Goal: Task Accomplishment & Management: Manage account settings

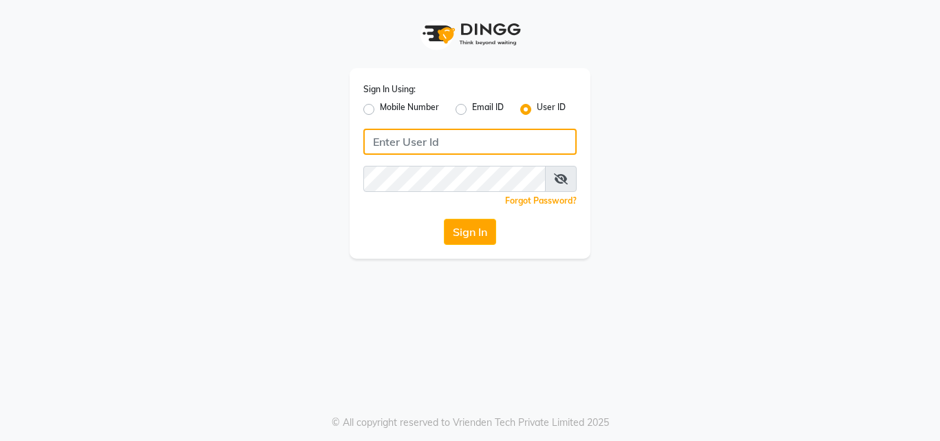
click at [403, 139] on input "Username" at bounding box center [469, 142] width 213 height 26
type input "N"
type input "novia@123"
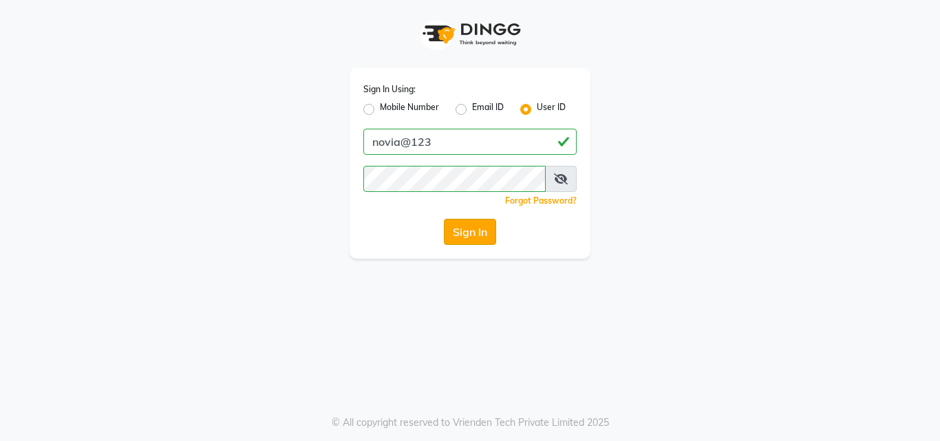
click at [468, 226] on button "Sign In" at bounding box center [470, 232] width 52 height 26
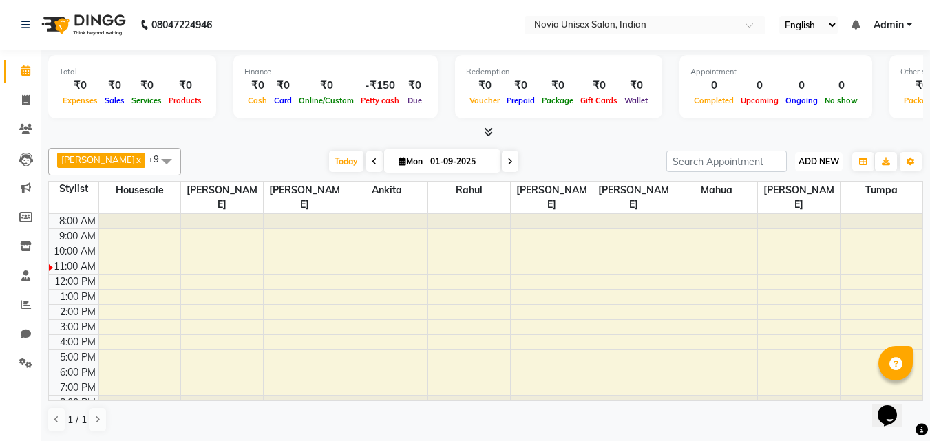
click at [834, 166] on span "ADD NEW" at bounding box center [818, 161] width 41 height 10
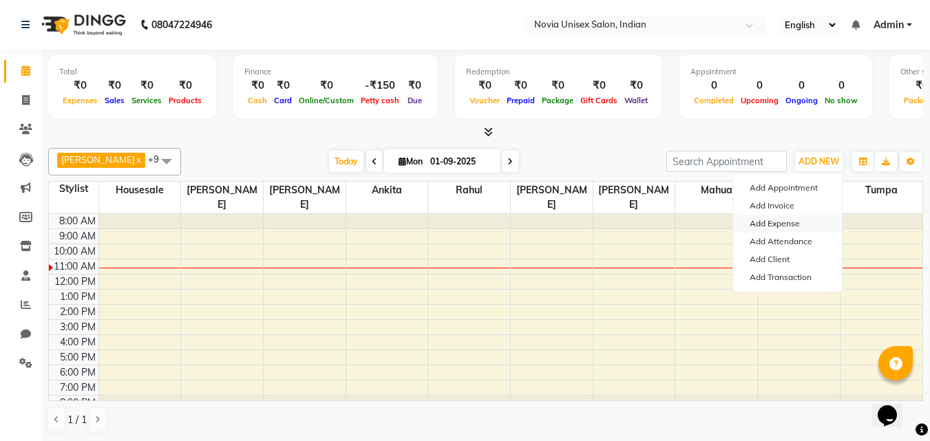
click at [802, 223] on link "Add Expense" at bounding box center [787, 224] width 109 height 18
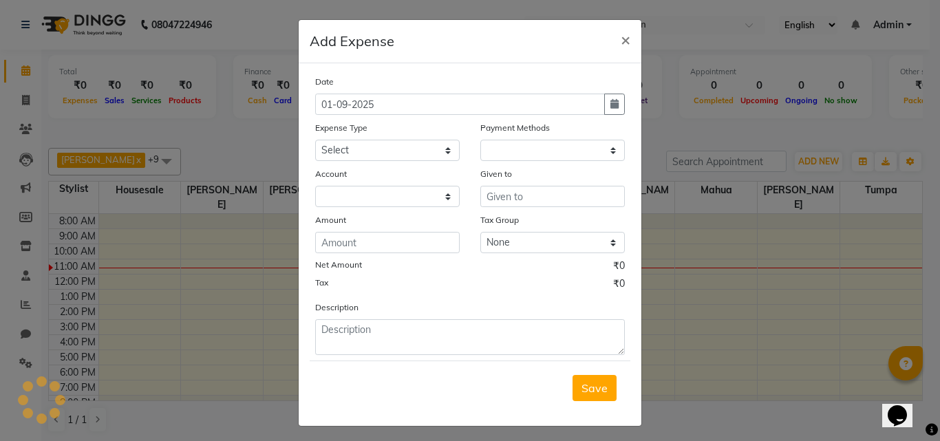
select select "1"
select select "8075"
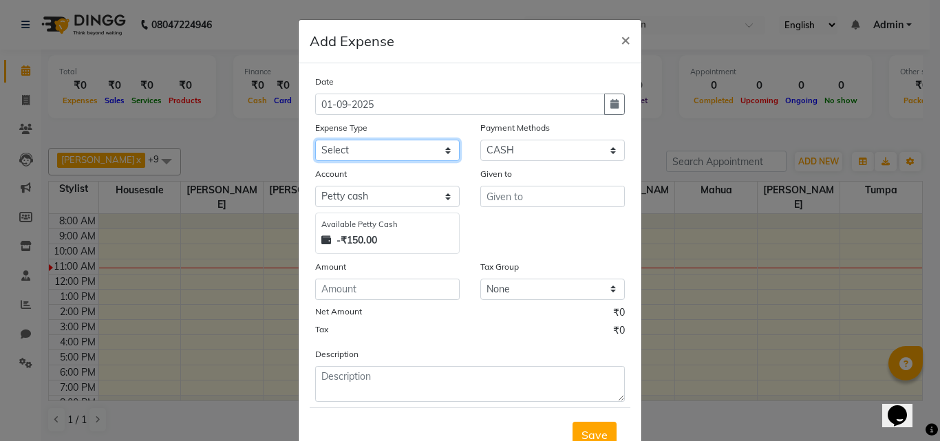
click at [395, 150] on select "Select Advance Salary Bank charges Car maintenance Cash transfer to bank Cash t…" at bounding box center [387, 150] width 145 height 21
select select "25"
click at [315, 140] on select "Select Advance Salary Bank charges Car maintenance Cash transfer to bank Cash t…" at bounding box center [387, 150] width 145 height 21
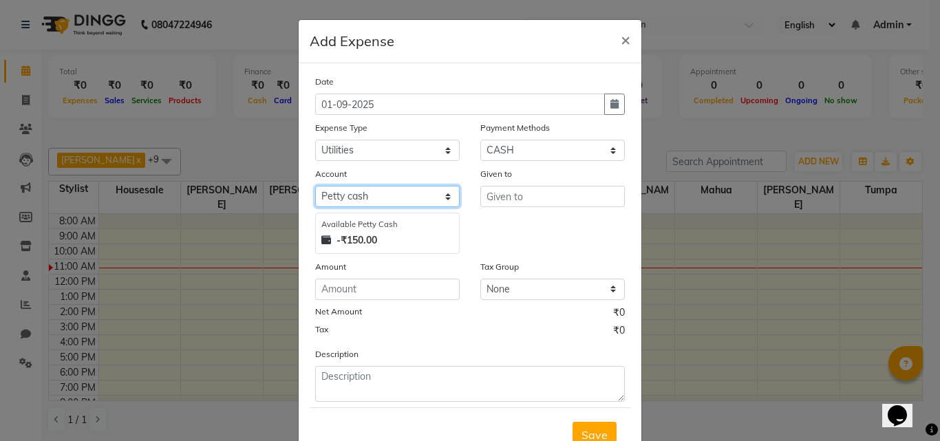
click at [422, 191] on select "Select Petty cash Default account" at bounding box center [387, 196] width 145 height 21
select select "8076"
click at [315, 186] on select "Select Petty cash Default account" at bounding box center [387, 196] width 145 height 21
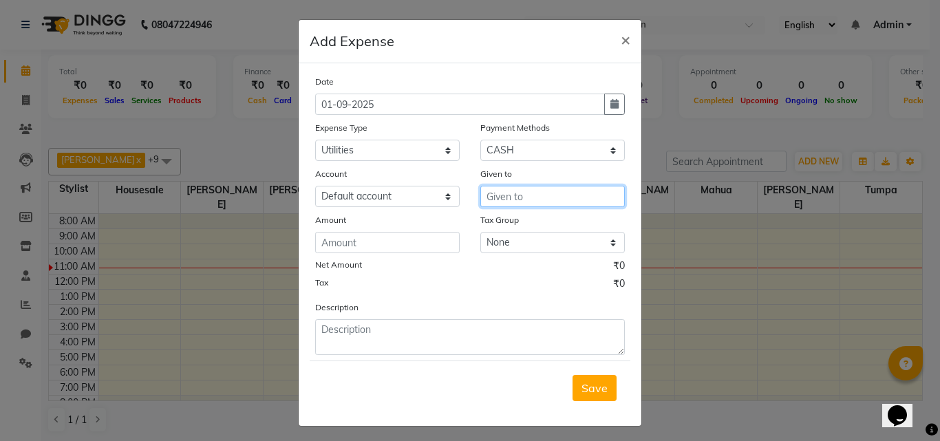
click at [505, 197] on input "text" at bounding box center [552, 196] width 145 height 21
type input "paper mrinal dutta"
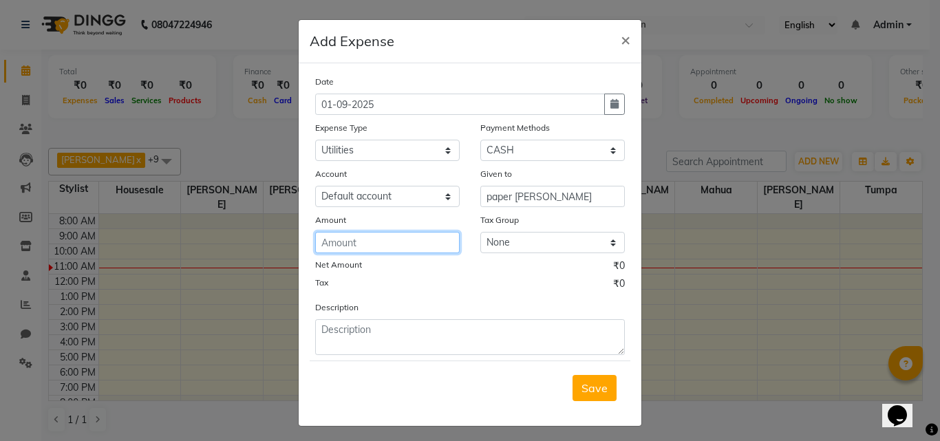
click at [434, 239] on input "number" at bounding box center [387, 242] width 145 height 21
type input "185"
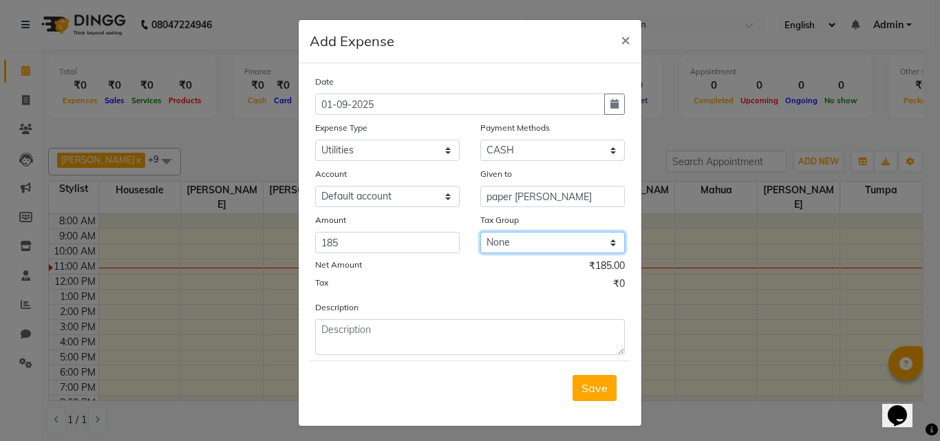
click at [558, 236] on select "None GST" at bounding box center [552, 242] width 145 height 21
click at [451, 218] on div "Amount" at bounding box center [387, 222] width 145 height 19
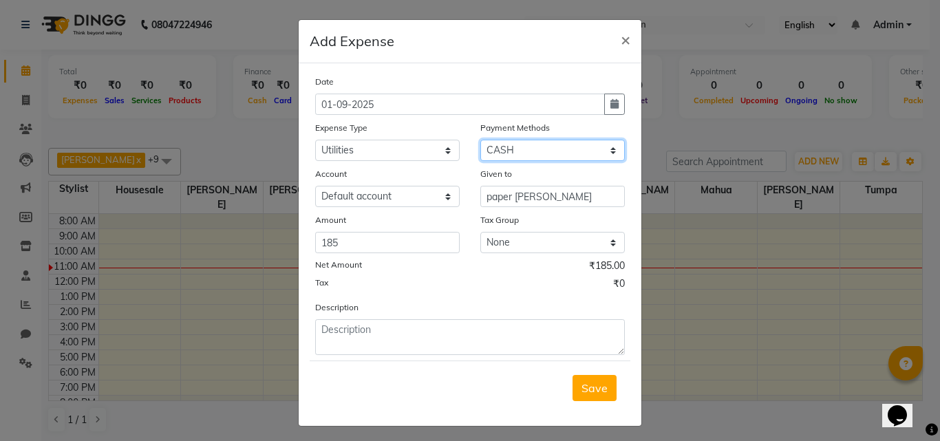
click at [531, 156] on select "Select CASH CARD ONLINE CUSTOM GPay PayTM PhonePe UPI NearBuy Points Wallet Loa…" at bounding box center [552, 150] width 145 height 21
select select "2"
click at [480, 140] on select "Select CASH CARD ONLINE CUSTOM GPay PayTM PhonePe UPI NearBuy Points Wallet Loa…" at bounding box center [552, 150] width 145 height 21
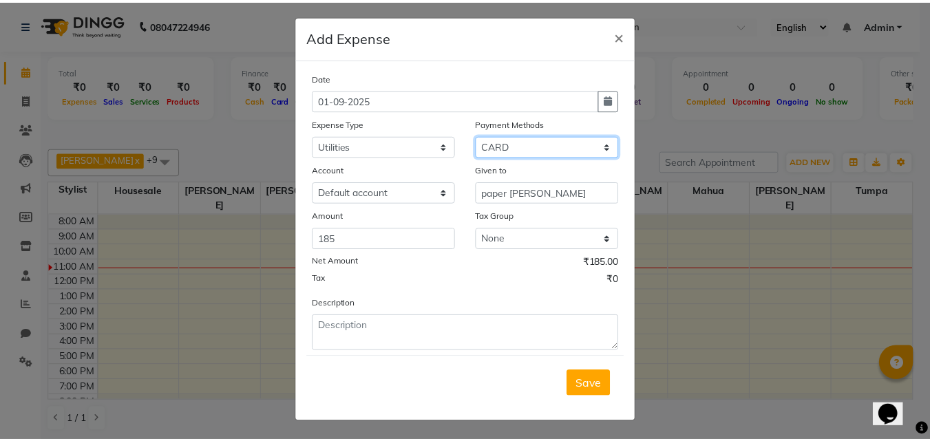
scroll to position [5, 0]
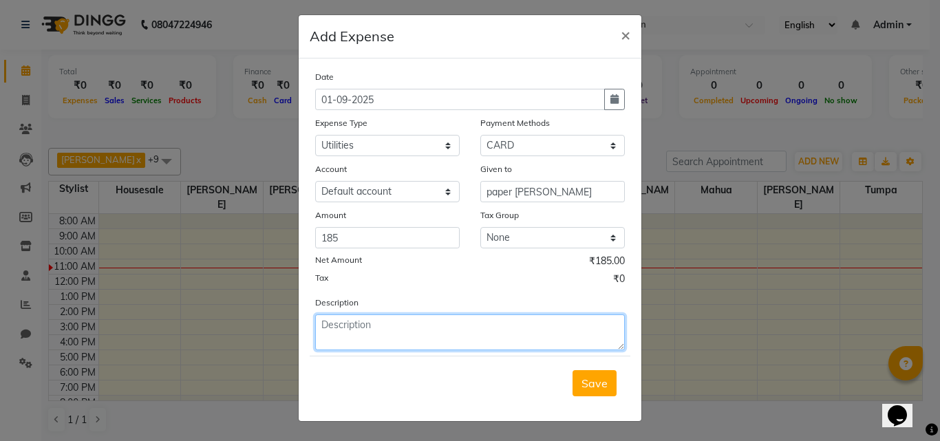
click at [483, 338] on textarea at bounding box center [470, 332] width 310 height 36
type textarea "august paper bill"
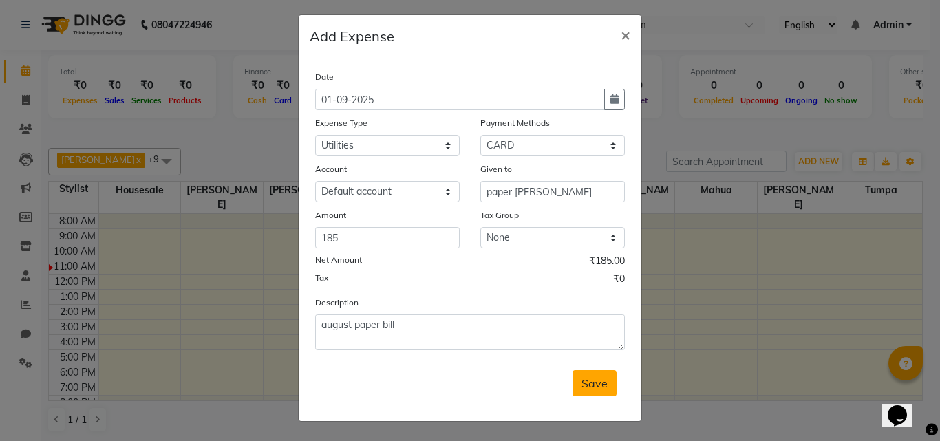
click at [602, 385] on span "Save" at bounding box center [594, 383] width 26 height 14
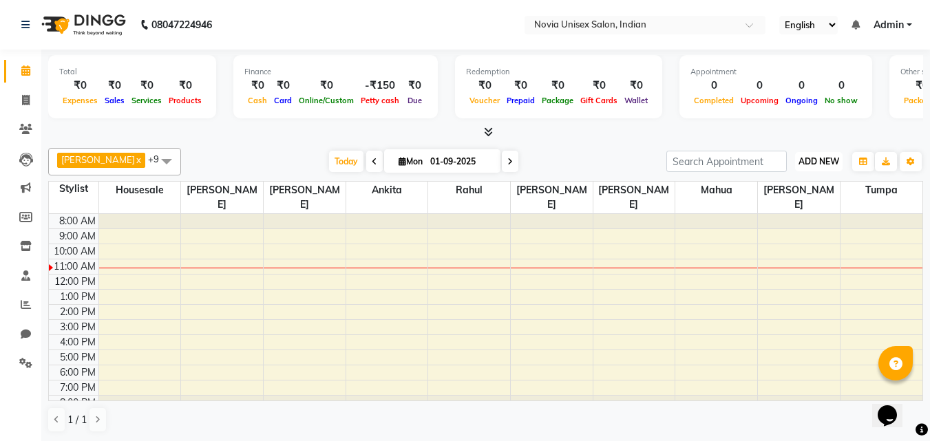
click at [828, 162] on span "ADD NEW" at bounding box center [818, 161] width 41 height 10
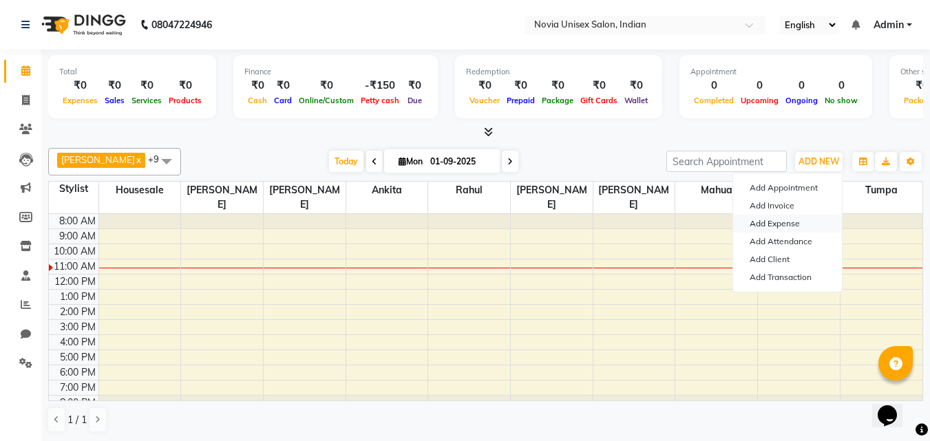
click at [793, 222] on link "Add Expense" at bounding box center [787, 224] width 109 height 18
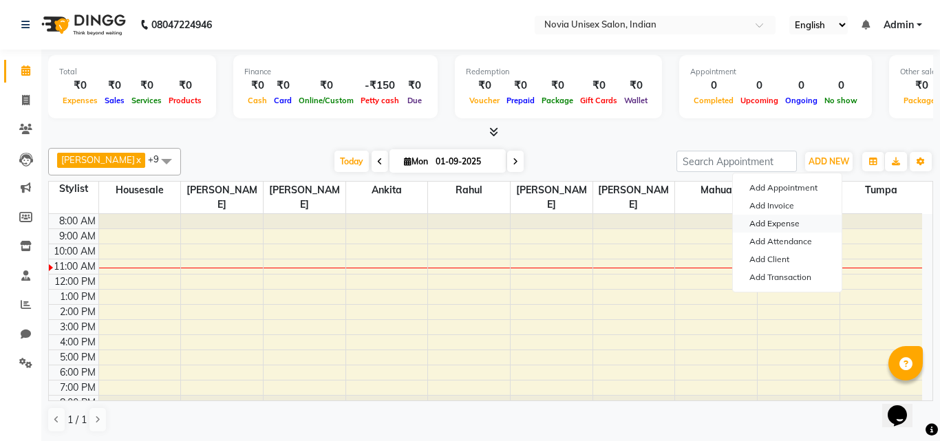
select select "1"
select select "8075"
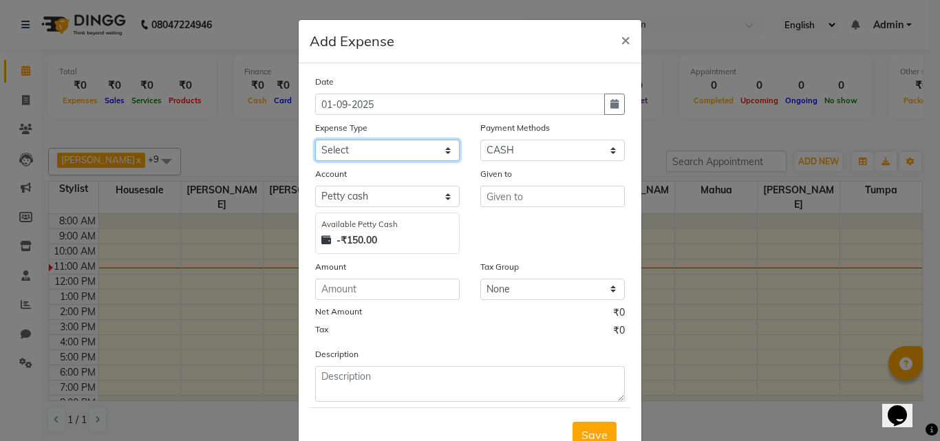
click at [402, 150] on select "Select Advance Salary Bank charges Car maintenance Cash transfer to bank Cash t…" at bounding box center [387, 150] width 145 height 21
select select "9"
click at [315, 140] on select "Select Advance Salary Bank charges Car maintenance Cash transfer to bank Cash t…" at bounding box center [387, 150] width 145 height 21
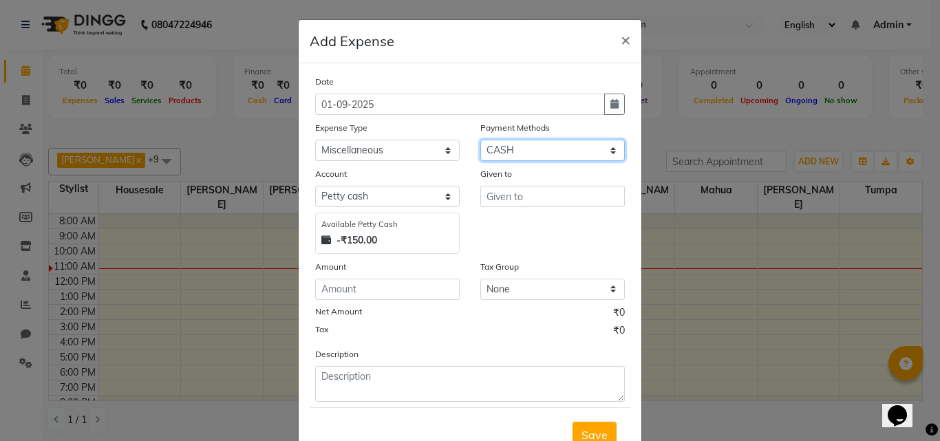
click at [555, 152] on select "Select CASH CARD ONLINE CUSTOM GPay PayTM PhonePe UPI NearBuy Points Wallet Loa…" at bounding box center [552, 150] width 145 height 21
select select "2"
click at [480, 140] on select "Select CASH CARD ONLINE CUSTOM GPay PayTM PhonePe UPI NearBuy Points Wallet Loa…" at bounding box center [552, 150] width 145 height 21
select select "8076"
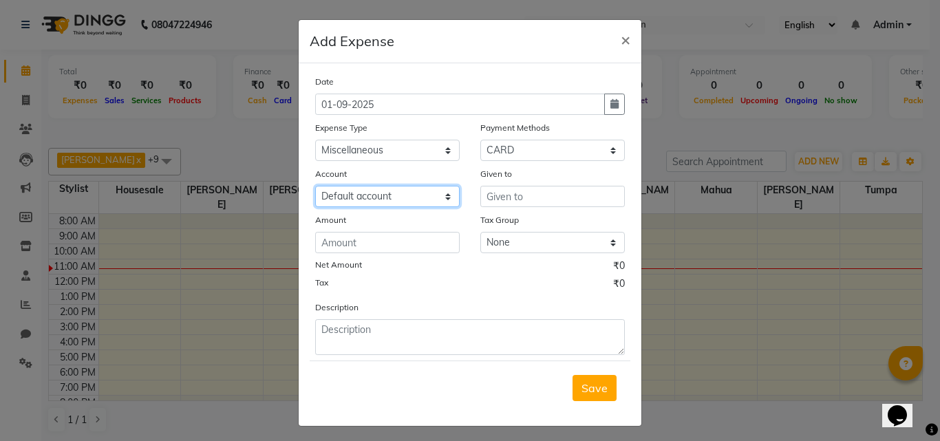
click at [426, 195] on select "Select Default account" at bounding box center [387, 196] width 145 height 21
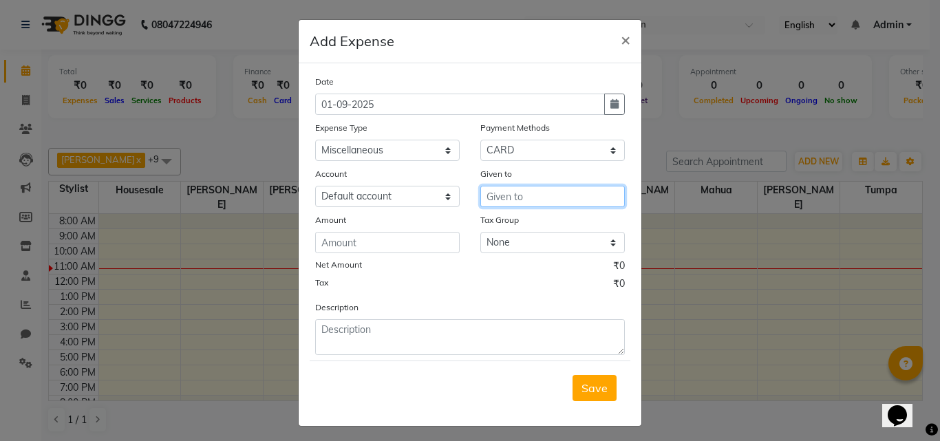
click at [546, 194] on input "text" at bounding box center [552, 196] width 145 height 21
type input "pandit ramesh"
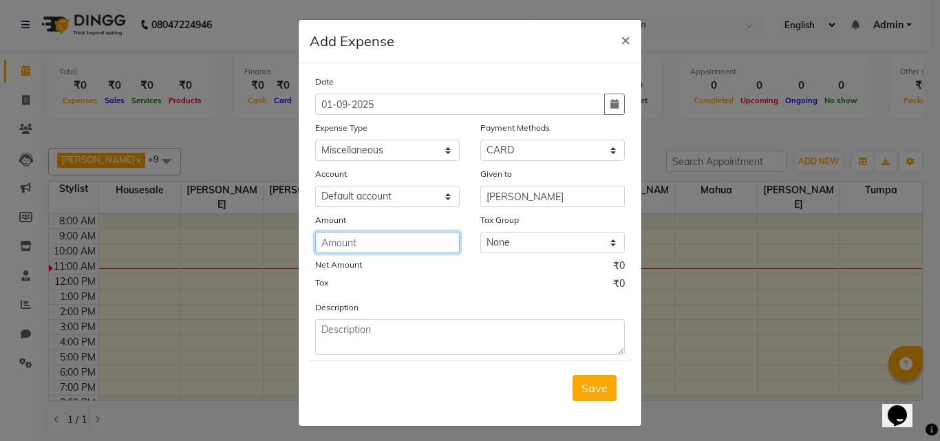
click at [439, 239] on input "number" at bounding box center [387, 242] width 145 height 21
type input "350"
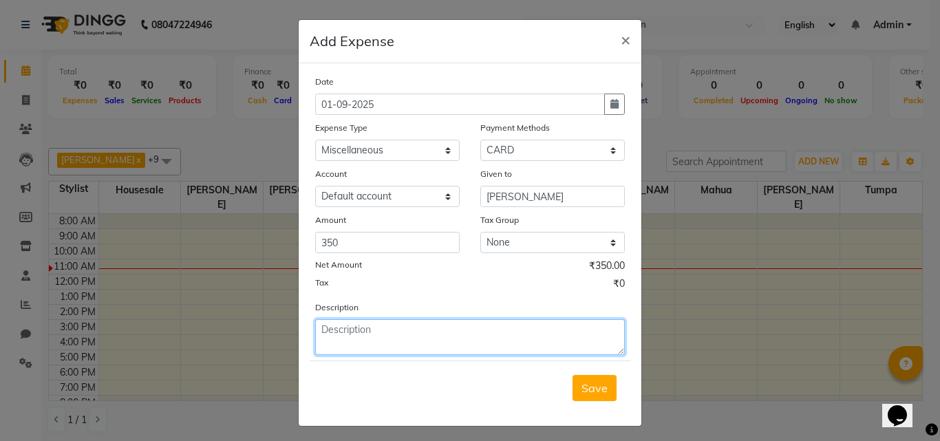
click at [441, 330] on textarea at bounding box center [470, 337] width 310 height 36
type textarea "g"
type textarea "august pooja fee"
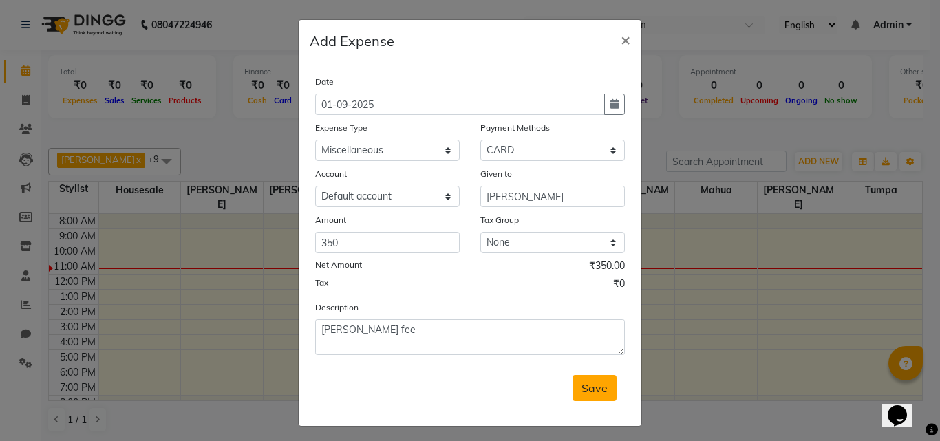
click at [592, 394] on span "Save" at bounding box center [594, 388] width 26 height 14
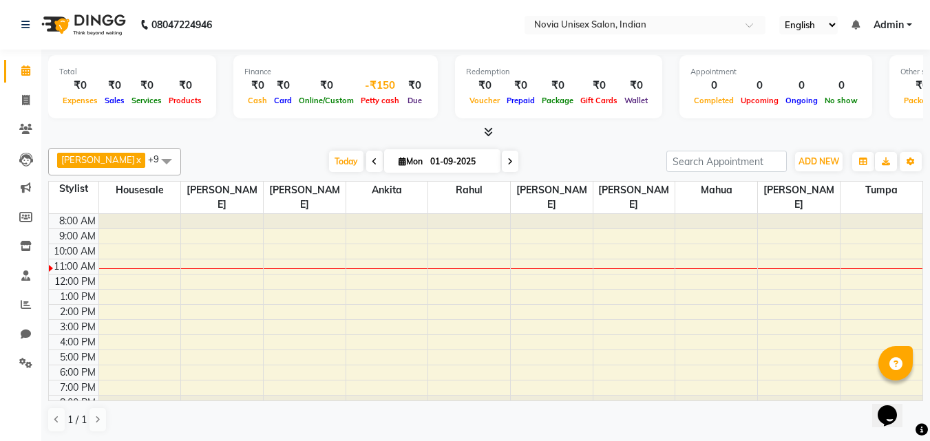
click at [369, 97] on span "Petty cash" at bounding box center [379, 101] width 45 height 10
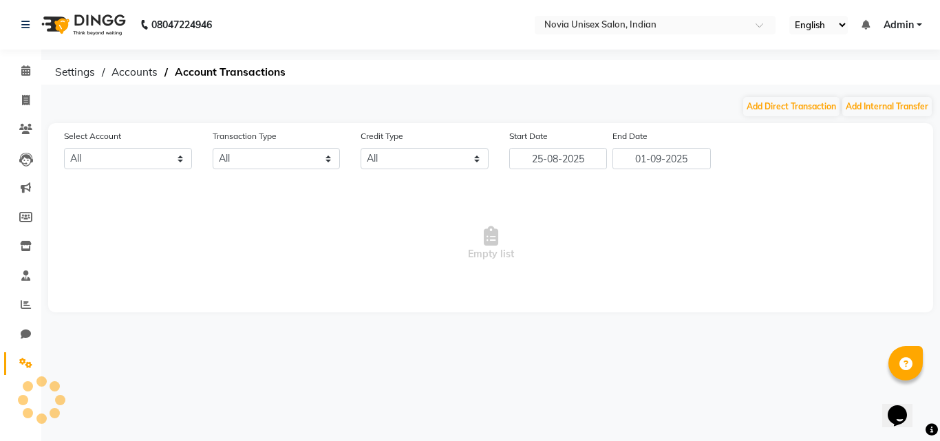
select select "8075"
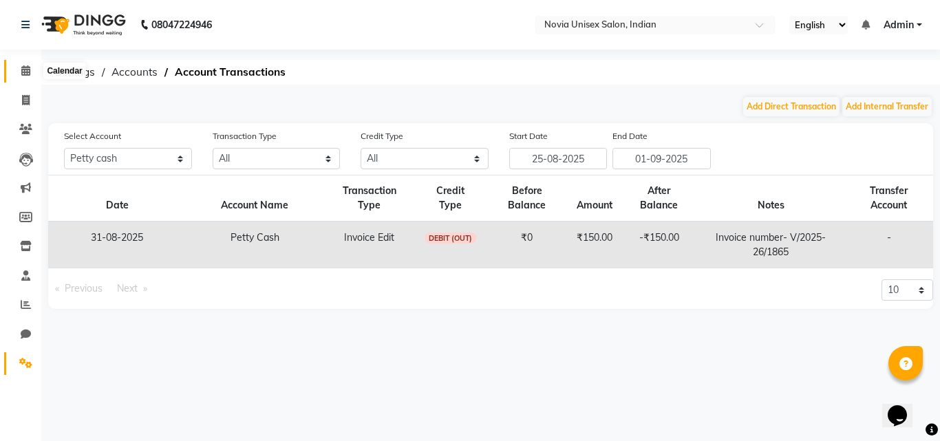
click at [26, 75] on icon at bounding box center [25, 70] width 9 height 10
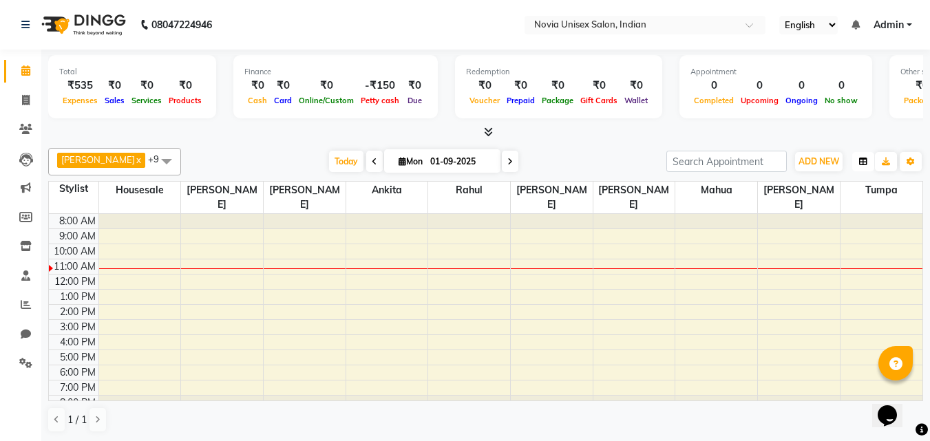
click at [864, 162] on icon "button" at bounding box center [863, 162] width 8 height 8
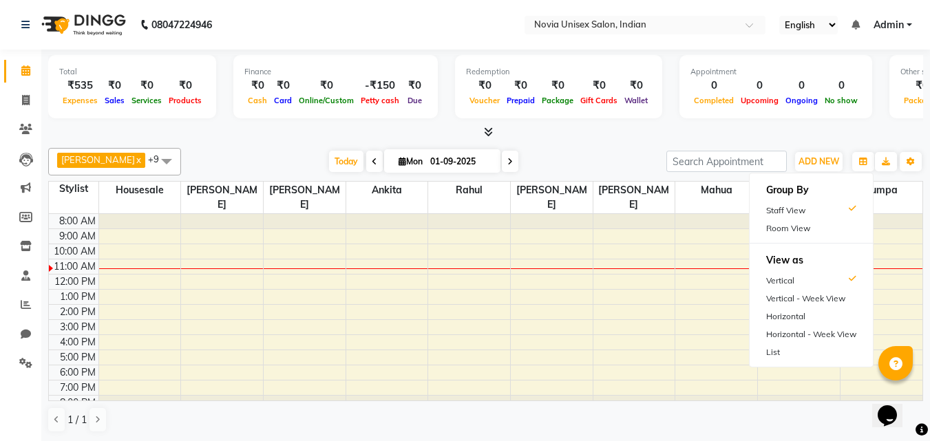
click at [846, 131] on div at bounding box center [485, 132] width 875 height 14
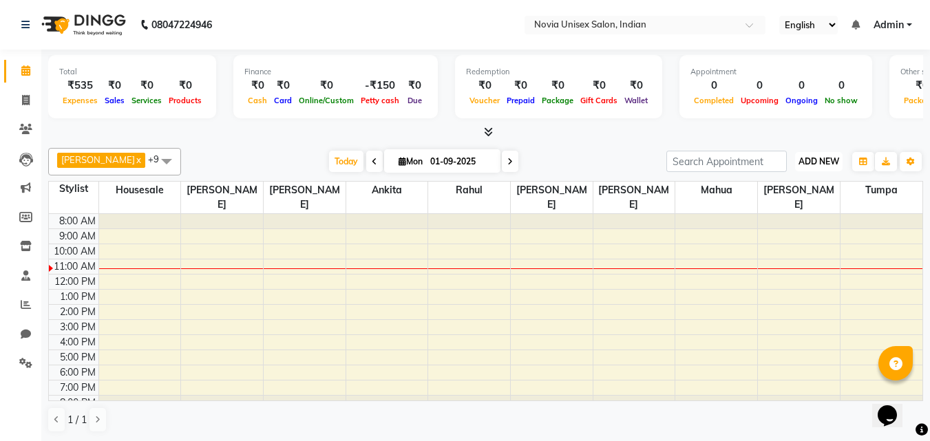
click at [825, 164] on span "ADD NEW" at bounding box center [818, 161] width 41 height 10
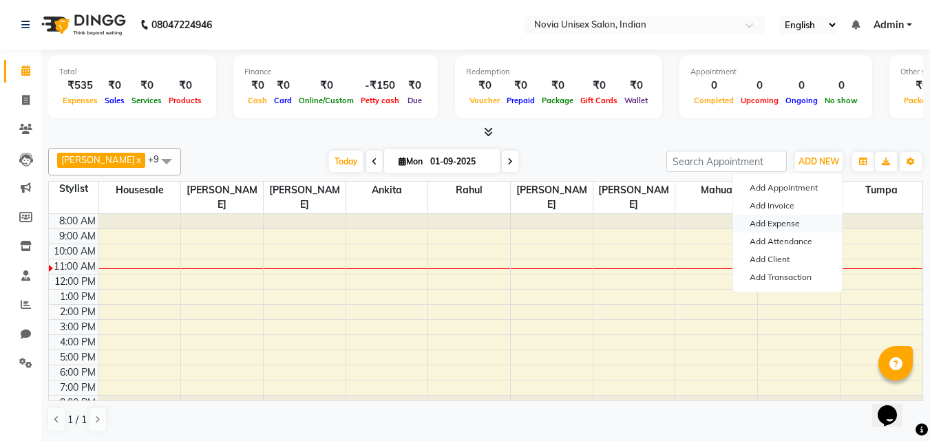
click at [788, 224] on link "Add Expense" at bounding box center [787, 224] width 109 height 18
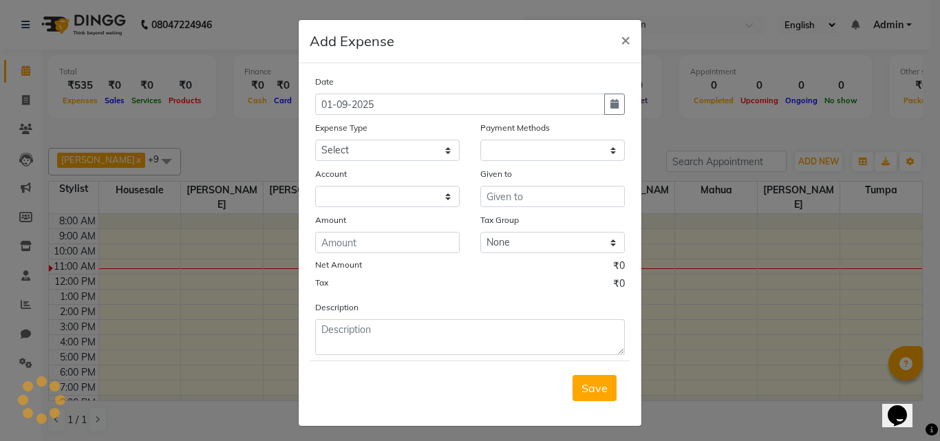
select select "1"
select select "8075"
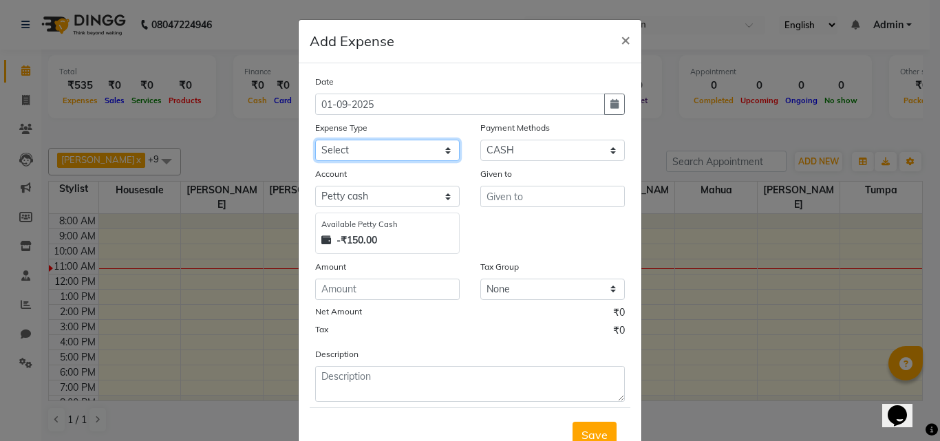
click at [384, 158] on select "Select Advance Salary Bank charges Car maintenance Cash transfer to bank Cash t…" at bounding box center [387, 150] width 145 height 21
select select "27"
click at [315, 140] on select "Select Advance Salary Bank charges Car maintenance Cash transfer to bank Cash t…" at bounding box center [387, 150] width 145 height 21
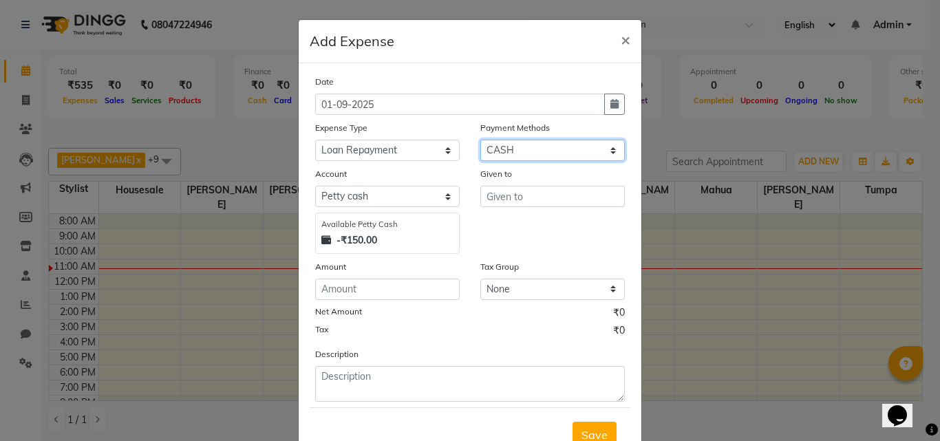
click at [524, 152] on select "Select CASH CARD ONLINE CUSTOM GPay PayTM PhonePe UPI NearBuy Points Wallet Loa…" at bounding box center [552, 150] width 145 height 21
select select "3"
click at [480, 140] on select "Select CASH CARD ONLINE CUSTOM GPay PayTM PhonePe UPI NearBuy Points Wallet Loa…" at bounding box center [552, 150] width 145 height 21
select select "8076"
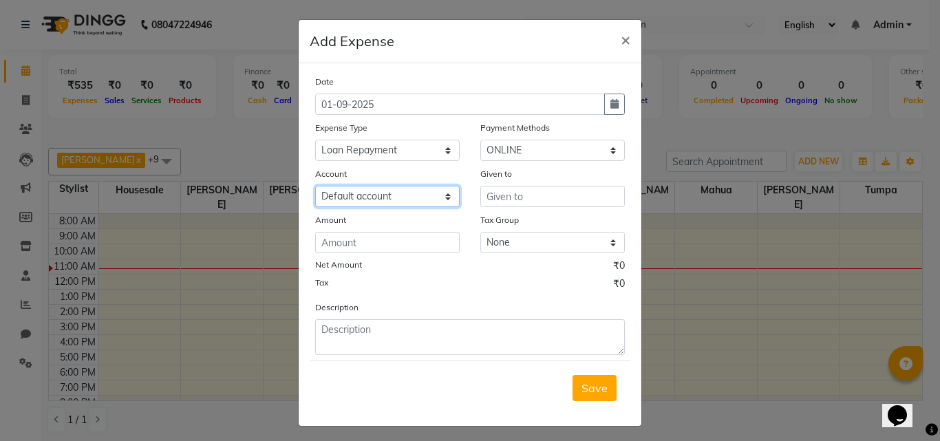
click at [418, 196] on select "Select Default account" at bounding box center [387, 196] width 145 height 21
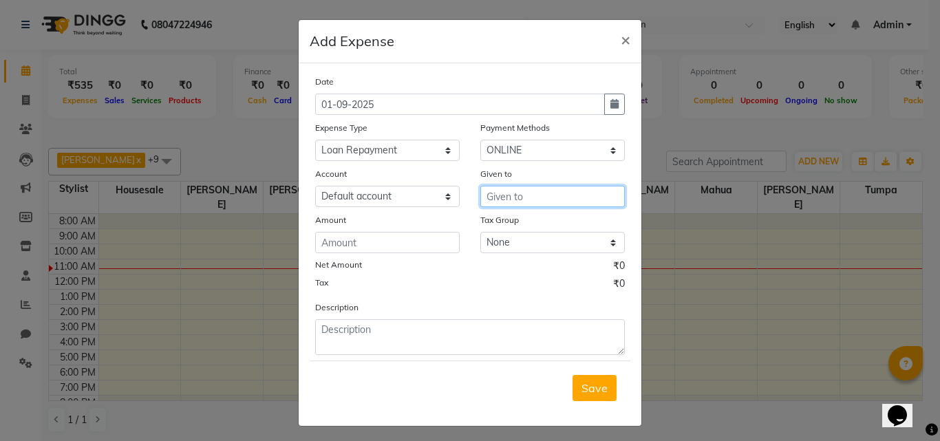
click at [520, 198] on input "text" at bounding box center [552, 196] width 145 height 21
type input "kotatk bank"
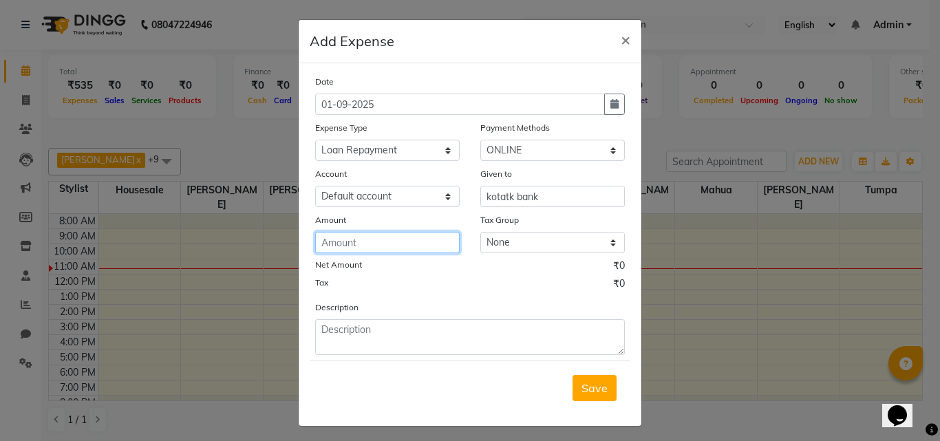
click at [405, 235] on input "number" at bounding box center [387, 242] width 145 height 21
type input "36404"
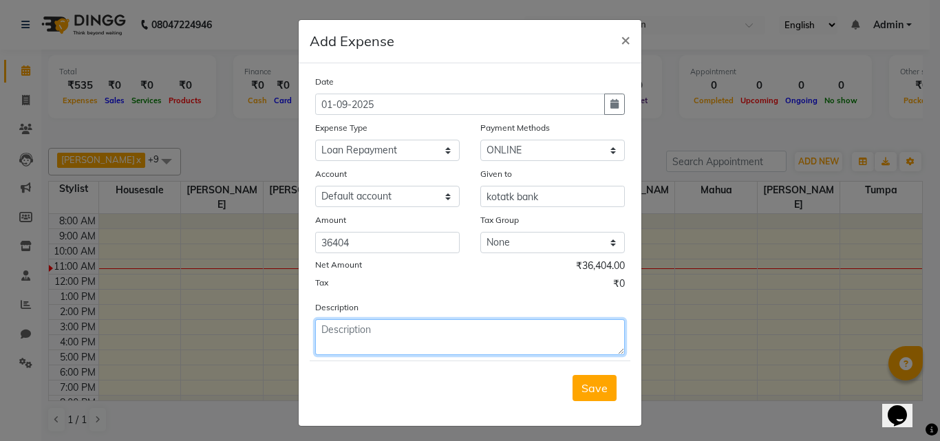
click at [389, 336] on textarea at bounding box center [470, 337] width 310 height 36
type textarea "10lakh loan emi"
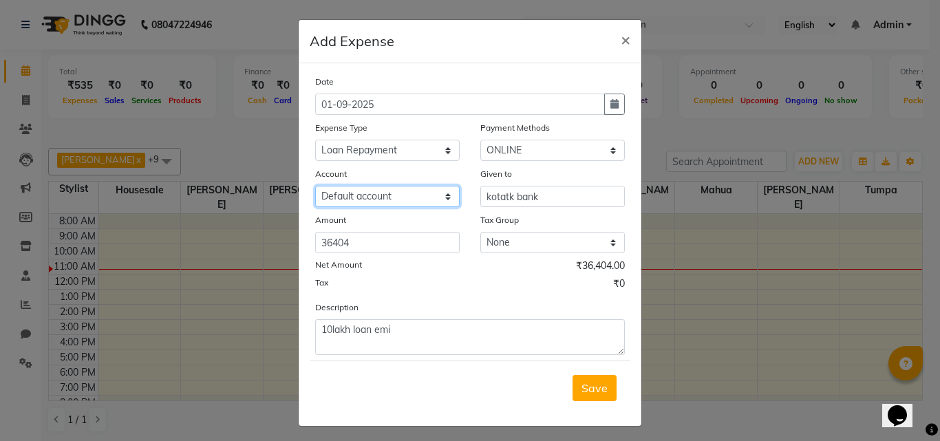
click at [431, 195] on select "Select Default account" at bounding box center [387, 196] width 145 height 21
click at [584, 394] on span "Save" at bounding box center [594, 388] width 26 height 14
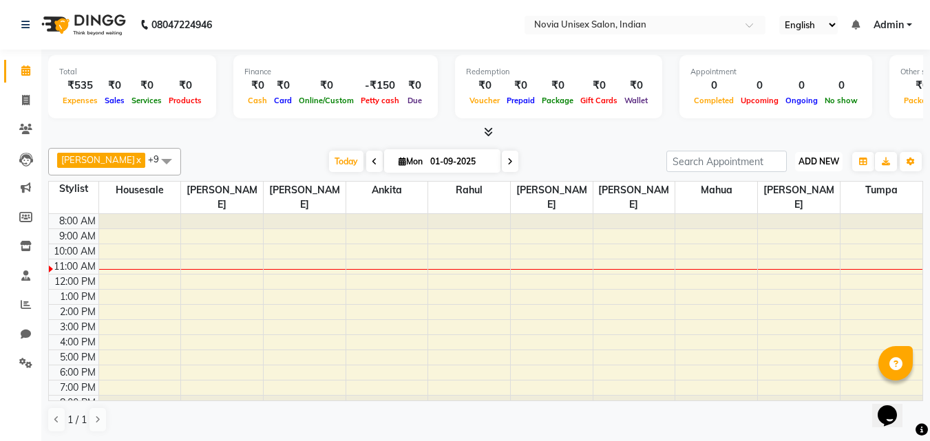
click at [814, 156] on span "ADD NEW" at bounding box center [818, 161] width 41 height 10
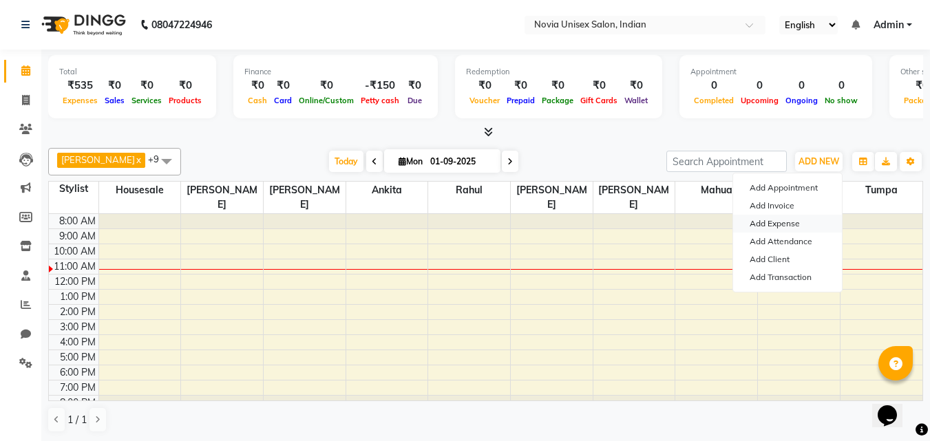
click at [791, 224] on link "Add Expense" at bounding box center [787, 224] width 109 height 18
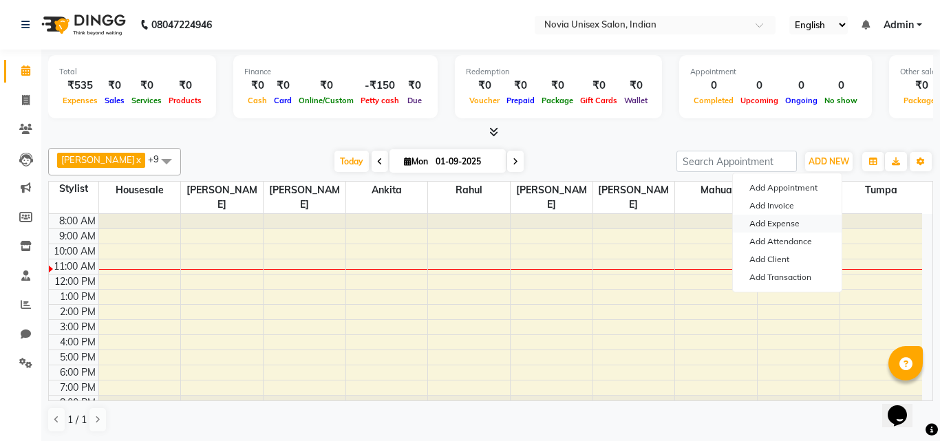
select select "1"
select select "8075"
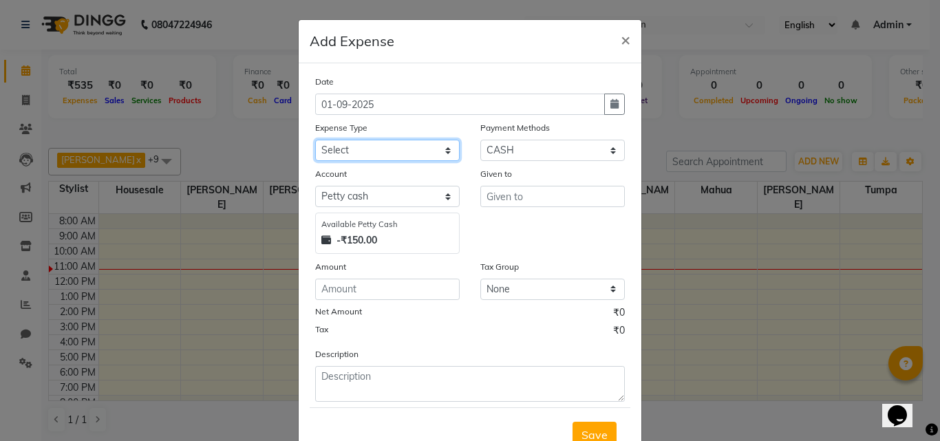
click at [394, 151] on select "Select Advance Salary Bank charges Car maintenance Cash transfer to bank Cash t…" at bounding box center [387, 150] width 145 height 21
select select "23"
click at [315, 140] on select "Select Advance Salary Bank charges Car maintenance Cash transfer to bank Cash t…" at bounding box center [387, 150] width 145 height 21
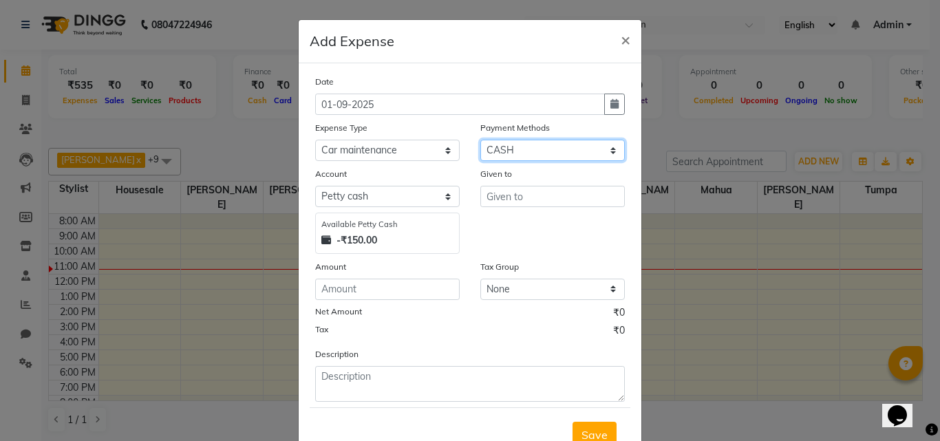
click at [498, 149] on select "Select CASH CARD ONLINE CUSTOM GPay PayTM PhonePe UPI NearBuy Points Wallet Loa…" at bounding box center [552, 150] width 145 height 21
select select "3"
click at [480, 140] on select "Select CASH CARD ONLINE CUSTOM GPay PayTM PhonePe UPI NearBuy Points Wallet Loa…" at bounding box center [552, 150] width 145 height 21
select select "8076"
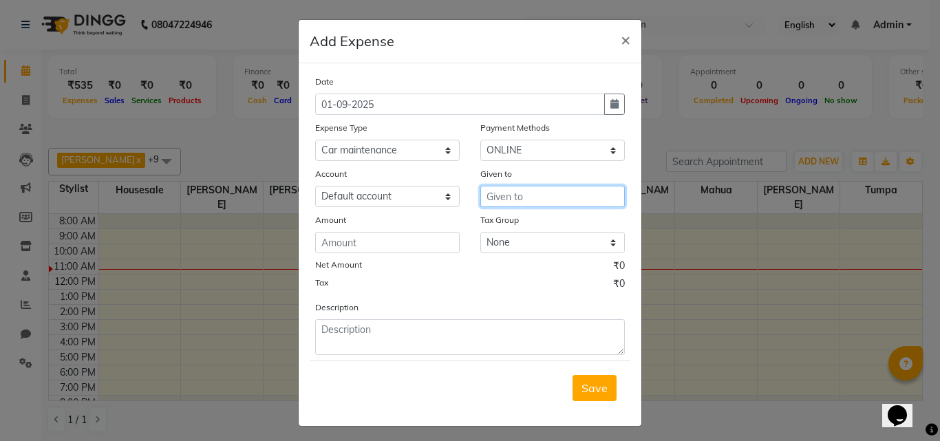
click at [526, 193] on input "text" at bounding box center [552, 196] width 145 height 21
type input "kotak car loan"
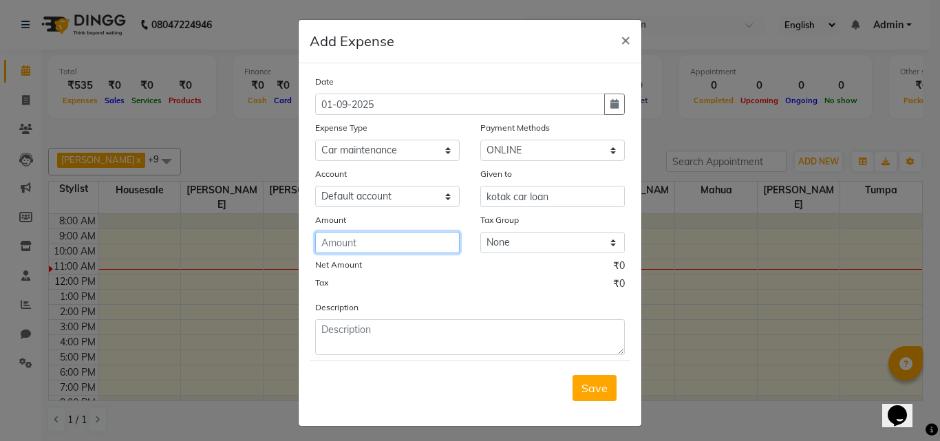
click at [397, 235] on input "number" at bounding box center [387, 242] width 145 height 21
type input "35430"
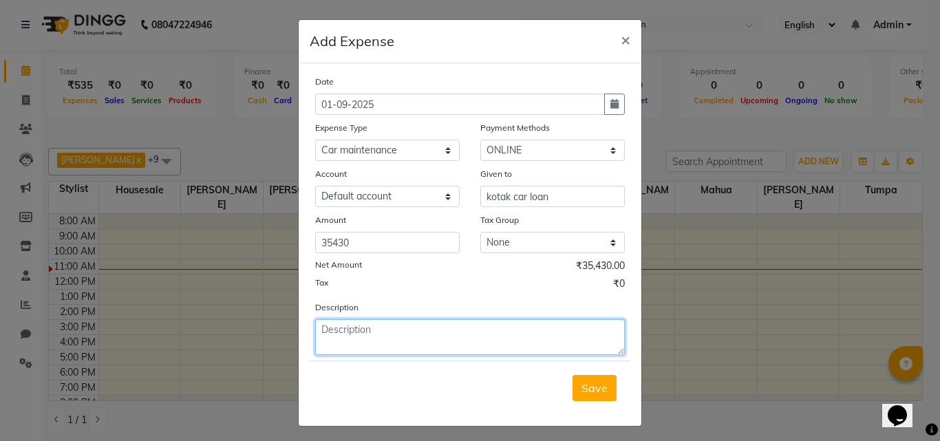
click at [462, 335] on textarea at bounding box center [470, 337] width 310 height 36
type textarea "car loan emi"
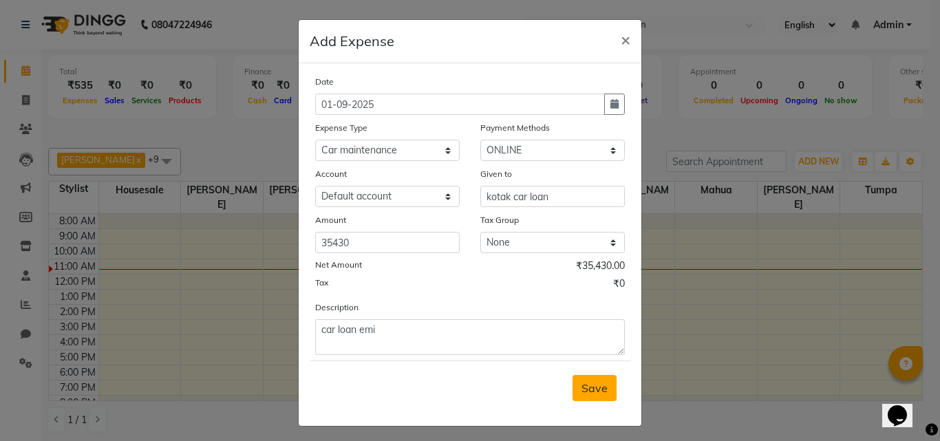
click at [600, 394] on span "Save" at bounding box center [594, 388] width 26 height 14
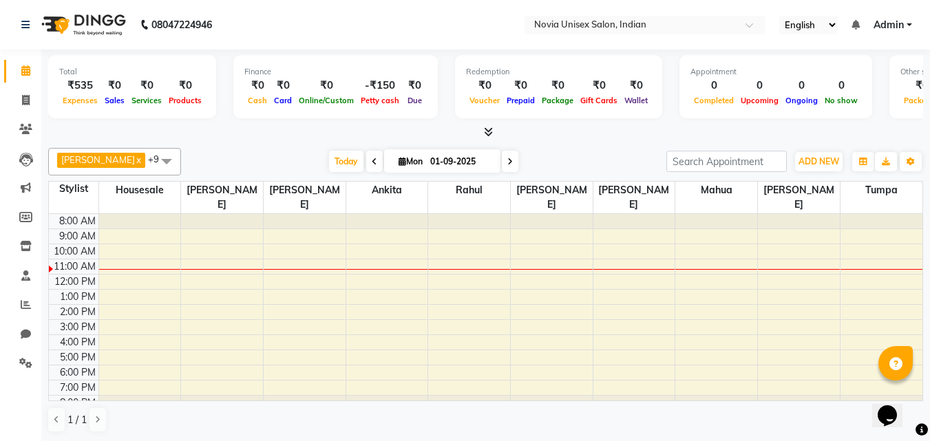
scroll to position [1, 0]
click at [83, 90] on div "₹535" at bounding box center [80, 85] width 42 height 16
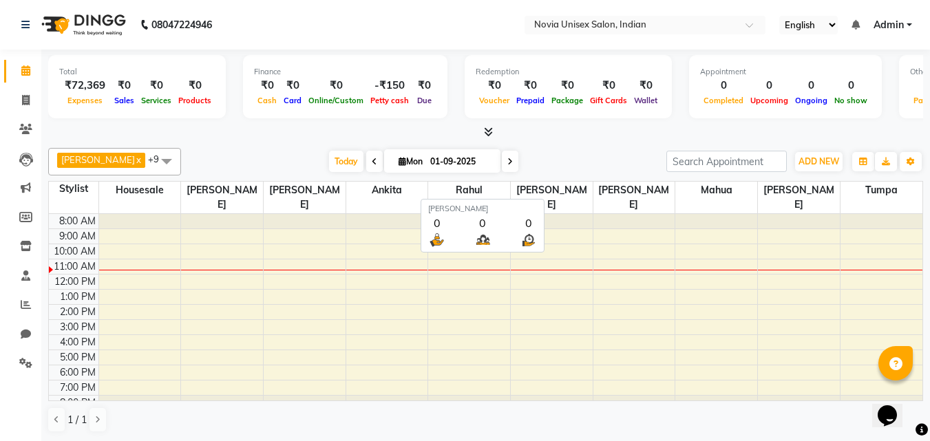
scroll to position [1, 0]
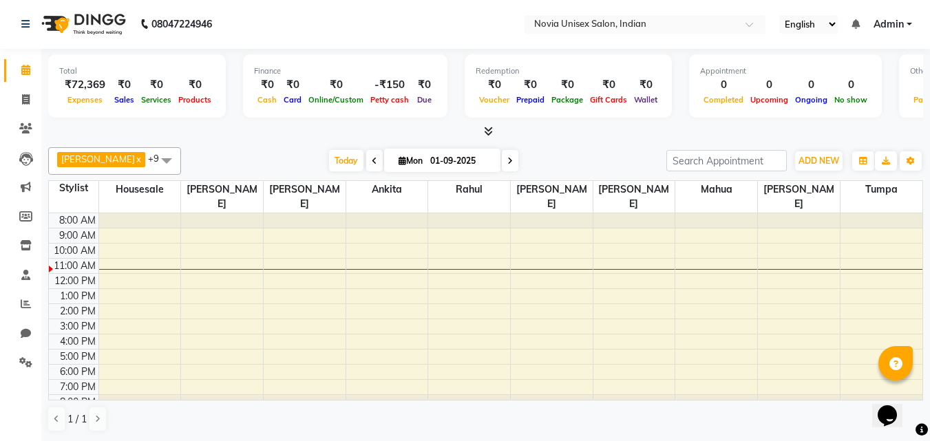
drag, startPoint x: 894, startPoint y: 76, endPoint x: 784, endPoint y: 76, distance: 110.1
click at [784, 76] on div "Total ₹72,369 Expenses ₹0 Sales ₹0 Services ₹0 Products Finance ₹0 Cash ₹0 Card…" at bounding box center [485, 87] width 875 height 67
click at [804, 61] on div "Appointment 0 Completed 0 Upcoming 0 Ongoing 0 No show" at bounding box center [785, 85] width 193 height 63
drag, startPoint x: 893, startPoint y: 134, endPoint x: 817, endPoint y: 138, distance: 75.8
click at [817, 138] on div at bounding box center [485, 132] width 875 height 14
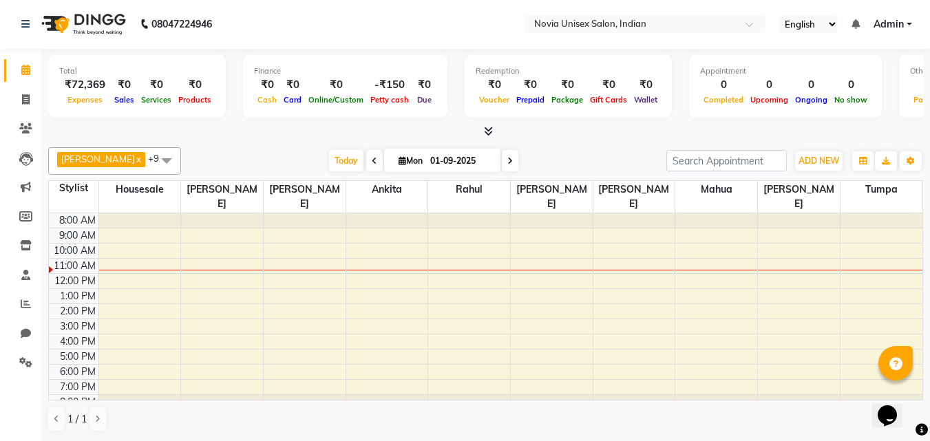
scroll to position [0, 0]
click at [23, 359] on icon at bounding box center [25, 363] width 13 height 10
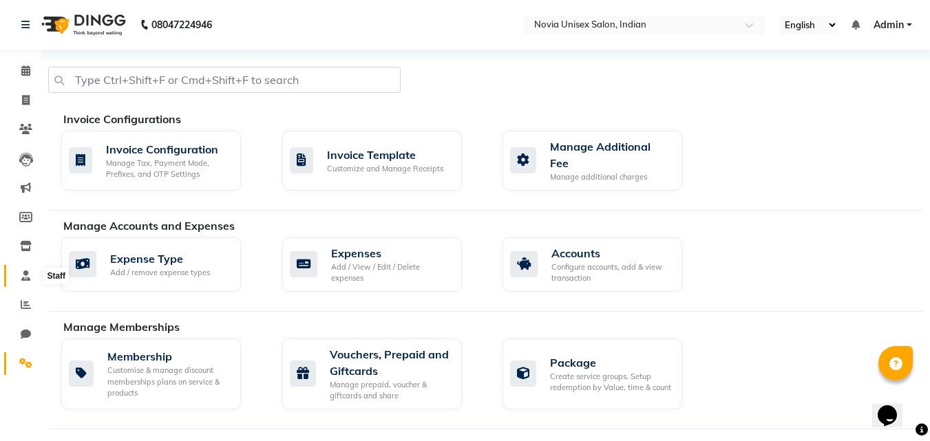
click at [31, 275] on span at bounding box center [26, 276] width 24 height 16
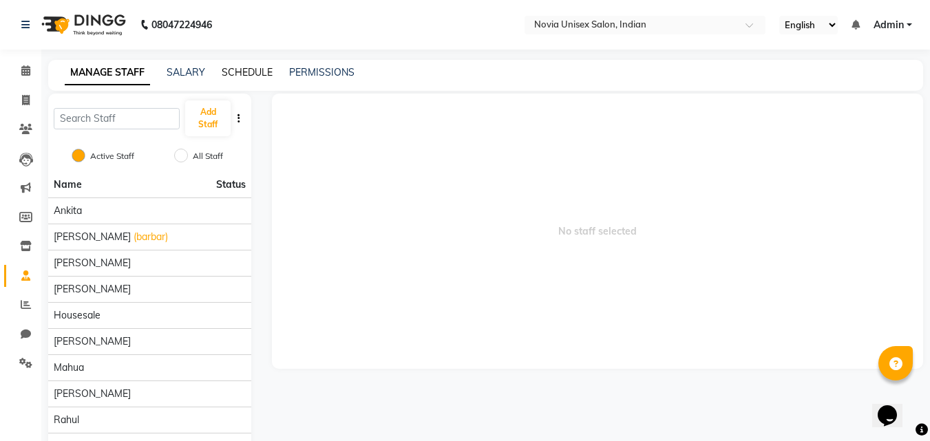
click at [261, 76] on link "SCHEDULE" at bounding box center [247, 72] width 51 height 12
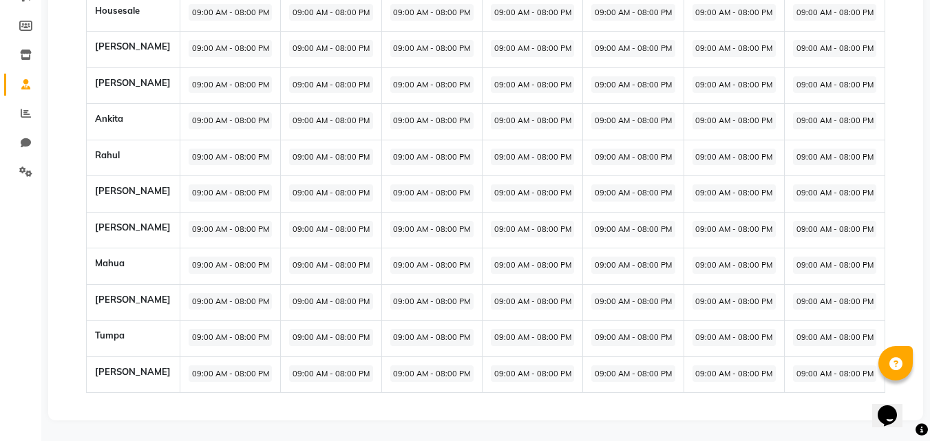
scroll to position [54, 0]
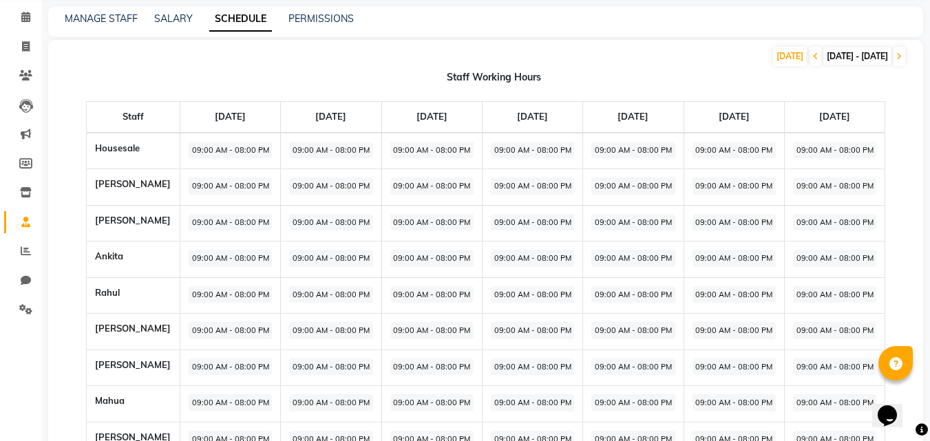
click at [219, 152] on span "09:00 AM - 08:00 PM" at bounding box center [230, 150] width 83 height 17
select select "09:00 AM"
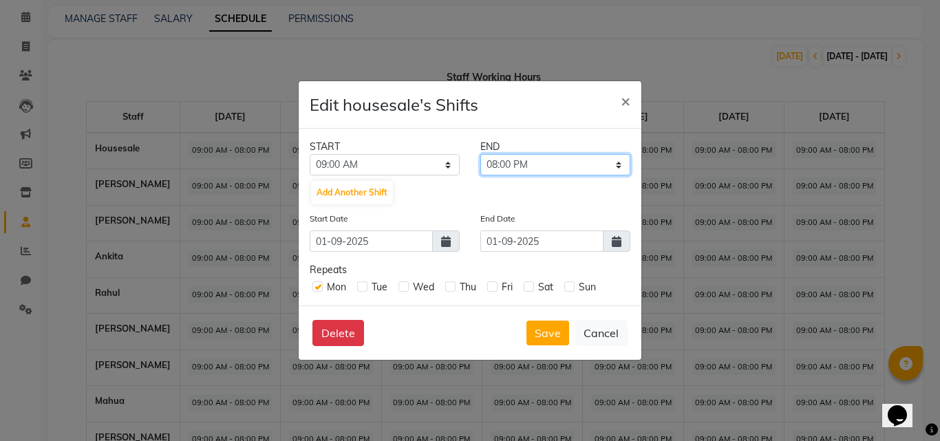
click at [548, 162] on select "09:15 AM 09:30 AM 09:45 AM 10:00 AM 10:15 AM 10:30 AM 10:45 AM 11:00 AM 11:15 A…" at bounding box center [555, 164] width 150 height 21
select select "11:45 PM"
click at [480, 154] on select "09:15 AM 09:30 AM 09:45 AM 10:00 AM 10:15 AM 10:30 AM 10:45 AM 11:00 AM 11:15 A…" at bounding box center [555, 164] width 150 height 21
click at [619, 239] on icon at bounding box center [617, 241] width 10 height 11
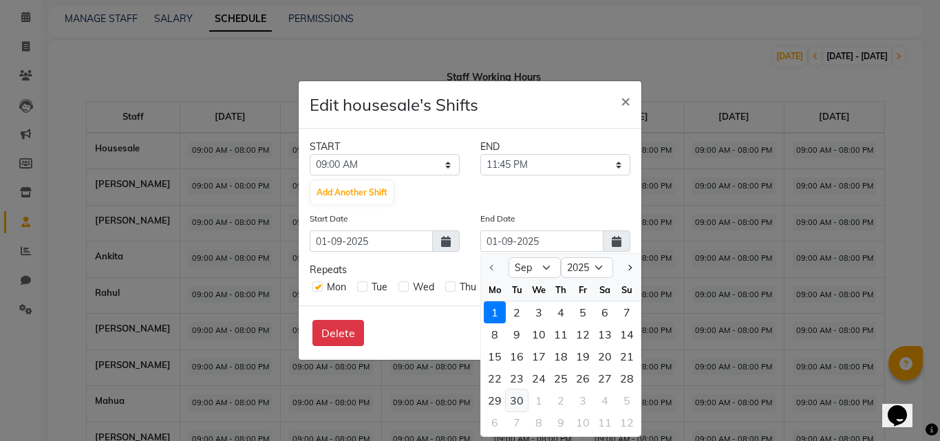
click at [522, 403] on div "30" at bounding box center [517, 400] width 22 height 22
type input "[DATE]"
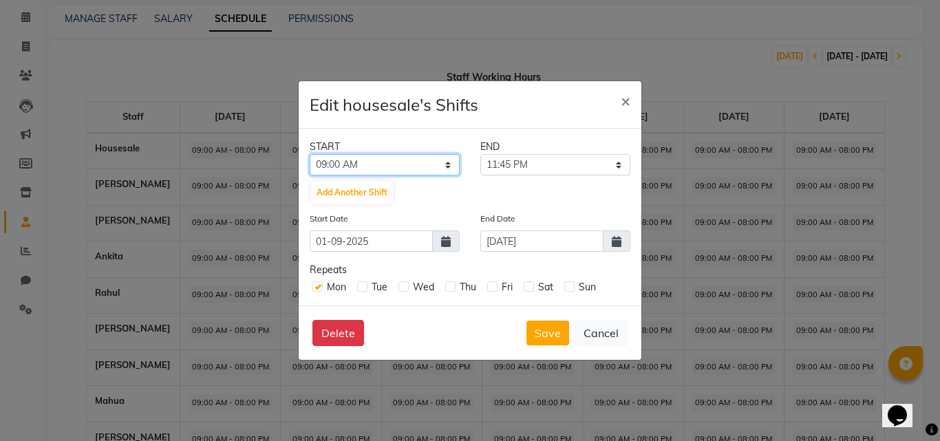
click at [447, 162] on select "12:00 AM 12:15 AM 12:30 AM 12:45 AM 01:00 AM 01:15 AM 01:30 AM 01:45 AM 02:00 A…" at bounding box center [385, 164] width 150 height 21
select select "06:00 AM"
click at [310, 154] on select "12:00 AM 12:15 AM 12:30 AM 12:45 AM 01:00 AM 01:15 AM 01:30 AM 01:45 AM 02:00 A…" at bounding box center [385, 164] width 150 height 21
click at [366, 289] on label at bounding box center [362, 286] width 10 height 10
click at [366, 289] on input "checkbox" at bounding box center [361, 285] width 9 height 9
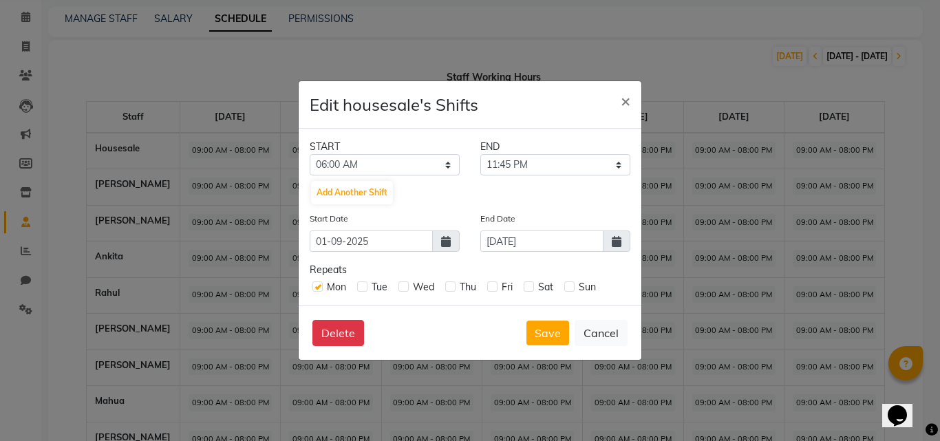
checkbox input "true"
click at [408, 286] on label at bounding box center [403, 286] width 10 height 10
click at [407, 286] on input "checkbox" at bounding box center [402, 285] width 9 height 9
checkbox input "true"
click at [456, 291] on div "Thu" at bounding box center [460, 287] width 31 height 14
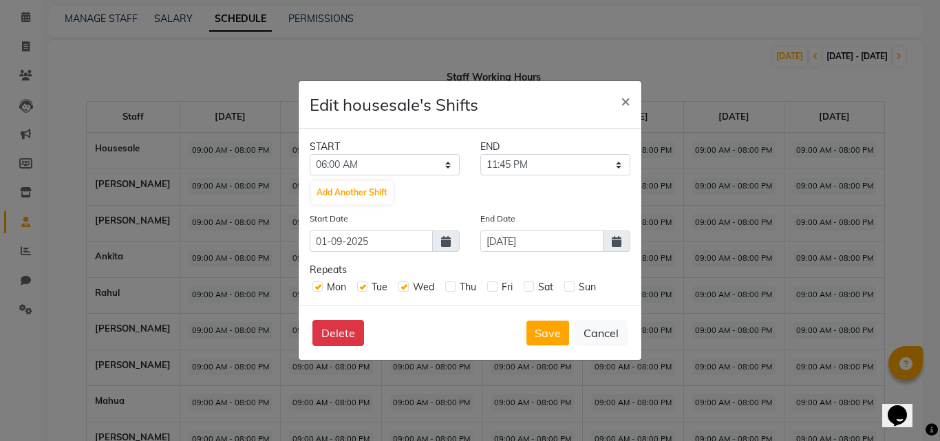
click at [453, 289] on label at bounding box center [450, 286] width 10 height 10
click at [453, 289] on input "checkbox" at bounding box center [449, 285] width 9 height 9
checkbox input "true"
click at [491, 288] on label at bounding box center [492, 286] width 10 height 10
click at [491, 288] on input "checkbox" at bounding box center [491, 285] width 9 height 9
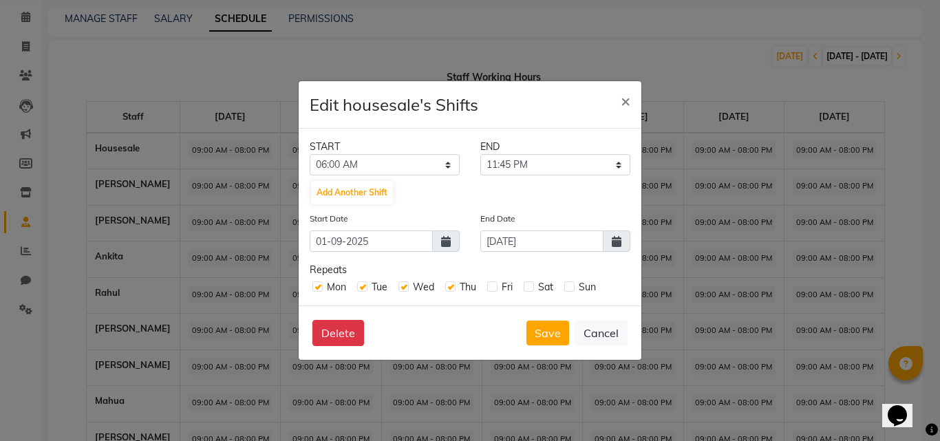
checkbox input "true"
click at [524, 288] on label at bounding box center [529, 286] width 10 height 10
click at [524, 288] on input "checkbox" at bounding box center [528, 285] width 9 height 9
checkbox input "true"
click at [569, 288] on label at bounding box center [569, 286] width 10 height 10
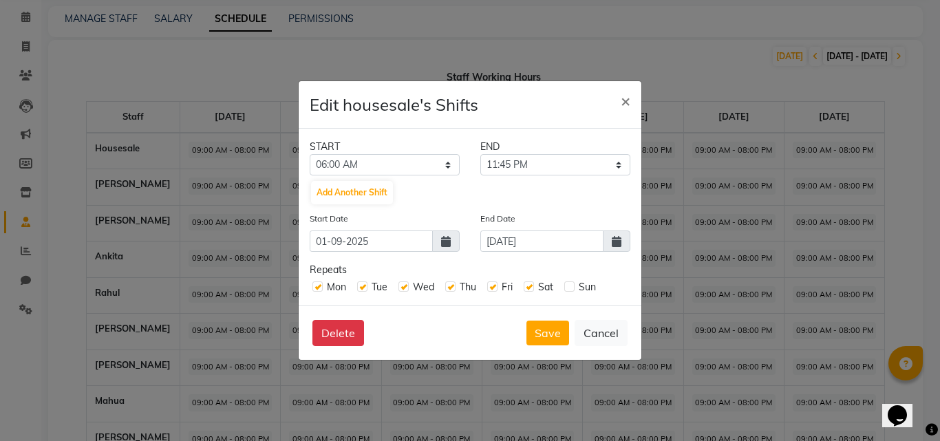
click at [569, 288] on input "checkbox" at bounding box center [568, 285] width 9 height 9
checkbox input "true"
click at [559, 330] on button "Save" at bounding box center [547, 333] width 43 height 25
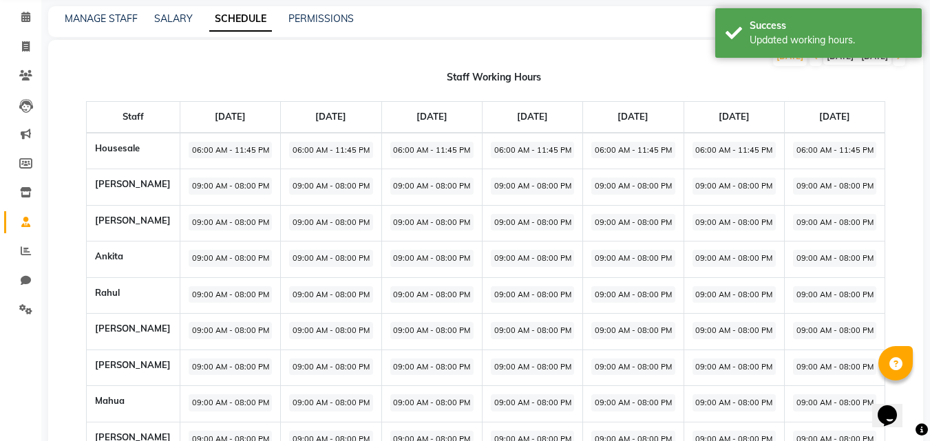
click at [213, 188] on span "09:00 AM - 08:00 PM" at bounding box center [230, 186] width 83 height 17
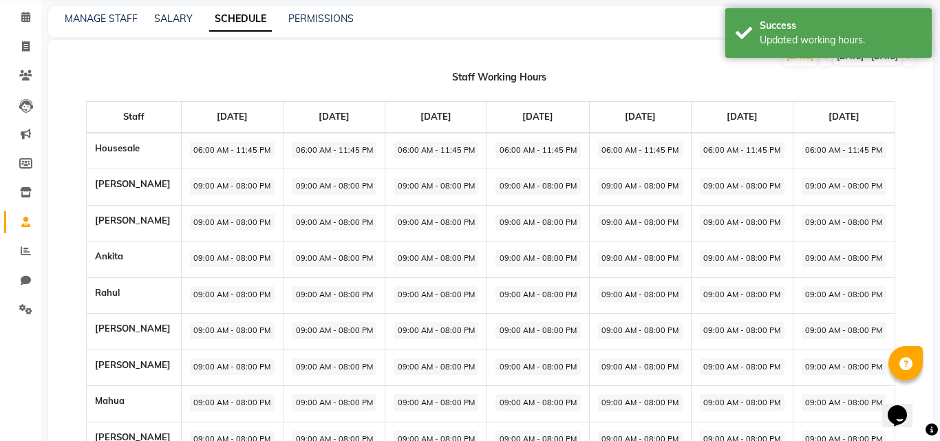
select select "09:00 AM"
select select "08:00 PM"
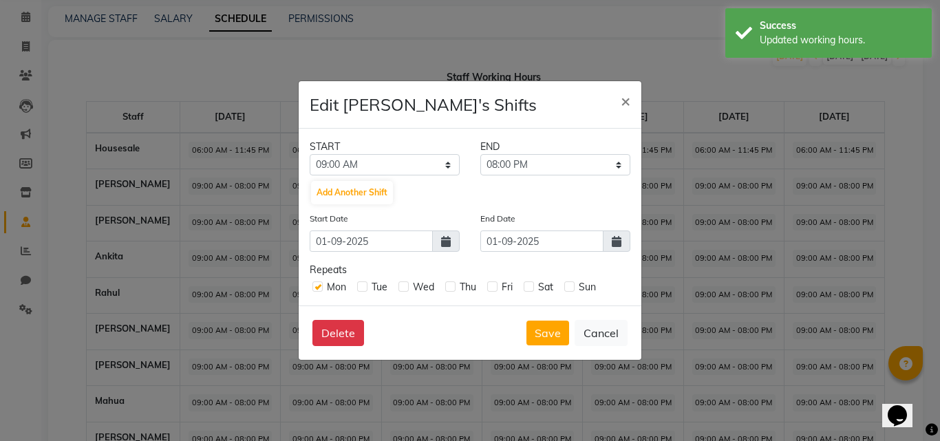
click at [365, 288] on label at bounding box center [362, 286] width 10 height 10
click at [365, 288] on input "checkbox" at bounding box center [361, 285] width 9 height 9
checkbox input "true"
click at [401, 288] on label at bounding box center [403, 286] width 10 height 10
click at [401, 288] on input "checkbox" at bounding box center [402, 285] width 9 height 9
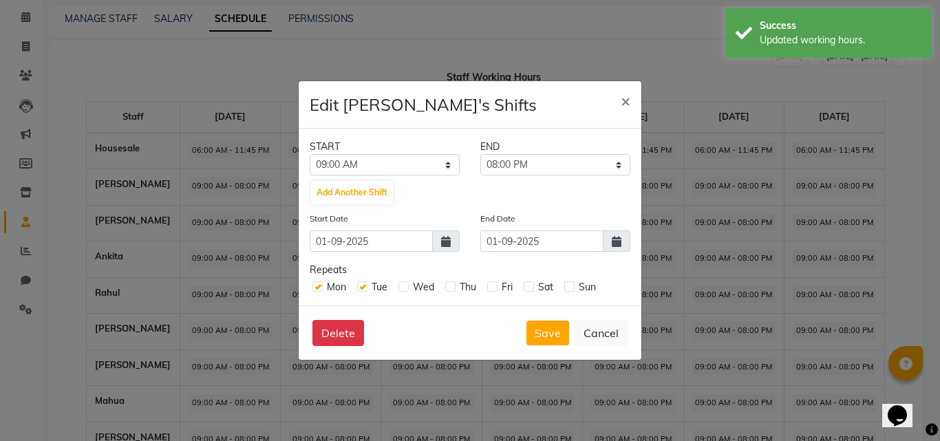
checkbox input "true"
click at [448, 288] on label at bounding box center [450, 286] width 10 height 10
click at [448, 288] on input "checkbox" at bounding box center [449, 285] width 9 height 9
checkbox input "true"
click at [490, 286] on label at bounding box center [492, 286] width 10 height 10
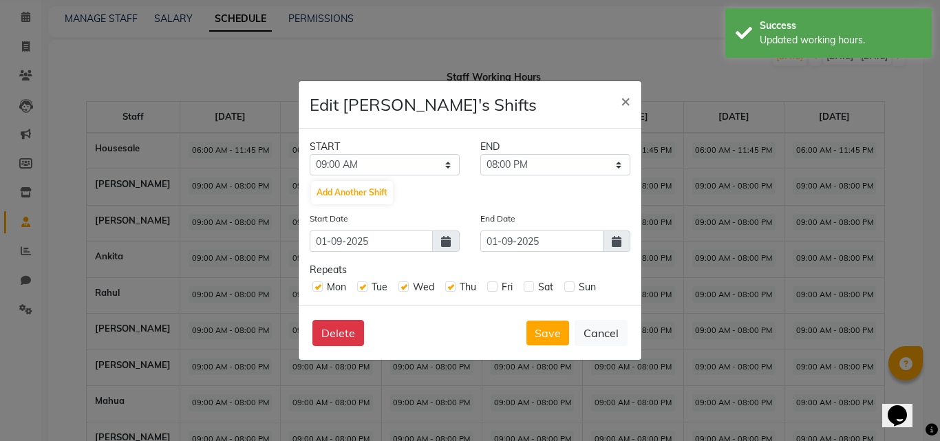
click at [490, 286] on input "checkbox" at bounding box center [491, 285] width 9 height 9
checkbox input "true"
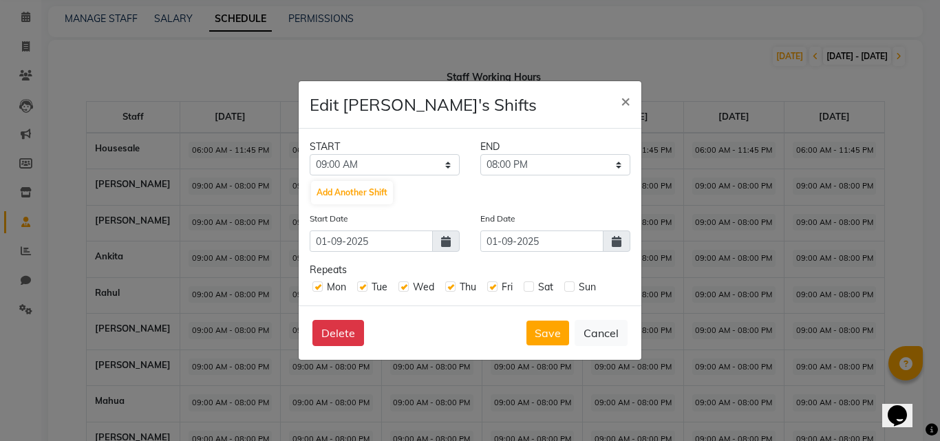
click at [528, 287] on label at bounding box center [529, 286] width 10 height 10
click at [528, 287] on input "checkbox" at bounding box center [528, 285] width 9 height 9
checkbox input "true"
click at [568, 288] on label at bounding box center [569, 286] width 10 height 10
click at [568, 288] on input "checkbox" at bounding box center [568, 285] width 9 height 9
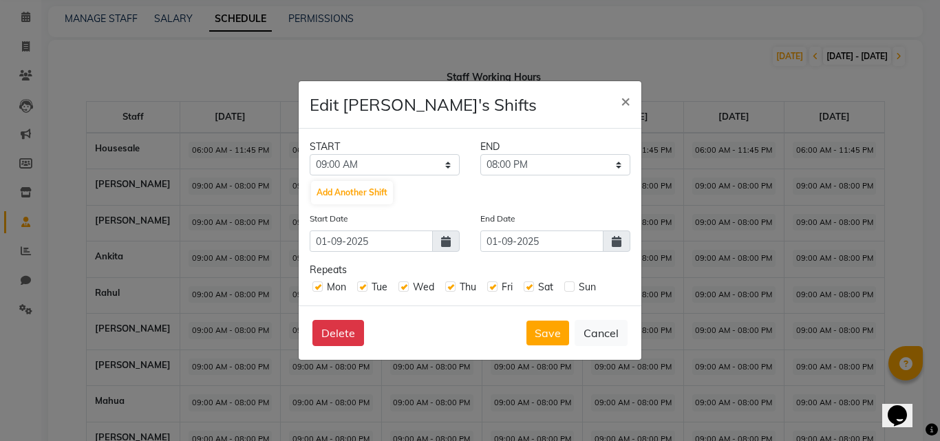
checkbox input "true"
click at [611, 242] on span at bounding box center [617, 241] width 28 height 21
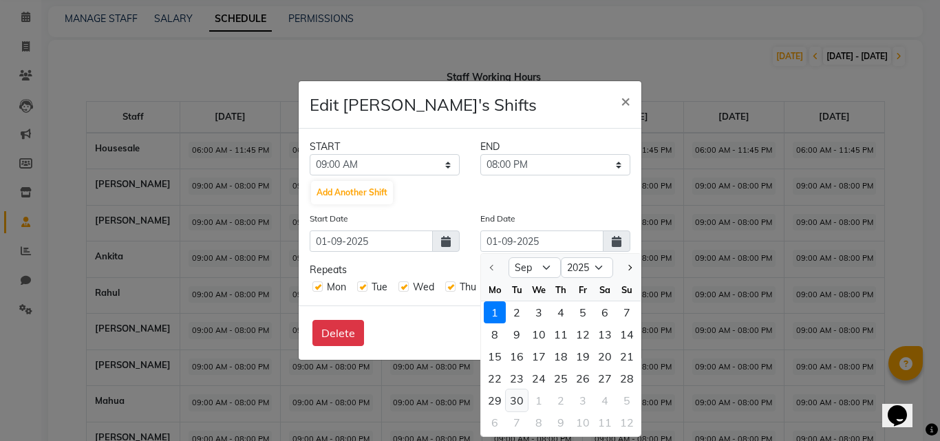
click at [521, 398] on div "30" at bounding box center [517, 400] width 22 height 22
type input "[DATE]"
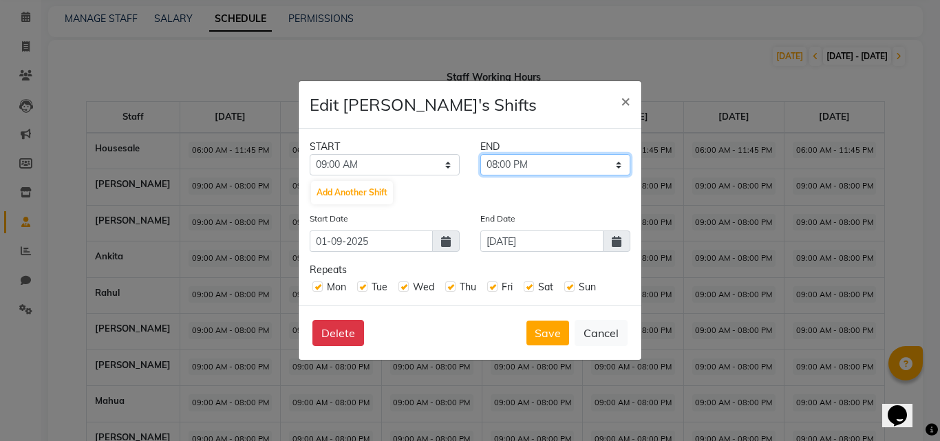
click at [598, 167] on select "09:15 AM 09:30 AM 09:45 AM 10:00 AM 10:15 AM 10:30 AM 10:45 AM 11:00 AM 11:15 A…" at bounding box center [555, 164] width 150 height 21
select select "11:45 PM"
click at [480, 154] on select "09:15 AM 09:30 AM 09:45 AM 10:00 AM 10:15 AM 10:30 AM 10:45 AM 11:00 AM 11:15 A…" at bounding box center [555, 164] width 150 height 21
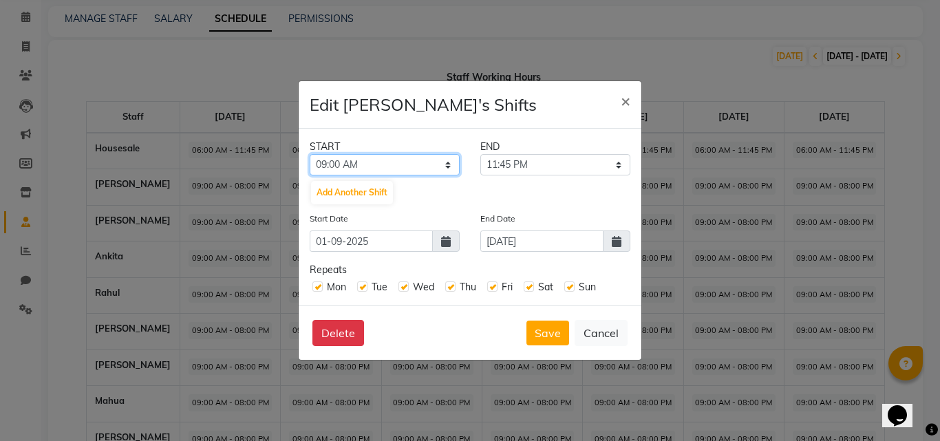
click at [447, 158] on select "12:00 AM 12:15 AM 12:30 AM 12:45 AM 01:00 AM 01:15 AM 01:30 AM 01:45 AM 02:00 A…" at bounding box center [385, 164] width 150 height 21
select select "06:00 AM"
click at [310, 154] on select "12:00 AM 12:15 AM 12:30 AM 12:45 AM 01:00 AM 01:15 AM 01:30 AM 01:45 AM 02:00 A…" at bounding box center [385, 164] width 150 height 21
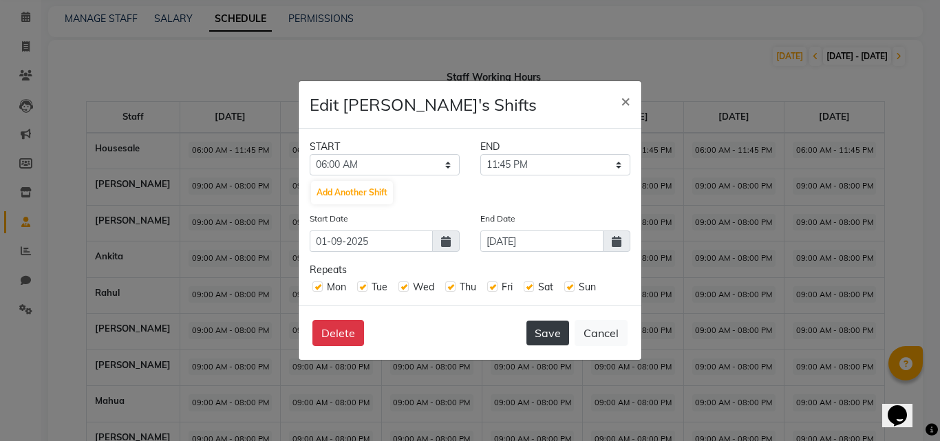
click at [556, 337] on button "Save" at bounding box center [547, 333] width 43 height 25
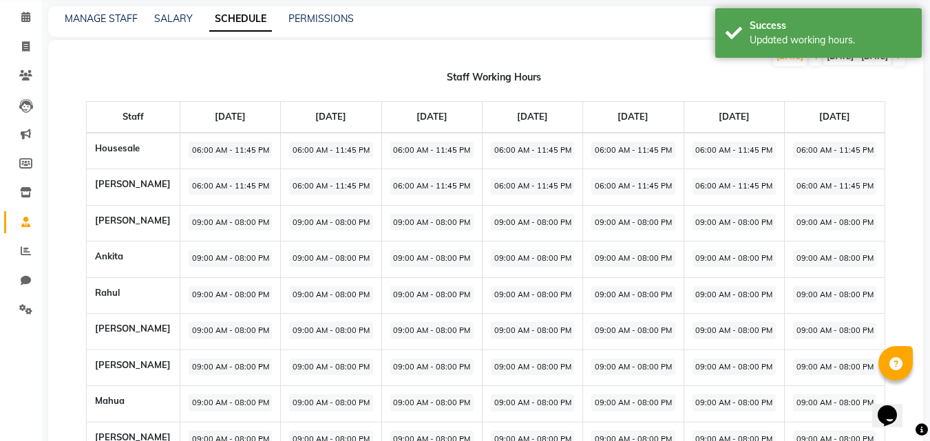
click at [232, 224] on span "09:00 AM - 08:00 PM" at bounding box center [230, 222] width 83 height 17
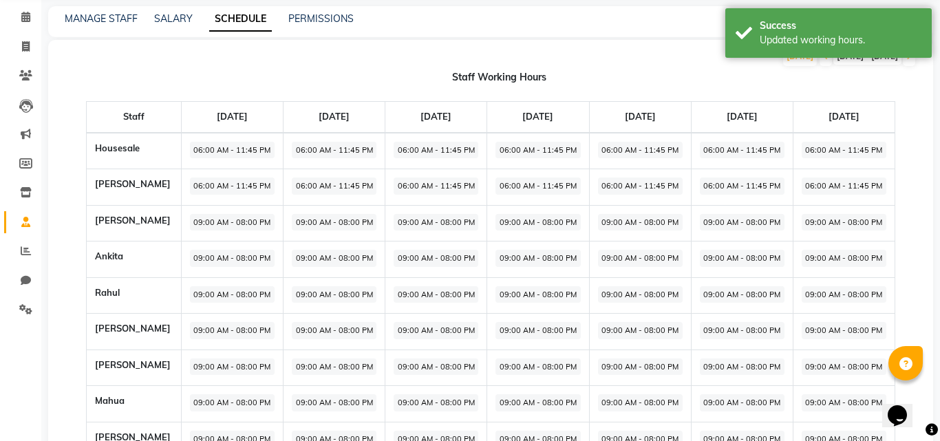
select select "09:00 AM"
select select "08:00 PM"
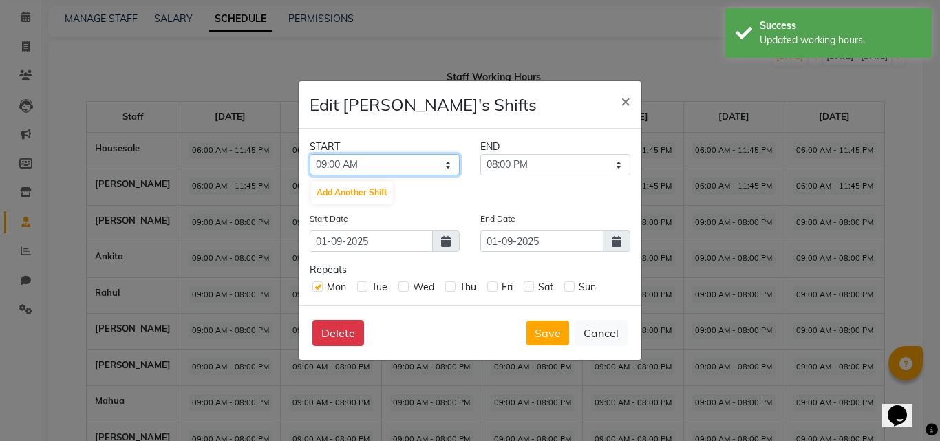
click at [438, 167] on select "12:00 AM 12:15 AM 12:30 AM 12:45 AM 01:00 AM 01:15 AM 01:30 AM 01:45 AM 02:00 A…" at bounding box center [385, 164] width 150 height 21
select select "06:00 AM"
click at [310, 154] on select "12:00 AM 12:15 AM 12:30 AM 12:45 AM 01:00 AM 01:15 AM 01:30 AM 01:45 AM 02:00 A…" at bounding box center [385, 164] width 150 height 21
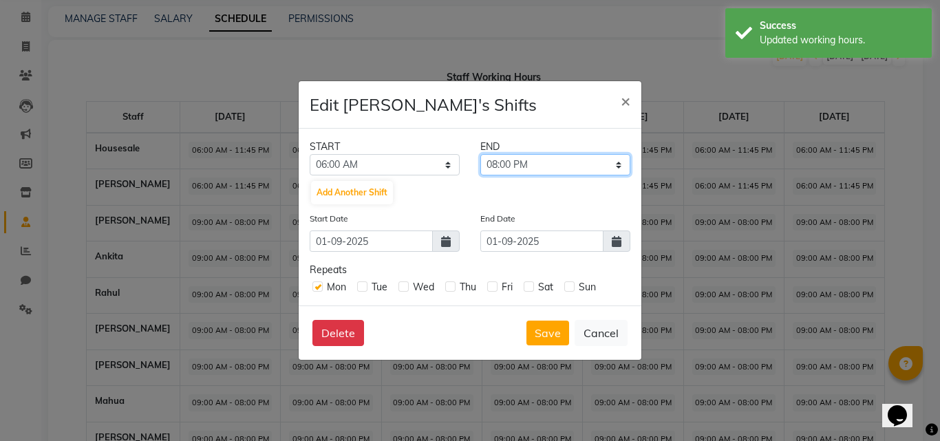
click at [515, 169] on select "06:15 AM 06:30 AM 06:45 AM 07:00 AM 07:15 AM 07:30 AM 07:45 AM 08:00 AM 08:15 A…" at bounding box center [555, 164] width 150 height 21
select select "11:45 PM"
click at [480, 154] on select "06:15 AM 06:30 AM 06:45 AM 07:00 AM 07:15 AM 07:30 AM 07:45 AM 08:00 AM 08:15 A…" at bounding box center [555, 164] width 150 height 21
click at [616, 241] on icon at bounding box center [617, 241] width 10 height 11
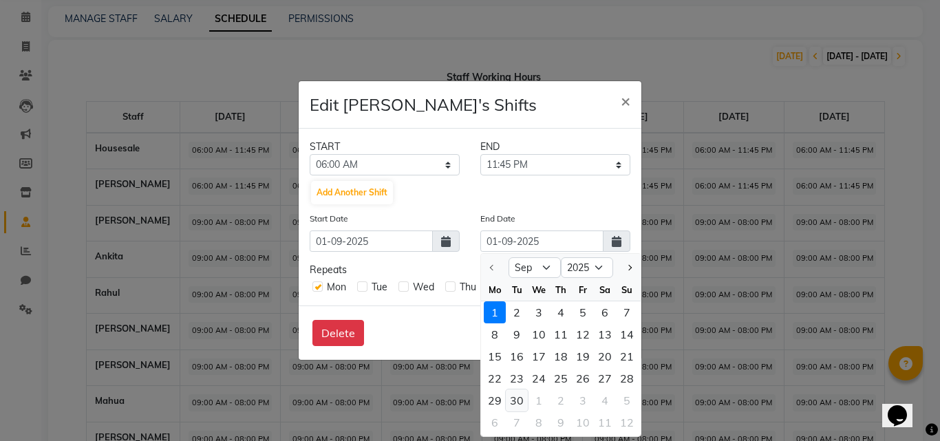
click at [519, 398] on div "30" at bounding box center [517, 400] width 22 height 22
type input "[DATE]"
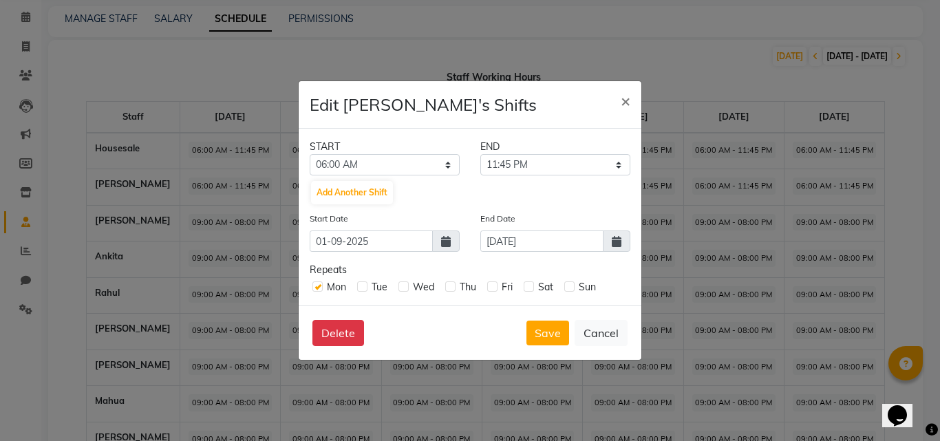
click at [573, 288] on label at bounding box center [569, 286] width 10 height 10
click at [573, 288] on input "checkbox" at bounding box center [568, 285] width 9 height 9
checkbox input "true"
click at [531, 287] on label at bounding box center [529, 286] width 10 height 10
click at [531, 287] on input "checkbox" at bounding box center [528, 285] width 9 height 9
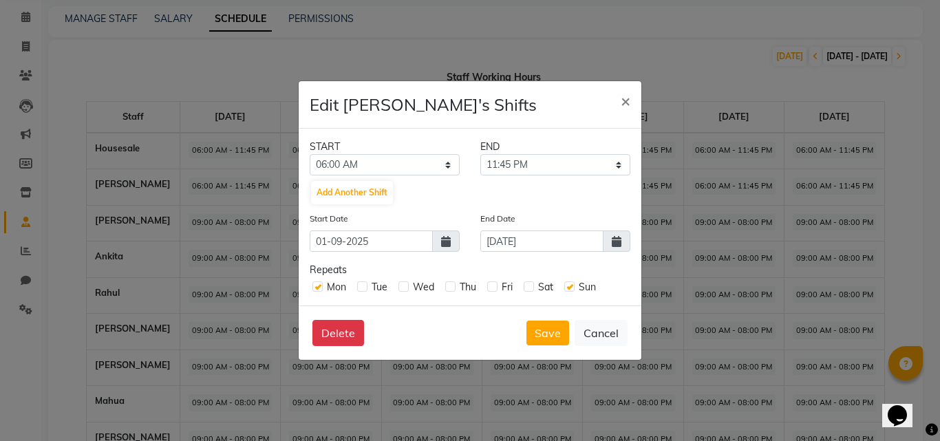
checkbox input "true"
click at [487, 287] on label at bounding box center [492, 286] width 10 height 10
click at [487, 287] on input "checkbox" at bounding box center [491, 285] width 9 height 9
checkbox input "true"
click at [449, 288] on label at bounding box center [450, 286] width 10 height 10
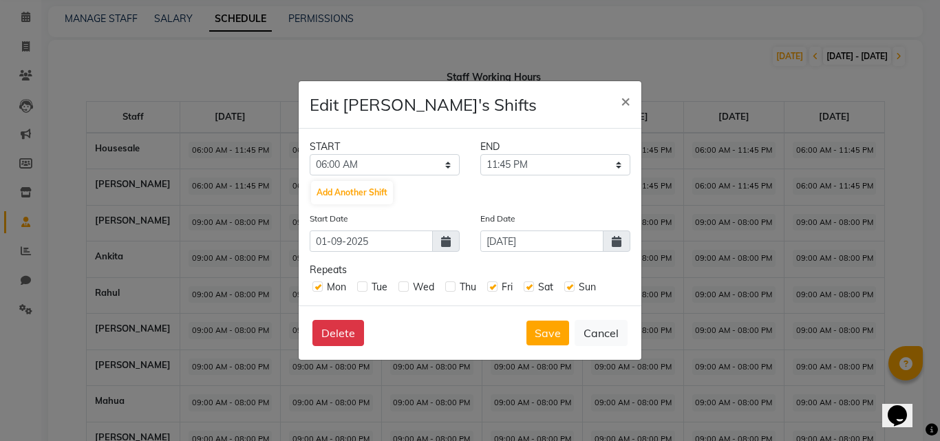
click at [449, 288] on input "checkbox" at bounding box center [449, 285] width 9 height 9
checkbox input "true"
click at [410, 288] on div "Wed" at bounding box center [416, 287] width 36 height 14
click at [402, 288] on label at bounding box center [403, 286] width 10 height 10
click at [402, 288] on input "checkbox" at bounding box center [402, 285] width 9 height 9
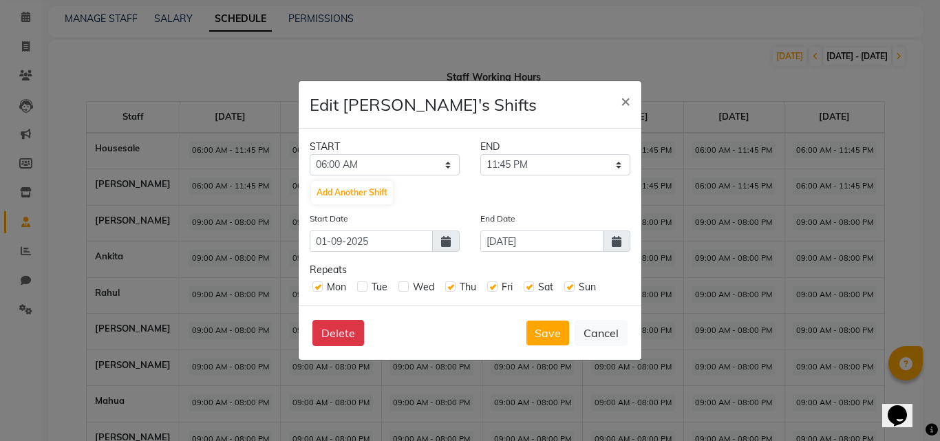
checkbox input "true"
click at [362, 288] on label at bounding box center [362, 286] width 10 height 10
click at [362, 288] on input "checkbox" at bounding box center [361, 285] width 9 height 9
checkbox input "true"
click at [545, 330] on button "Save" at bounding box center [547, 333] width 43 height 25
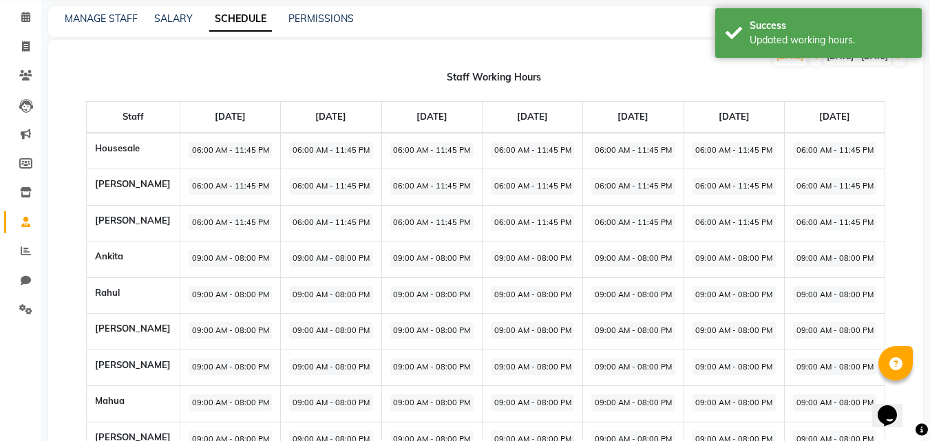
click at [223, 259] on span "09:00 AM - 08:00 PM" at bounding box center [230, 258] width 83 height 17
select select "09:00 AM"
select select "08:00 PM"
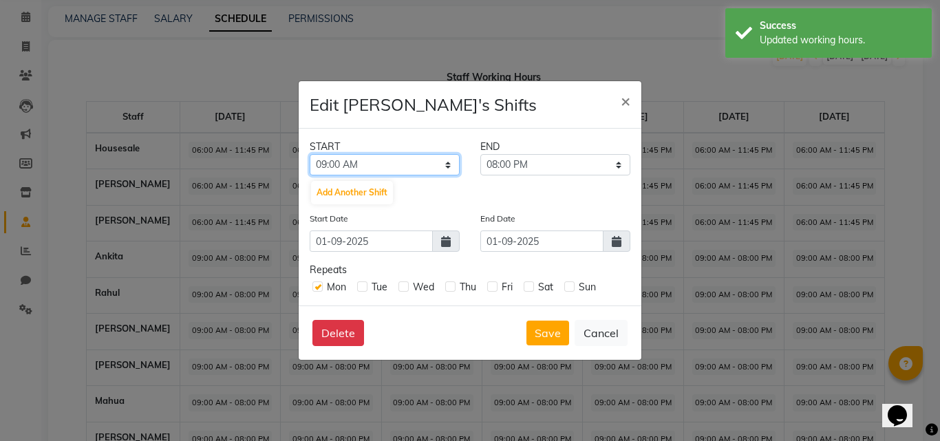
click at [416, 165] on select "12:00 AM 12:15 AM 12:30 AM 12:45 AM 01:00 AM 01:15 AM 01:30 AM 01:45 AM 02:00 A…" at bounding box center [385, 164] width 150 height 21
select select "06:00 AM"
click at [310, 154] on select "12:00 AM 12:15 AM 12:30 AM 12:45 AM 01:00 AM 01:15 AM 01:30 AM 01:45 AM 02:00 A…" at bounding box center [385, 164] width 150 height 21
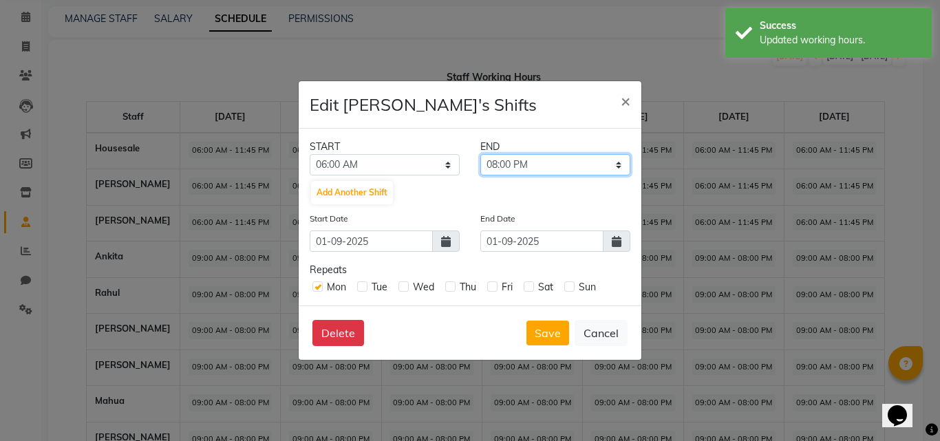
click at [498, 164] on select "06:15 AM 06:30 AM 06:45 AM 07:00 AM 07:15 AM 07:30 AM 07:45 AM 08:00 AM 08:15 A…" at bounding box center [555, 164] width 150 height 21
select select "11:45 PM"
click at [480, 154] on select "06:15 AM 06:30 AM 06:45 AM 07:00 AM 07:15 AM 07:30 AM 07:45 AM 08:00 AM 08:15 A…" at bounding box center [555, 164] width 150 height 21
click at [615, 237] on icon at bounding box center [617, 241] width 10 height 11
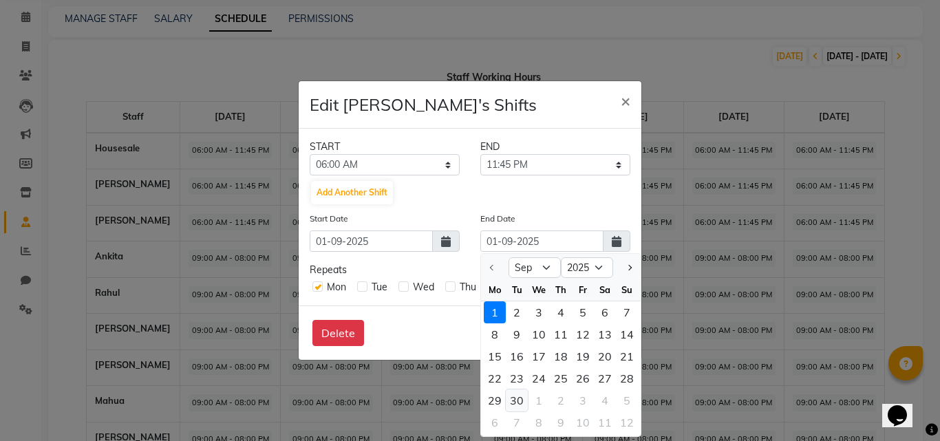
click at [517, 396] on div "30" at bounding box center [517, 400] width 22 height 22
type input "[DATE]"
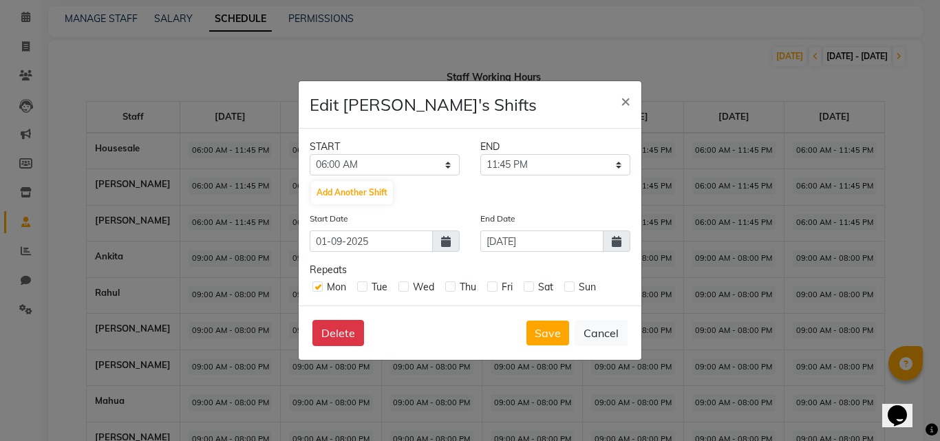
click at [363, 287] on label at bounding box center [362, 286] width 10 height 10
click at [363, 287] on input "checkbox" at bounding box center [361, 285] width 9 height 9
checkbox input "true"
click at [405, 286] on label at bounding box center [403, 286] width 10 height 10
click at [405, 286] on input "checkbox" at bounding box center [402, 285] width 9 height 9
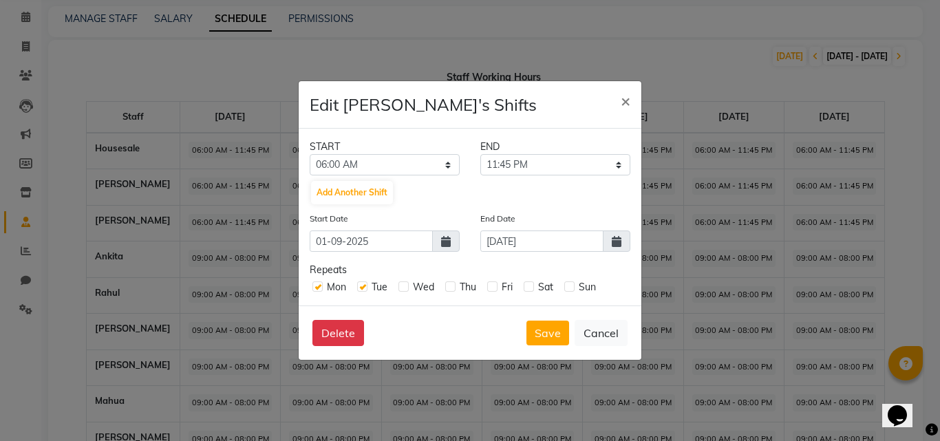
checkbox input "true"
click at [451, 288] on label at bounding box center [450, 286] width 10 height 10
click at [451, 288] on input "checkbox" at bounding box center [449, 285] width 9 height 9
checkbox input "true"
click at [496, 288] on label at bounding box center [492, 286] width 10 height 10
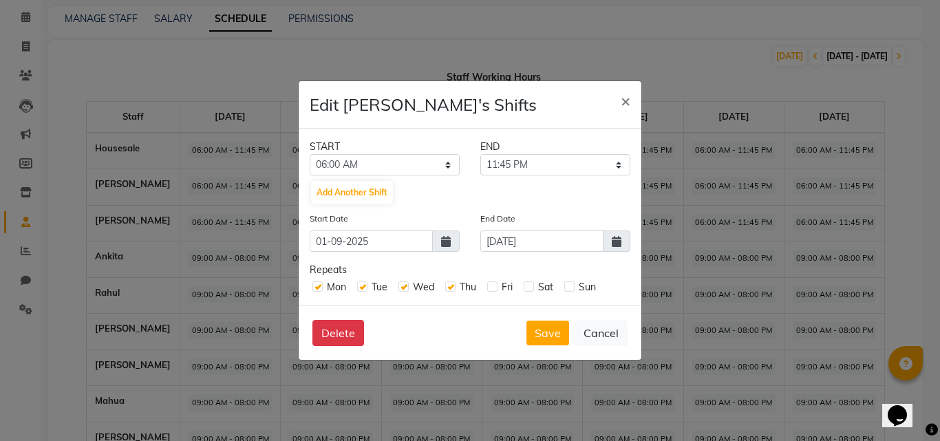
click at [496, 288] on input "checkbox" at bounding box center [491, 285] width 9 height 9
checkbox input "true"
click at [530, 288] on label at bounding box center [529, 286] width 10 height 10
click at [530, 288] on input "checkbox" at bounding box center [528, 285] width 9 height 9
checkbox input "true"
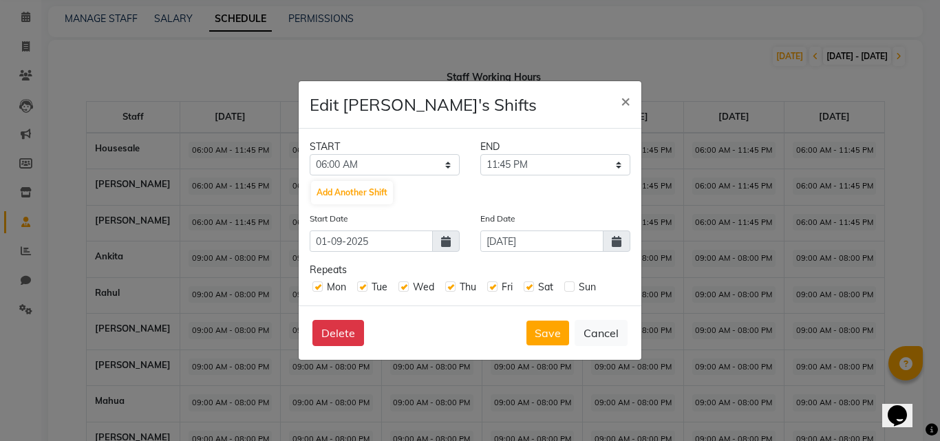
click at [565, 288] on div "Mon Tue Wed Thu Fri Sat Sun" at bounding box center [470, 285] width 321 height 17
click at [568, 288] on label at bounding box center [569, 286] width 10 height 10
click at [568, 288] on input "checkbox" at bounding box center [568, 285] width 9 height 9
checkbox input "true"
click at [556, 334] on button "Save" at bounding box center [547, 333] width 43 height 25
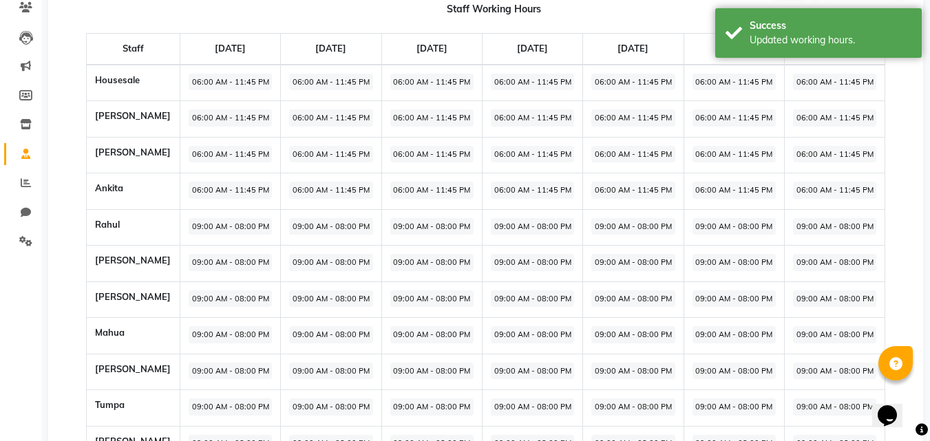
scroll to position [191, 0]
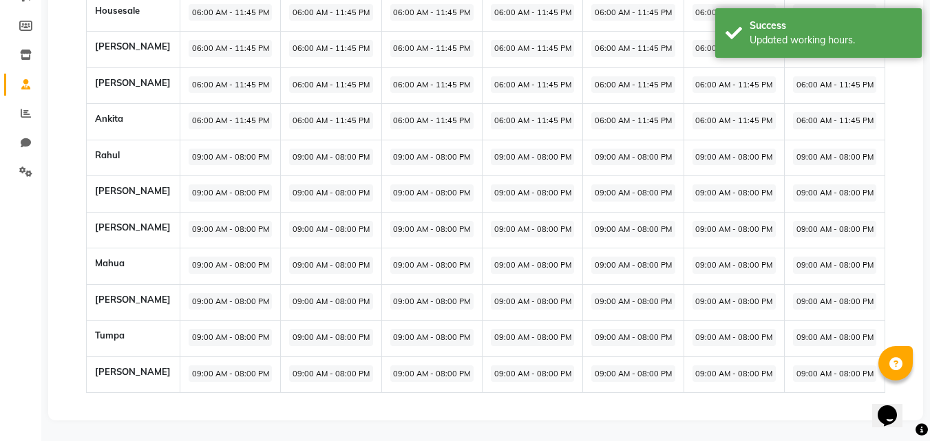
click at [232, 160] on span "09:00 AM - 08:00 PM" at bounding box center [230, 157] width 83 height 17
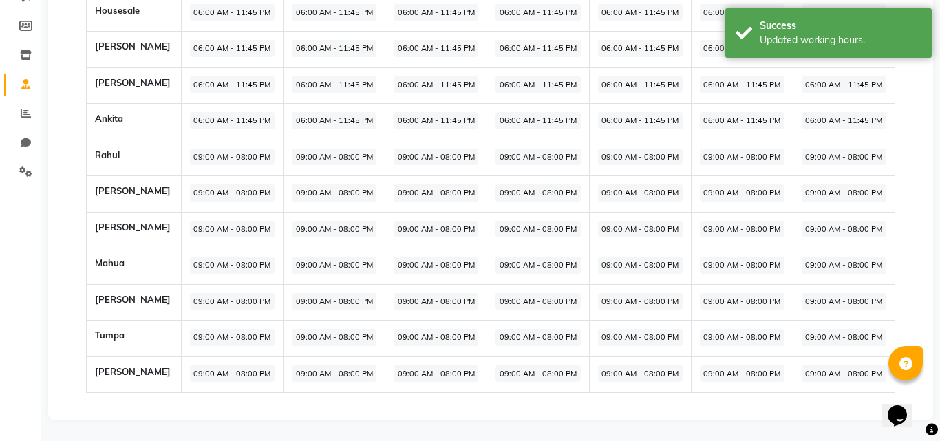
select select "09:00 AM"
select select "08:00 PM"
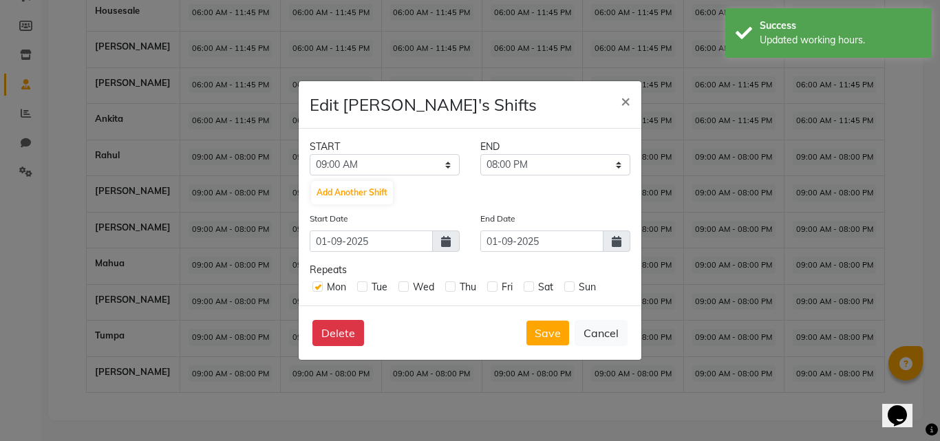
click at [370, 153] on div "START" at bounding box center [384, 147] width 171 height 14
click at [376, 163] on select "12:00 AM 12:15 AM 12:30 AM 12:45 AM 01:00 AM 01:15 AM 01:30 AM 01:45 AM 02:00 A…" at bounding box center [385, 164] width 150 height 21
select select "06:00 AM"
click at [310, 154] on select "12:00 AM 12:15 AM 12:30 AM 12:45 AM 01:00 AM 01:15 AM 01:30 AM 01:45 AM 02:00 A…" at bounding box center [385, 164] width 150 height 21
click at [509, 157] on select "06:15 AM 06:30 AM 06:45 AM 07:00 AM 07:15 AM 07:30 AM 07:45 AM 08:00 AM 08:15 A…" at bounding box center [555, 164] width 150 height 21
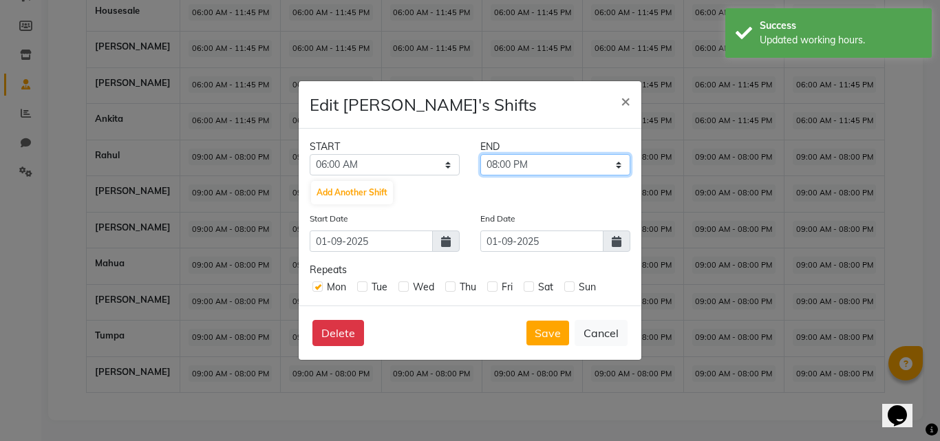
select select "11:45 PM"
click at [480, 154] on select "06:15 AM 06:30 AM 06:45 AM 07:00 AM 07:15 AM 07:30 AM 07:45 AM 08:00 AM 08:15 A…" at bounding box center [555, 164] width 150 height 21
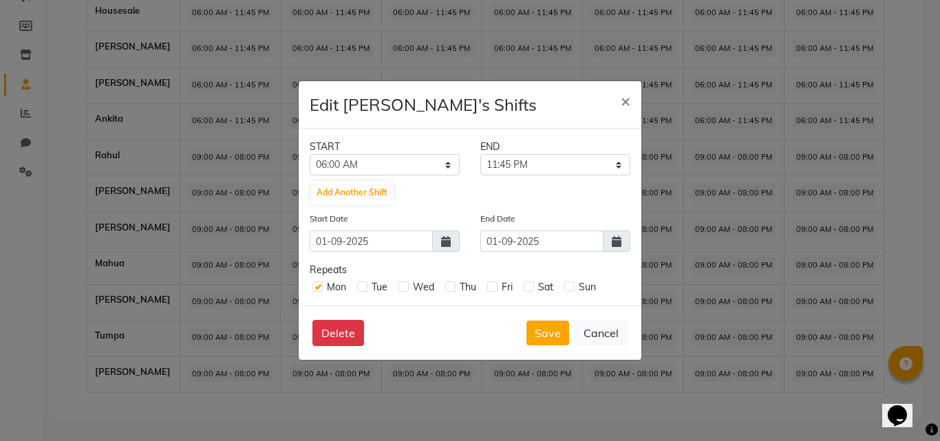
click at [615, 242] on icon at bounding box center [617, 241] width 10 height 11
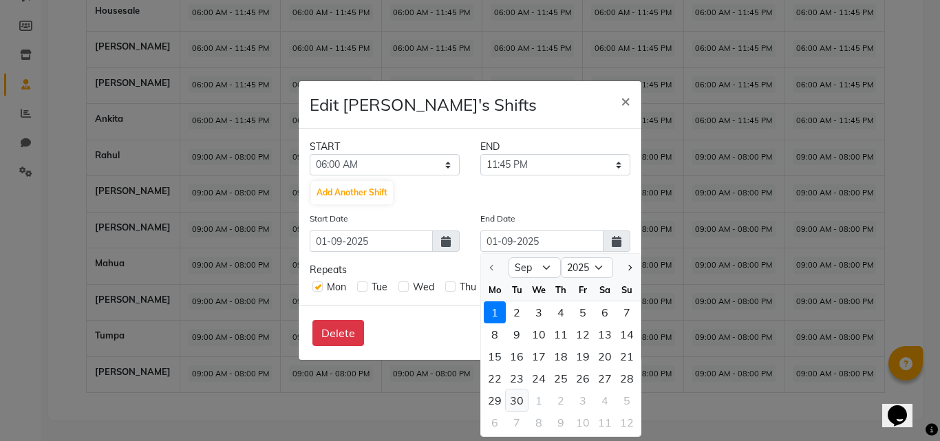
click at [513, 398] on div "30" at bounding box center [517, 400] width 22 height 22
type input "[DATE]"
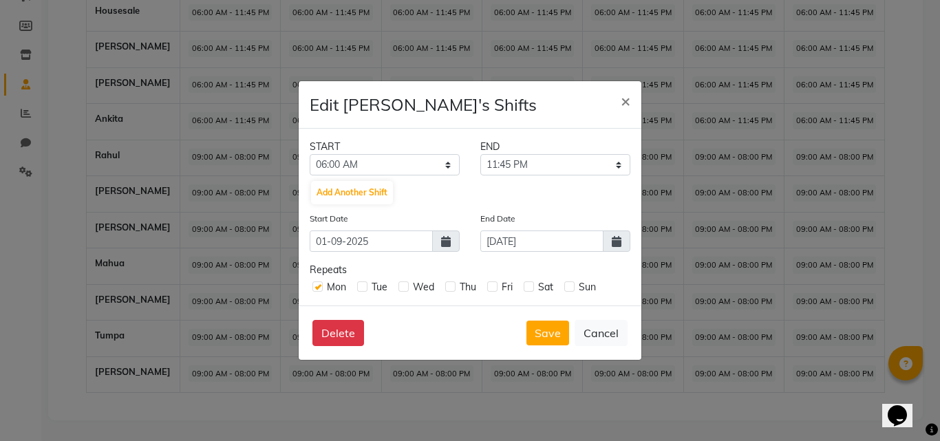
click at [363, 286] on label at bounding box center [362, 286] width 10 height 10
click at [363, 286] on input "checkbox" at bounding box center [361, 285] width 9 height 9
checkbox input "true"
click at [407, 286] on label at bounding box center [403, 286] width 10 height 10
click at [407, 286] on input "checkbox" at bounding box center [402, 285] width 9 height 9
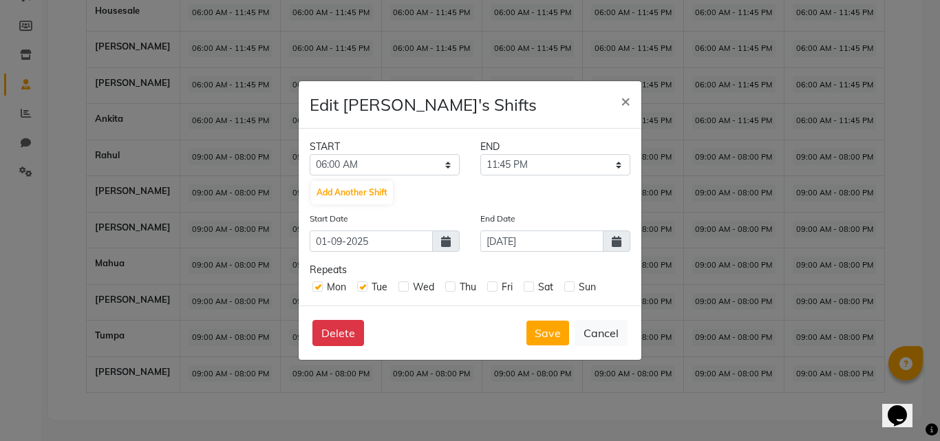
checkbox input "true"
click at [453, 290] on label at bounding box center [450, 286] width 10 height 10
click at [453, 290] on input "checkbox" at bounding box center [449, 285] width 9 height 9
checkbox input "true"
click at [493, 286] on label at bounding box center [492, 286] width 10 height 10
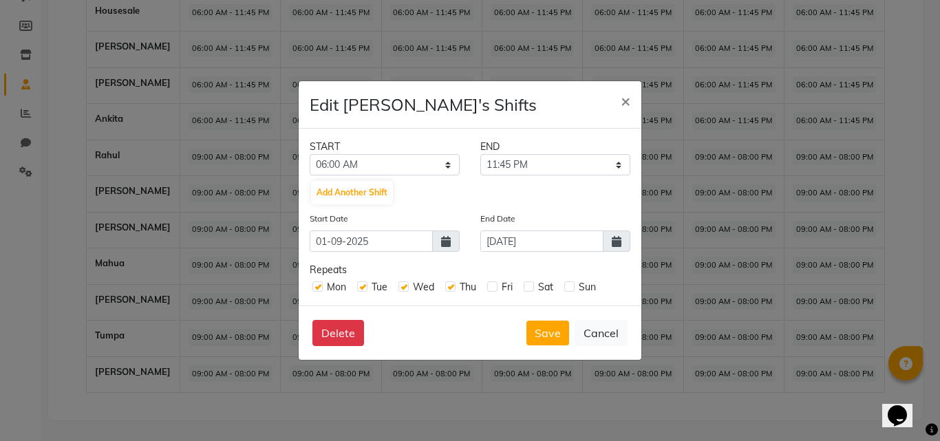
click at [493, 286] on input "checkbox" at bounding box center [491, 285] width 9 height 9
checkbox input "true"
click at [528, 288] on label at bounding box center [529, 286] width 10 height 10
click at [528, 288] on input "checkbox" at bounding box center [528, 285] width 9 height 9
checkbox input "true"
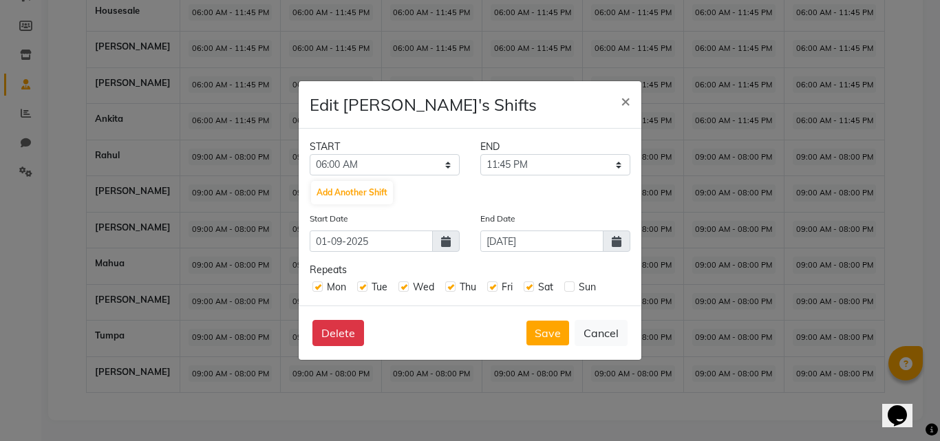
click at [568, 287] on label at bounding box center [569, 286] width 10 height 10
click at [568, 287] on input "checkbox" at bounding box center [568, 285] width 9 height 9
checkbox input "true"
click at [552, 344] on button "Save" at bounding box center [547, 333] width 43 height 25
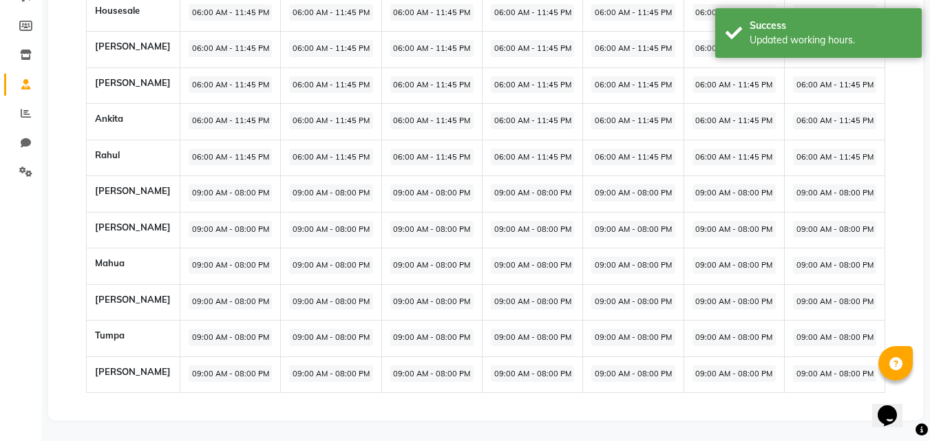
click at [204, 196] on span "09:00 AM - 08:00 PM" at bounding box center [230, 192] width 83 height 17
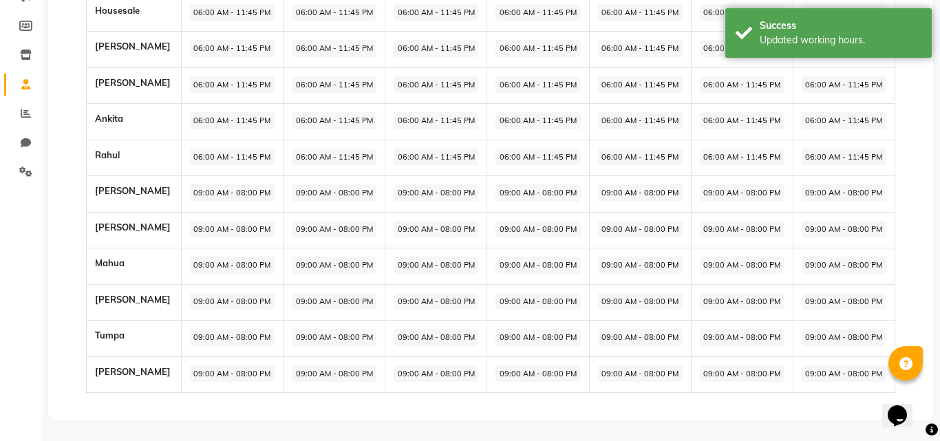
select select "09:00 AM"
select select "08:00 PM"
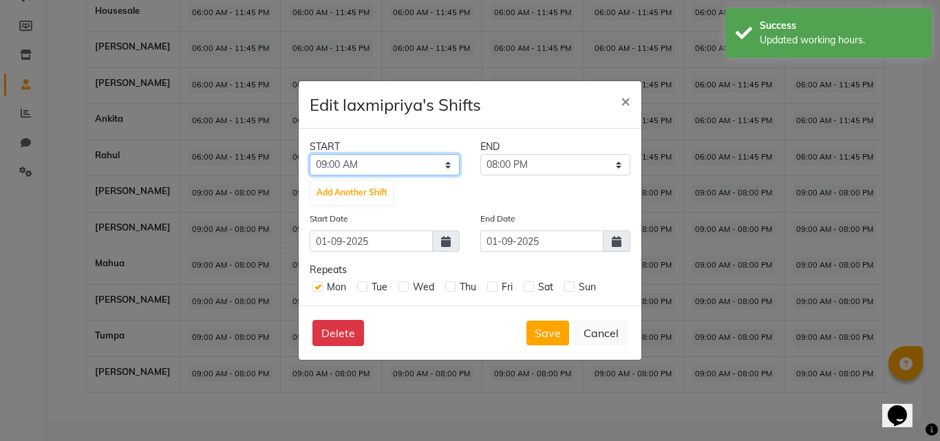
click at [383, 162] on select "12:00 AM 12:15 AM 12:30 AM 12:45 AM 01:00 AM 01:15 AM 01:30 AM 01:45 AM 02:00 A…" at bounding box center [385, 164] width 150 height 21
select select "06:00 AM"
click at [310, 154] on select "12:00 AM 12:15 AM 12:30 AM 12:45 AM 01:00 AM 01:15 AM 01:30 AM 01:45 AM 02:00 A…" at bounding box center [385, 164] width 150 height 21
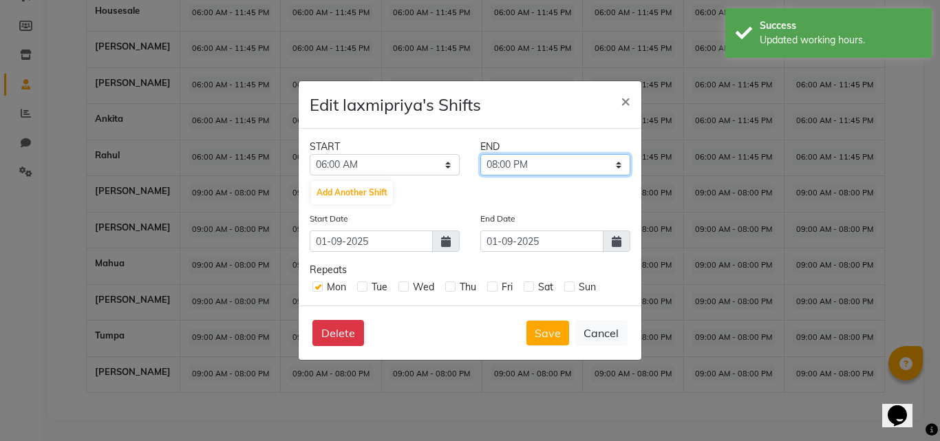
click at [517, 163] on select "06:15 AM 06:30 AM 06:45 AM 07:00 AM 07:15 AM 07:30 AM 07:45 AM 08:00 AM 08:15 A…" at bounding box center [555, 164] width 150 height 21
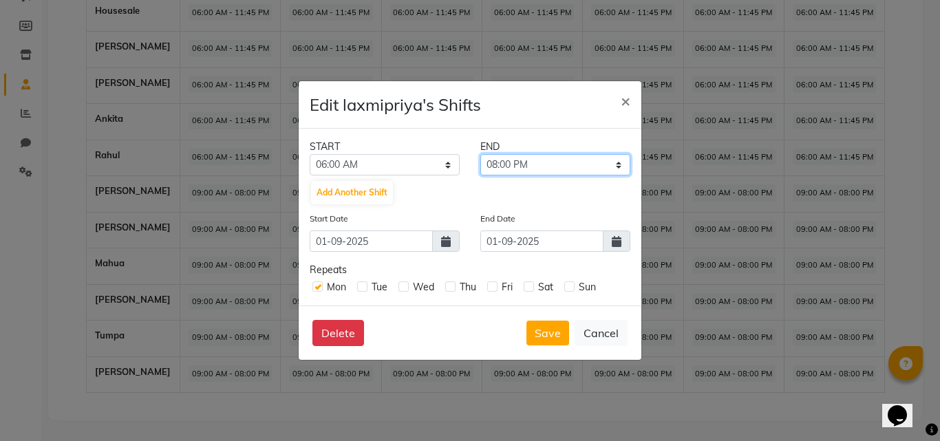
select select "11:45 PM"
click at [480, 154] on select "06:15 AM 06:30 AM 06:45 AM 07:00 AM 07:15 AM 07:30 AM 07:45 AM 08:00 AM 08:15 A…" at bounding box center [555, 164] width 150 height 21
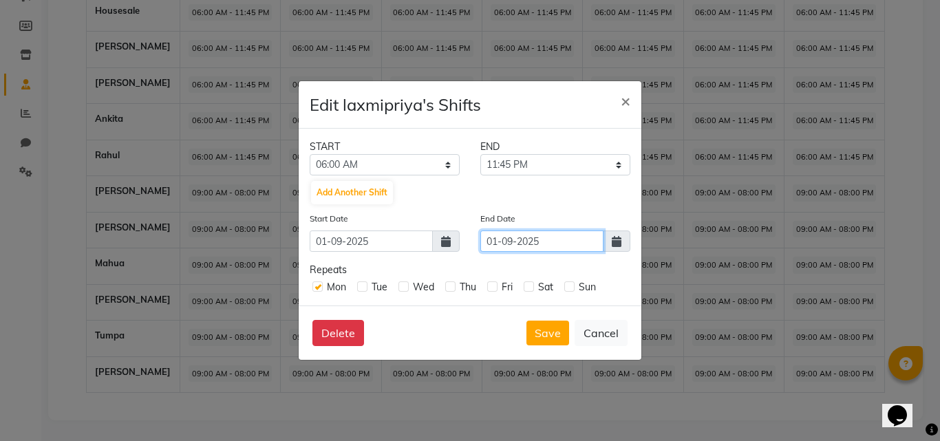
click at [565, 248] on input "01-09-2025" at bounding box center [541, 241] width 123 height 21
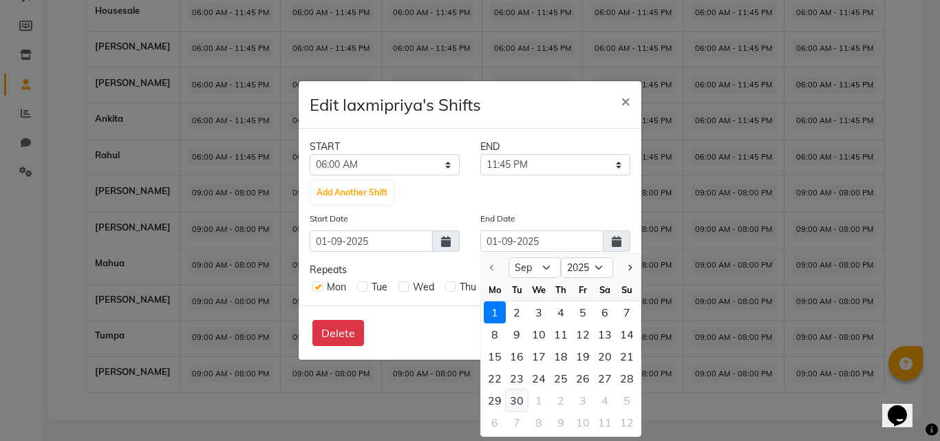
click at [520, 396] on div "30" at bounding box center [517, 400] width 22 height 22
type input "[DATE]"
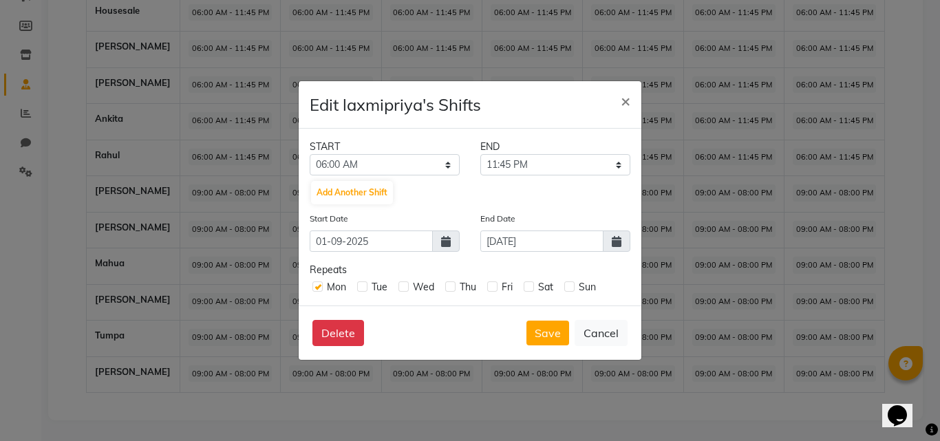
drag, startPoint x: 357, startPoint y: 285, endPoint x: 392, endPoint y: 290, distance: 35.5
click at [358, 285] on label at bounding box center [362, 286] width 10 height 10
click at [358, 285] on input "checkbox" at bounding box center [361, 285] width 9 height 9
checkbox input "true"
click at [406, 288] on label at bounding box center [403, 286] width 10 height 10
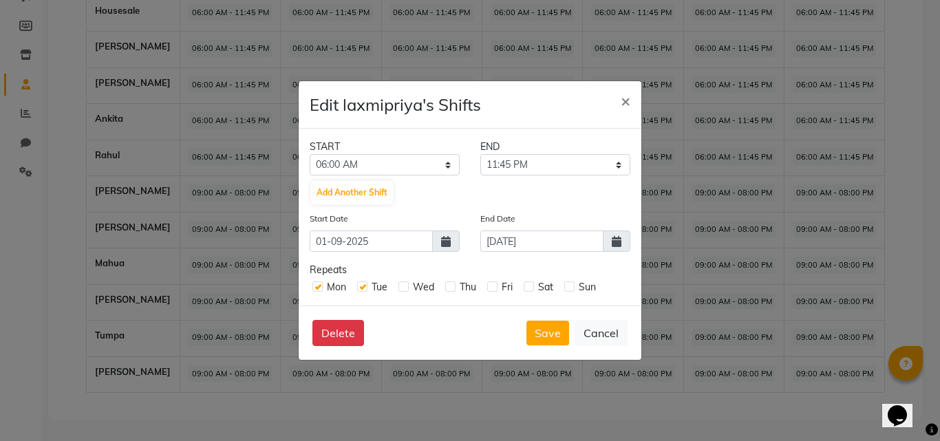
click at [406, 288] on input "checkbox" at bounding box center [402, 285] width 9 height 9
checkbox input "true"
click at [450, 288] on label at bounding box center [450, 286] width 10 height 10
click at [450, 288] on input "checkbox" at bounding box center [449, 285] width 9 height 9
checkbox input "true"
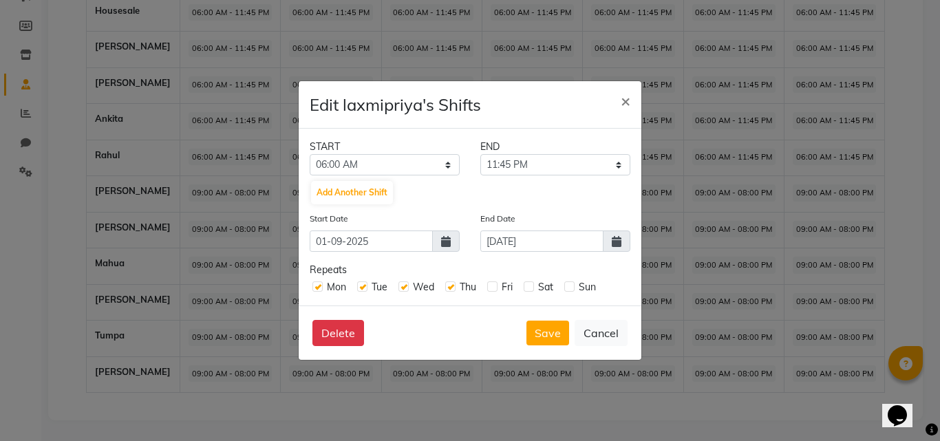
click at [497, 288] on label at bounding box center [492, 286] width 10 height 10
click at [496, 288] on input "checkbox" at bounding box center [491, 285] width 9 height 9
checkbox input "true"
click at [528, 290] on label at bounding box center [529, 286] width 10 height 10
click at [528, 290] on input "checkbox" at bounding box center [528, 285] width 9 height 9
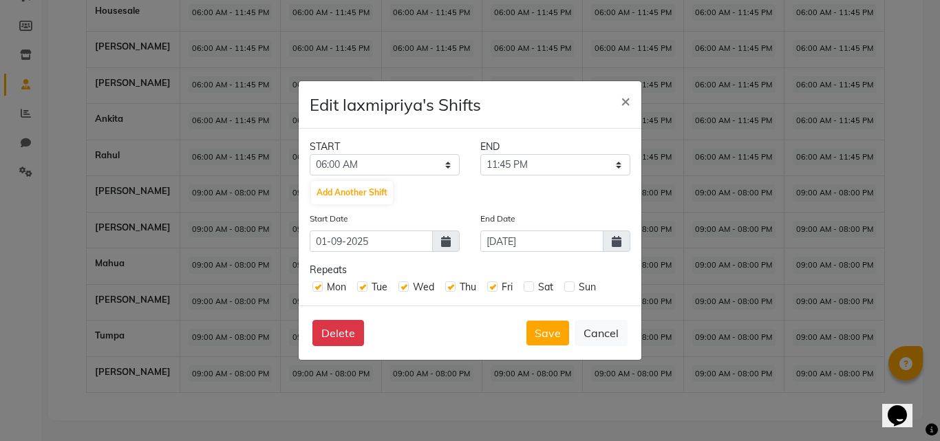
checkbox input "true"
click at [570, 288] on label at bounding box center [569, 286] width 10 height 10
click at [570, 288] on input "checkbox" at bounding box center [568, 285] width 9 height 9
checkbox input "true"
click at [551, 335] on button "Save" at bounding box center [547, 333] width 43 height 25
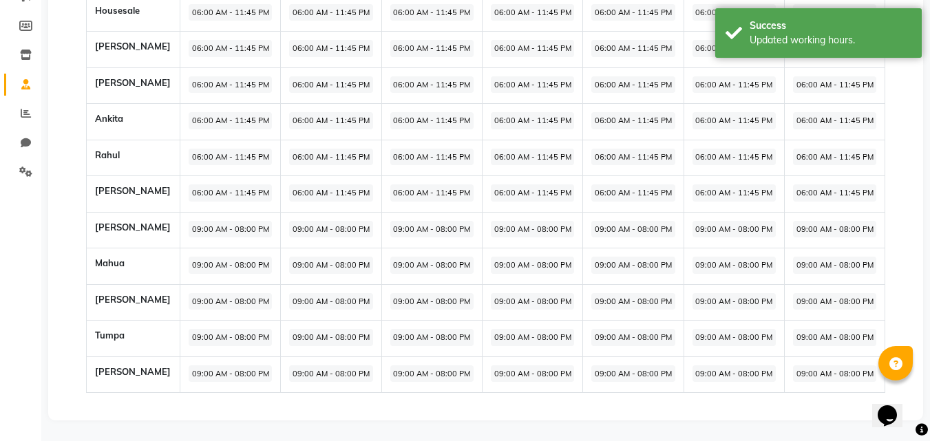
click at [215, 228] on span "09:00 AM - 08:00 PM" at bounding box center [230, 229] width 83 height 17
select select "09:00 AM"
select select "08:00 PM"
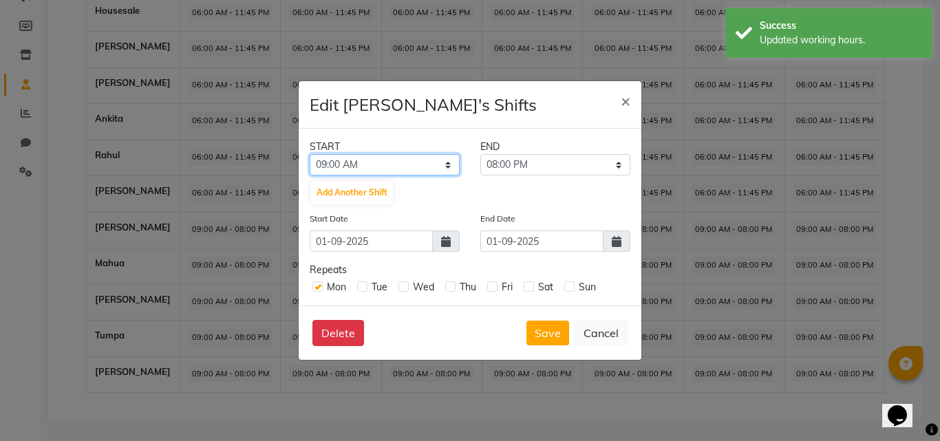
click at [380, 168] on select "12:00 AM 12:15 AM 12:30 AM 12:45 AM 01:00 AM 01:15 AM 01:30 AM 01:45 AM 02:00 A…" at bounding box center [385, 164] width 150 height 21
select select "06:00 AM"
click at [310, 154] on select "12:00 AM 12:15 AM 12:30 AM 12:45 AM 01:00 AM 01:15 AM 01:30 AM 01:45 AM 02:00 A…" at bounding box center [385, 164] width 150 height 21
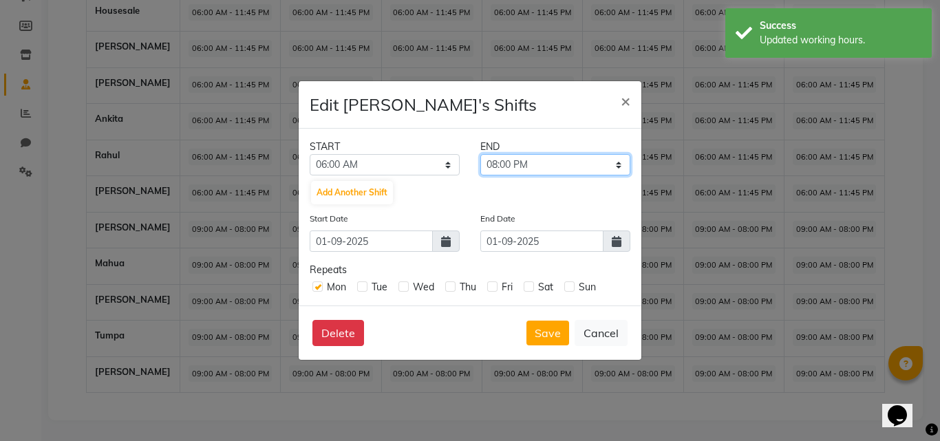
click at [498, 168] on select "06:15 AM 06:30 AM 06:45 AM 07:00 AM 07:15 AM 07:30 AM 07:45 AM 08:00 AM 08:15 A…" at bounding box center [555, 164] width 150 height 21
select select "11:45 PM"
click at [480, 154] on select "06:15 AM 06:30 AM 06:45 AM 07:00 AM 07:15 AM 07:30 AM 07:45 AM 08:00 AM 08:15 A…" at bounding box center [555, 164] width 150 height 21
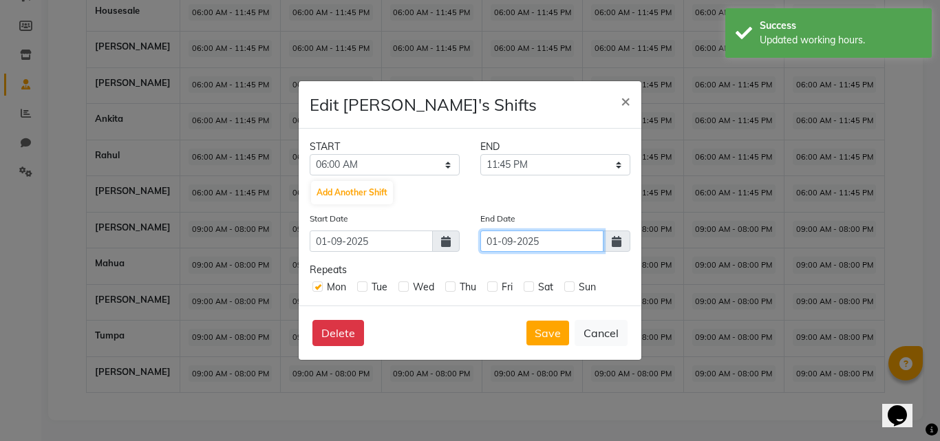
click at [560, 241] on input "01-09-2025" at bounding box center [541, 241] width 123 height 21
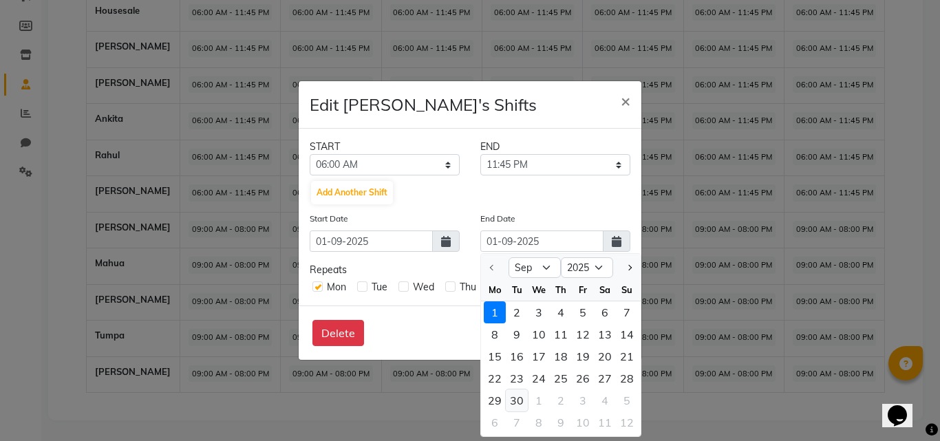
click at [517, 399] on div "30" at bounding box center [517, 400] width 22 height 22
type input "[DATE]"
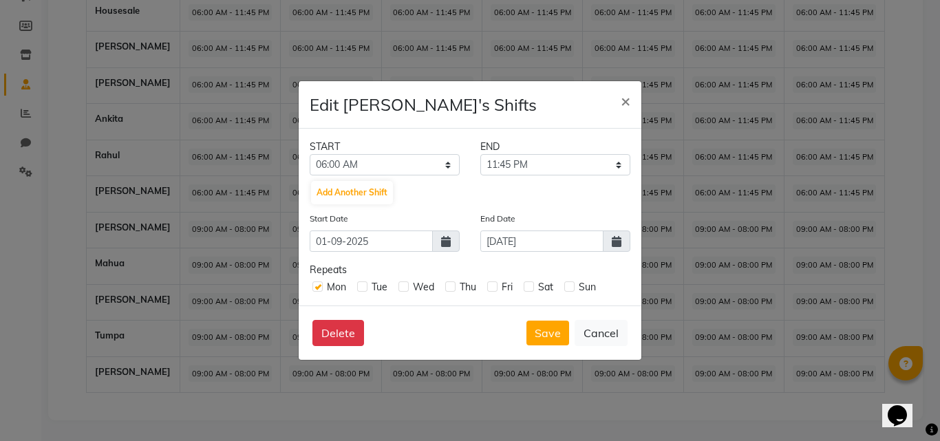
click at [365, 289] on label at bounding box center [362, 286] width 10 height 10
click at [365, 289] on input "checkbox" at bounding box center [361, 285] width 9 height 9
checkbox input "true"
click at [404, 289] on label at bounding box center [403, 286] width 10 height 10
click at [404, 289] on input "checkbox" at bounding box center [402, 285] width 9 height 9
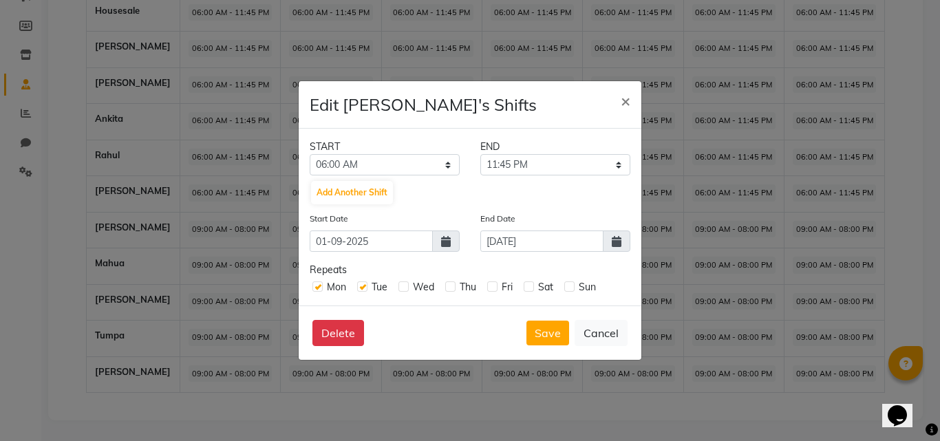
checkbox input "true"
click at [447, 286] on label at bounding box center [450, 286] width 10 height 10
click at [447, 286] on input "checkbox" at bounding box center [449, 285] width 9 height 9
checkbox input "true"
click at [492, 288] on label at bounding box center [492, 286] width 10 height 10
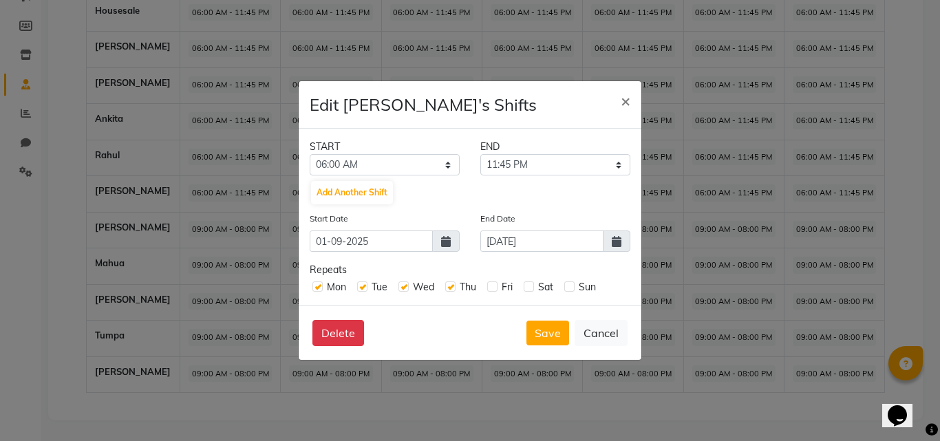
click at [492, 288] on input "checkbox" at bounding box center [491, 285] width 9 height 9
checkbox input "true"
click at [530, 290] on label at bounding box center [529, 286] width 10 height 10
click at [530, 290] on input "checkbox" at bounding box center [528, 285] width 9 height 9
checkbox input "true"
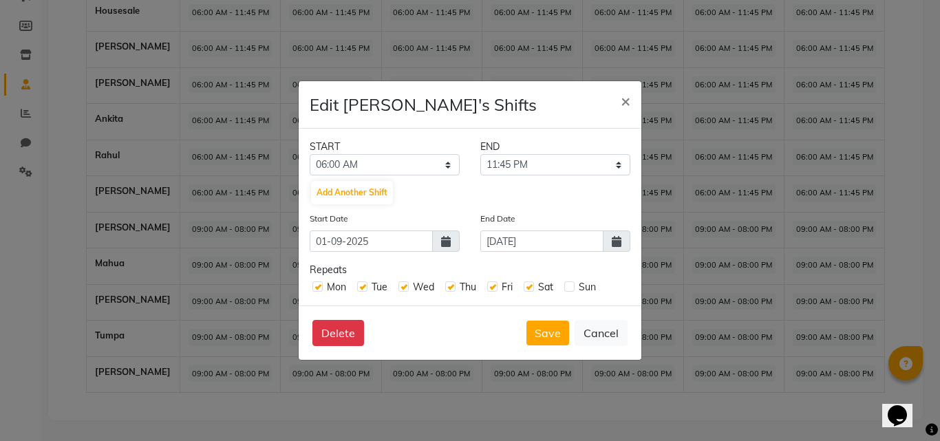
drag, startPoint x: 568, startPoint y: 285, endPoint x: 570, endPoint y: 303, distance: 18.6
click at [569, 285] on label at bounding box center [569, 286] width 10 height 10
click at [569, 285] on input "checkbox" at bounding box center [568, 285] width 9 height 9
checkbox input "true"
click at [553, 340] on button "Save" at bounding box center [547, 333] width 43 height 25
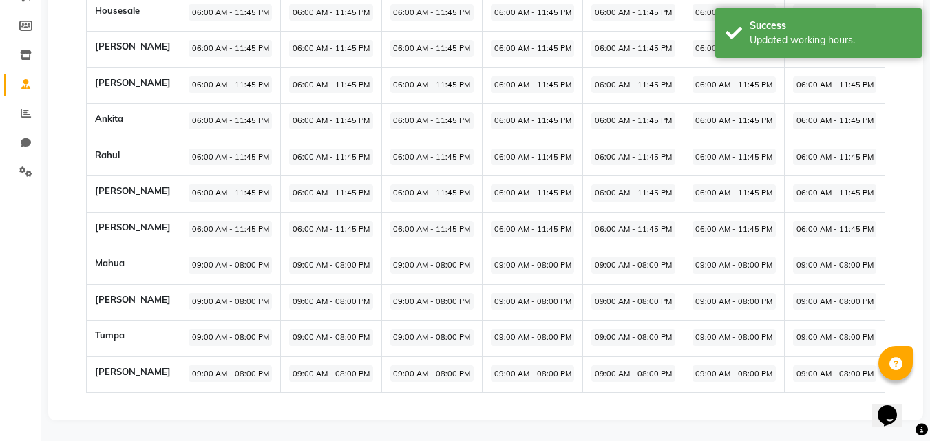
click at [191, 267] on span "09:00 AM - 08:00 PM" at bounding box center [230, 265] width 83 height 17
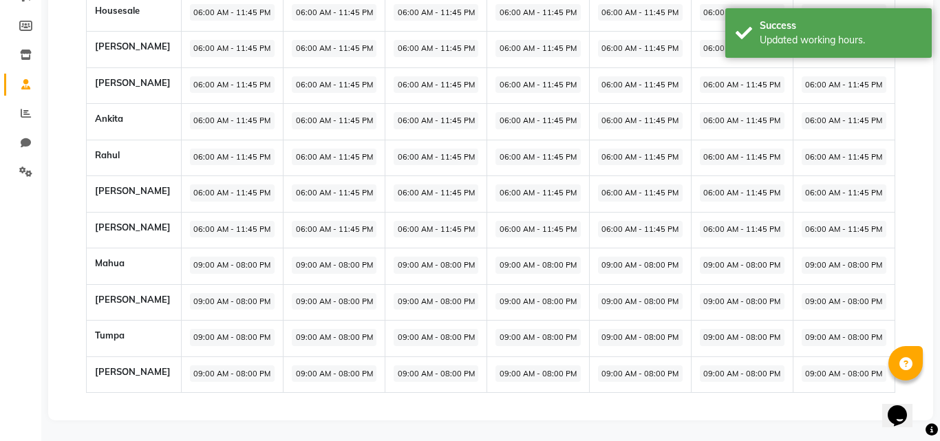
select select "09:00 AM"
select select "08:00 PM"
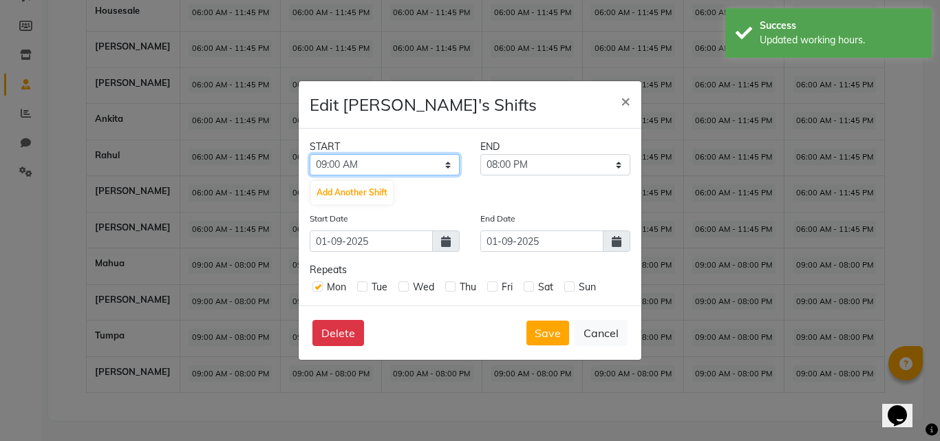
click at [376, 164] on select "12:00 AM 12:15 AM 12:30 AM 12:45 AM 01:00 AM 01:15 AM 01:30 AM 01:45 AM 02:00 A…" at bounding box center [385, 164] width 150 height 21
select select "06:00 AM"
click at [310, 154] on select "12:00 AM 12:15 AM 12:30 AM 12:45 AM 01:00 AM 01:15 AM 01:30 AM 01:45 AM 02:00 A…" at bounding box center [385, 164] width 150 height 21
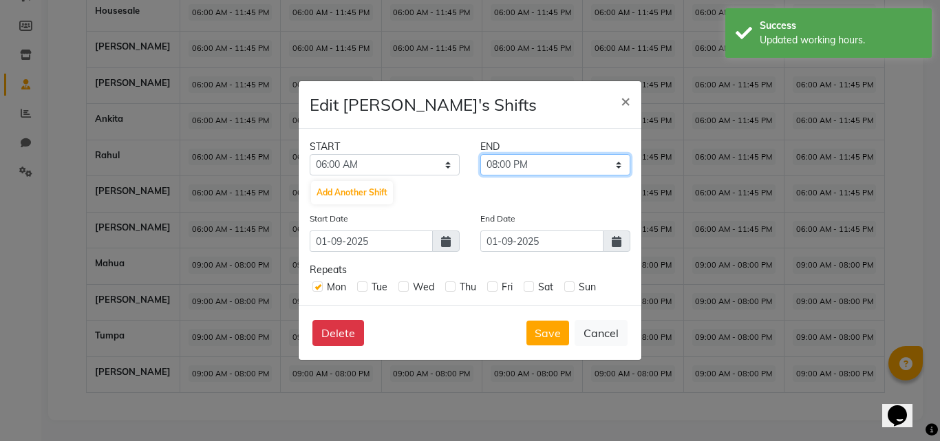
click at [500, 163] on select "06:15 AM 06:30 AM 06:45 AM 07:00 AM 07:15 AM 07:30 AM 07:45 AM 08:00 AM 08:15 A…" at bounding box center [555, 164] width 150 height 21
select select "11:45 PM"
click at [480, 154] on select "06:15 AM 06:30 AM 06:45 AM 07:00 AM 07:15 AM 07:30 AM 07:45 AM 08:00 AM 08:15 A…" at bounding box center [555, 164] width 150 height 21
click at [364, 287] on label at bounding box center [362, 286] width 10 height 10
click at [364, 287] on input "checkbox" at bounding box center [361, 285] width 9 height 9
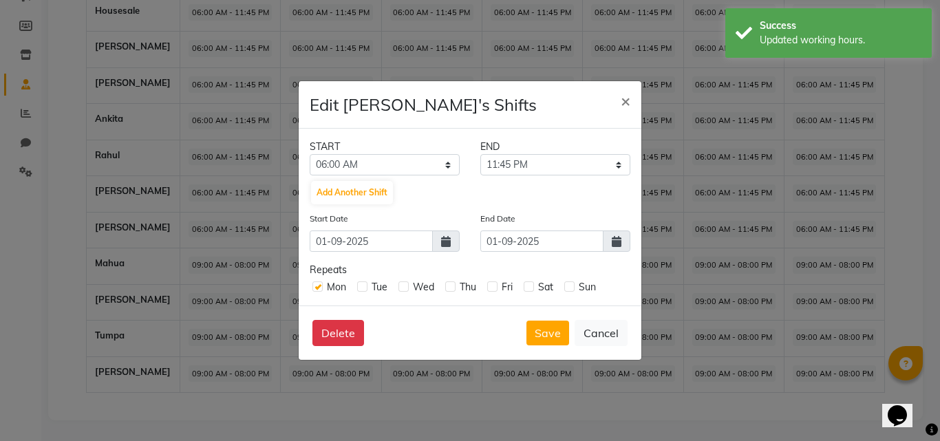
checkbox input "true"
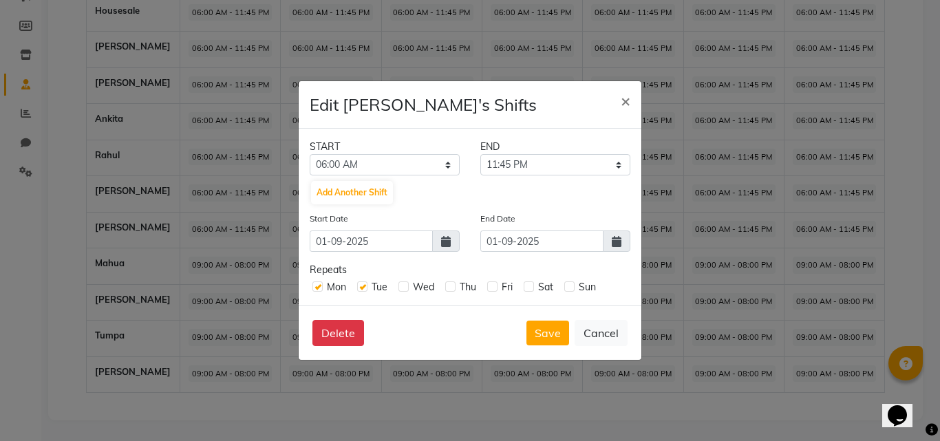
click at [407, 288] on label at bounding box center [403, 286] width 10 height 10
click at [407, 288] on input "checkbox" at bounding box center [402, 285] width 9 height 9
checkbox input "true"
click at [453, 290] on label at bounding box center [450, 286] width 10 height 10
click at [453, 290] on input "checkbox" at bounding box center [449, 285] width 9 height 9
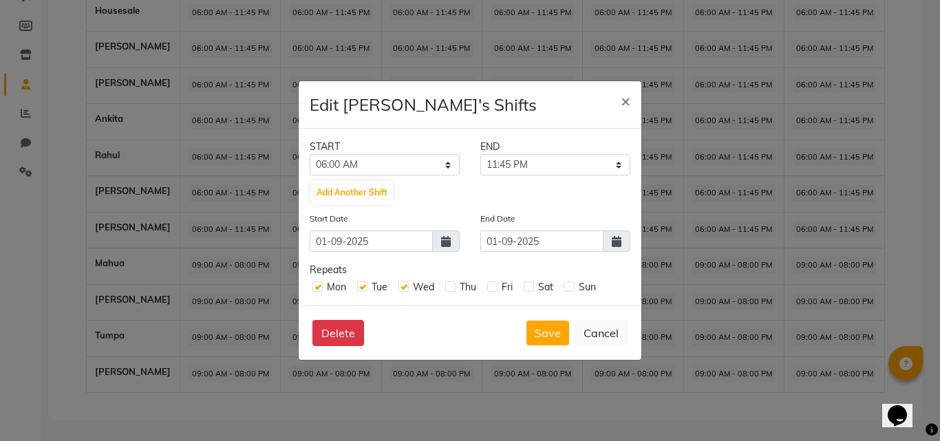
checkbox input "true"
click at [495, 286] on label at bounding box center [492, 286] width 10 height 10
click at [495, 286] on input "checkbox" at bounding box center [491, 285] width 9 height 9
checkbox input "true"
click at [529, 288] on label at bounding box center [529, 286] width 10 height 10
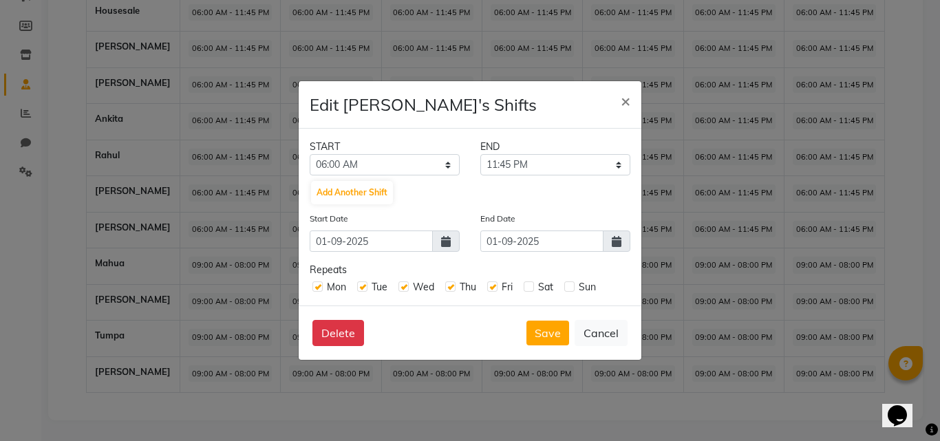
click at [529, 288] on input "checkbox" at bounding box center [528, 285] width 9 height 9
checkbox input "true"
click at [572, 286] on label at bounding box center [569, 286] width 10 height 10
click at [572, 286] on input "checkbox" at bounding box center [568, 285] width 9 height 9
checkbox input "true"
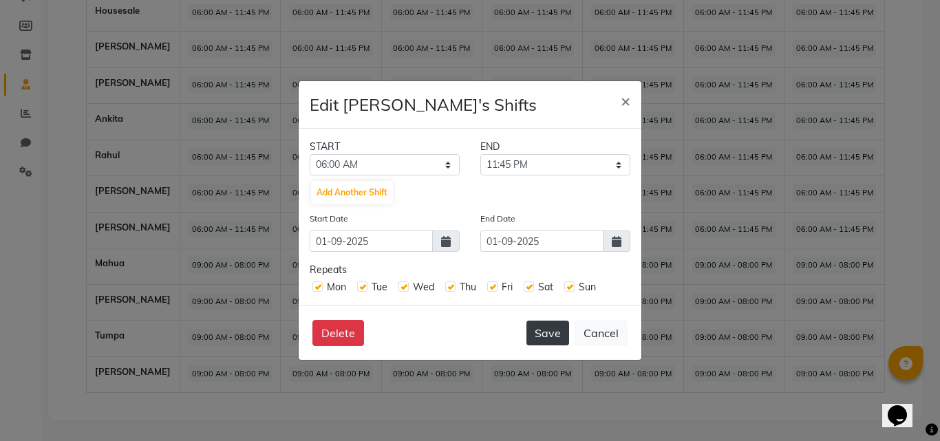
click at [559, 338] on button "Save" at bounding box center [547, 333] width 43 height 25
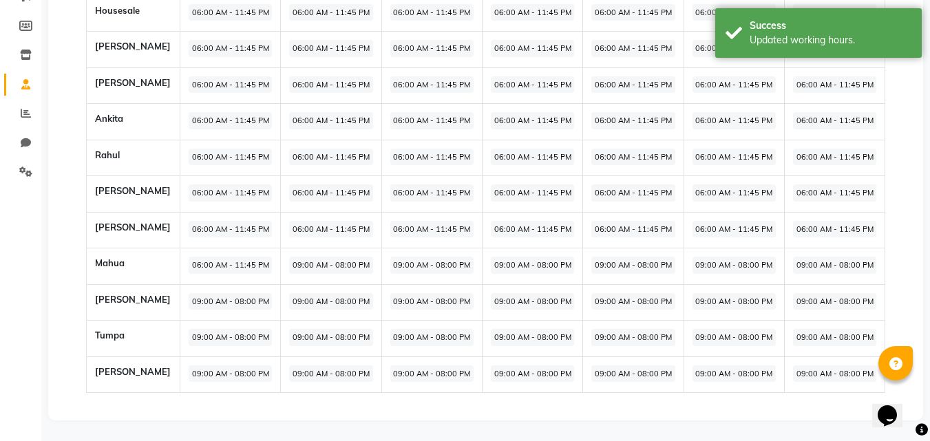
click at [197, 299] on span "09:00 AM - 08:00 PM" at bounding box center [230, 301] width 83 height 17
select select "09:00 AM"
select select "08:00 PM"
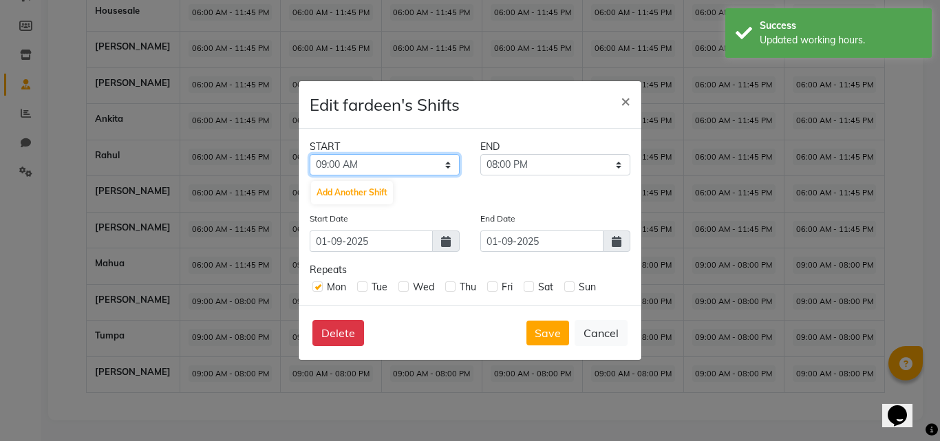
click at [373, 159] on select "12:00 AM 12:15 AM 12:30 AM 12:45 AM 01:00 AM 01:15 AM 01:30 AM 01:45 AM 02:00 A…" at bounding box center [385, 164] width 150 height 21
select select "06:00 AM"
click at [310, 154] on select "12:00 AM 12:15 AM 12:30 AM 12:45 AM 01:00 AM 01:15 AM 01:30 AM 01:45 AM 02:00 A…" at bounding box center [385, 164] width 150 height 21
click at [547, 157] on div "START END 12:00 AM 12:15 AM 12:30 AM 12:45 AM 01:00 AM 01:15 AM 01:30 AM 01:45 …" at bounding box center [470, 217] width 343 height 177
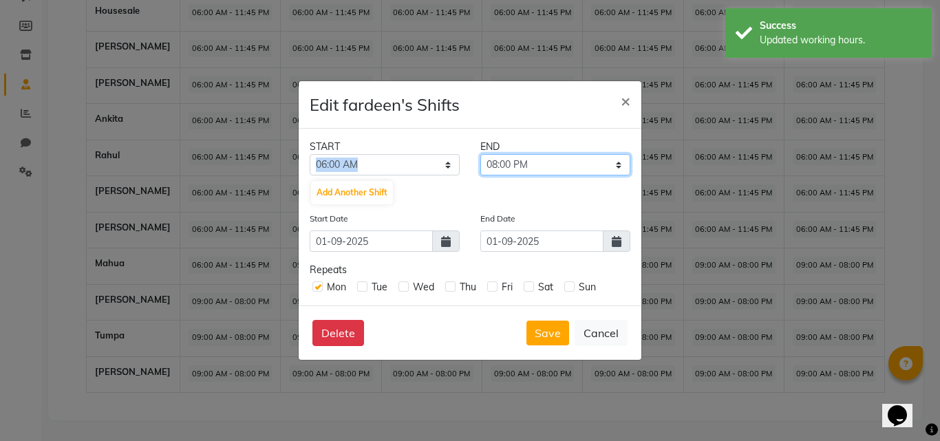
click at [547, 162] on select "06:15 AM 06:30 AM 06:45 AM 07:00 AM 07:15 AM 07:30 AM 07:45 AM 08:00 AM 08:15 A…" at bounding box center [555, 164] width 150 height 21
select select "11:45 PM"
click at [480, 154] on select "06:15 AM 06:30 AM 06:45 AM 07:00 AM 07:15 AM 07:30 AM 07:45 AM 08:00 AM 08:15 A…" at bounding box center [555, 164] width 150 height 21
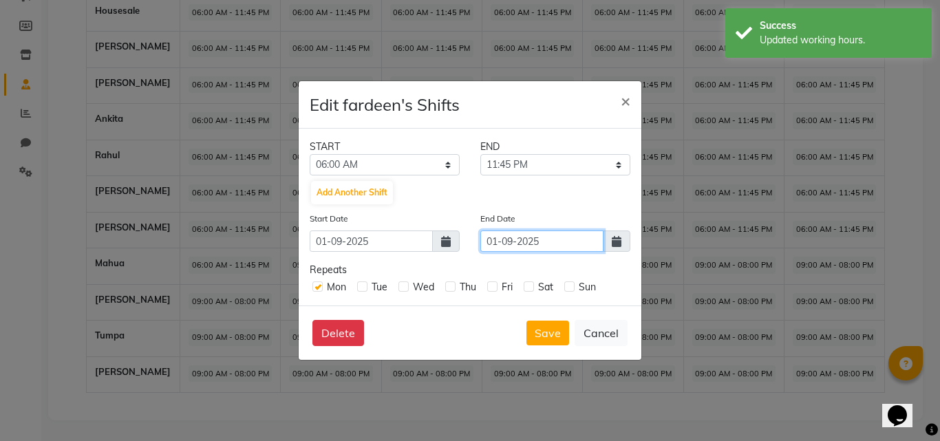
click at [551, 247] on input "01-09-2025" at bounding box center [541, 241] width 123 height 21
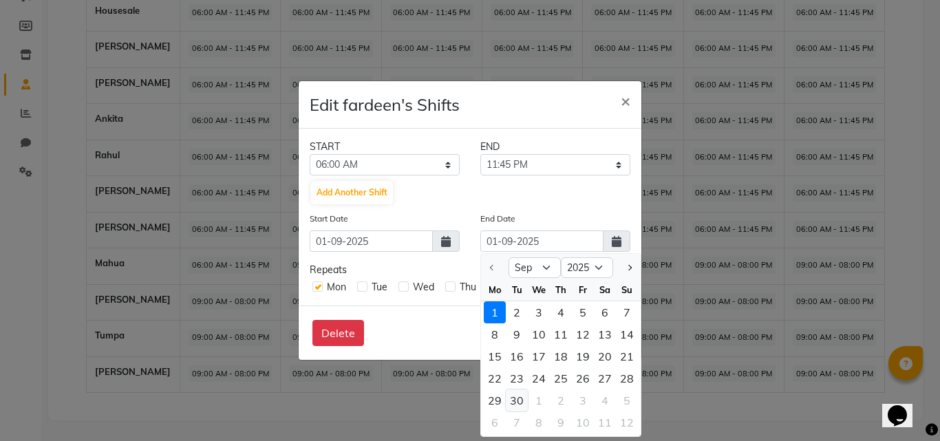
click at [521, 401] on div "30" at bounding box center [517, 400] width 22 height 22
type input "[DATE]"
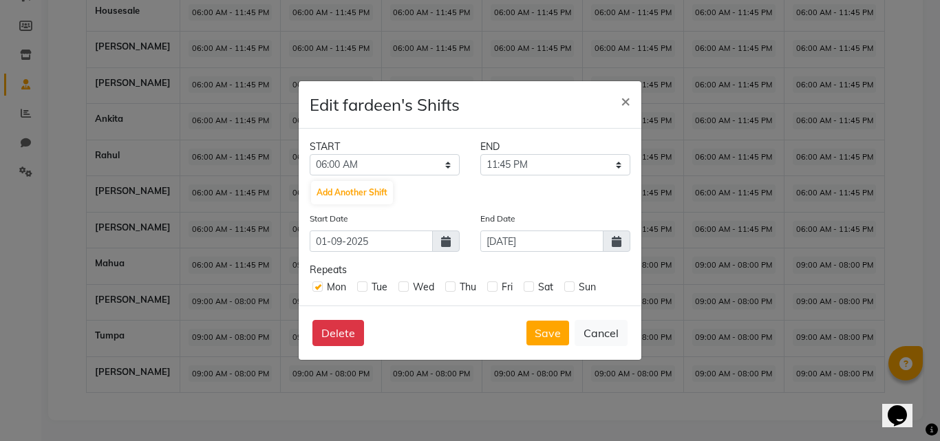
click at [365, 290] on label at bounding box center [362, 286] width 10 height 10
click at [365, 290] on input "checkbox" at bounding box center [361, 285] width 9 height 9
checkbox input "true"
click at [405, 288] on label at bounding box center [403, 286] width 10 height 10
click at [405, 288] on input "checkbox" at bounding box center [402, 285] width 9 height 9
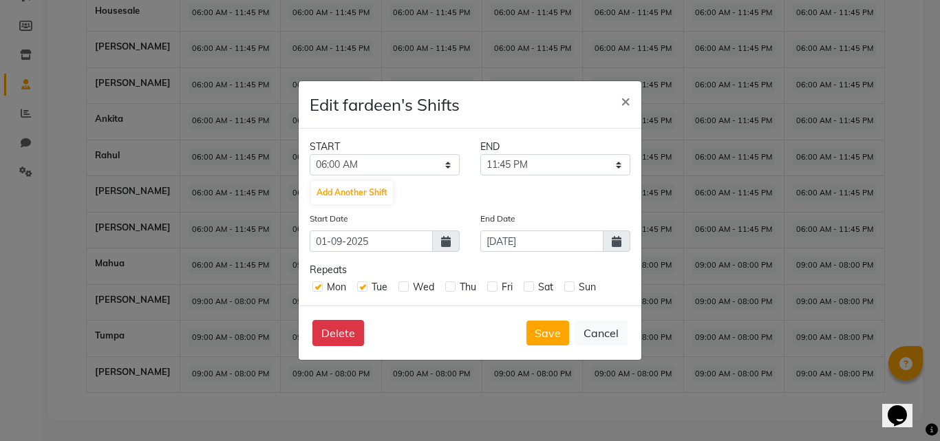
checkbox input "true"
click at [452, 290] on label at bounding box center [450, 286] width 10 height 10
click at [452, 290] on input "checkbox" at bounding box center [449, 285] width 9 height 9
checkbox input "true"
click at [493, 288] on label at bounding box center [492, 286] width 10 height 10
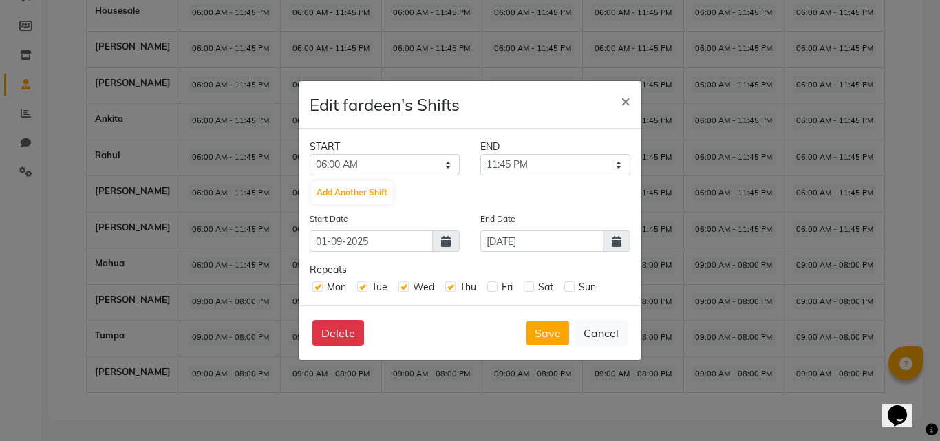
click at [493, 288] on input "checkbox" at bounding box center [491, 285] width 9 height 9
checkbox input "true"
click at [524, 287] on label at bounding box center [529, 286] width 10 height 10
click at [524, 287] on input "checkbox" at bounding box center [528, 285] width 9 height 9
checkbox input "true"
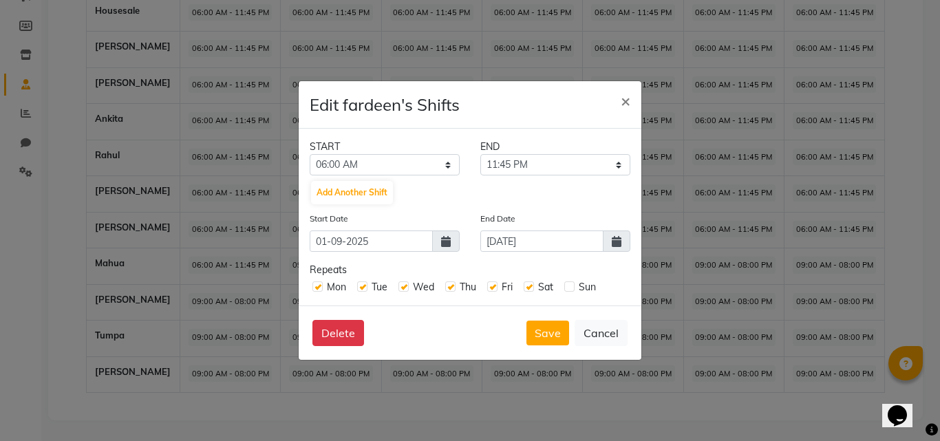
click at [568, 291] on label at bounding box center [569, 286] width 10 height 10
click at [568, 290] on input "checkbox" at bounding box center [568, 285] width 9 height 9
checkbox input "true"
click at [559, 337] on button "Save" at bounding box center [547, 333] width 43 height 25
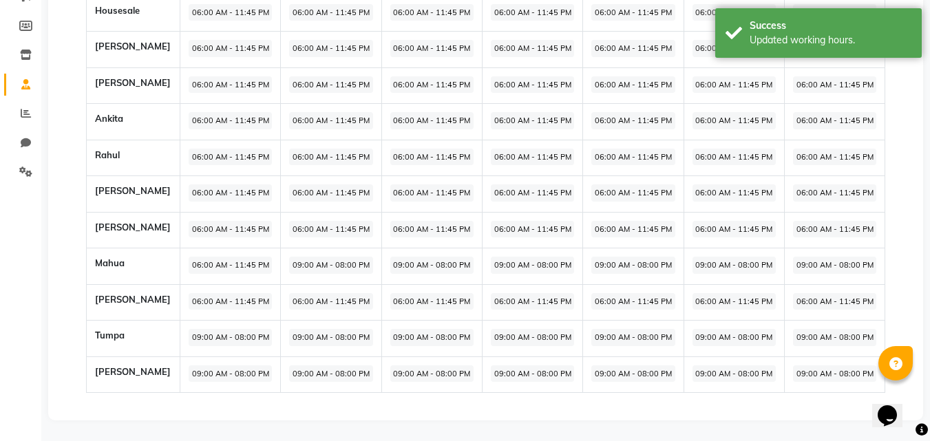
click at [219, 339] on span "09:00 AM - 08:00 PM" at bounding box center [230, 337] width 83 height 17
select select "09:00 AM"
select select "08:00 PM"
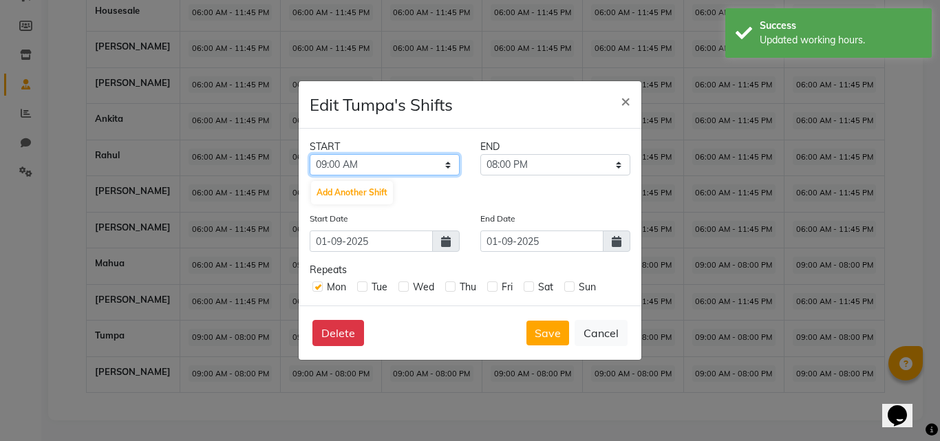
click at [352, 168] on select "12:00 AM 12:15 AM 12:30 AM 12:45 AM 01:00 AM 01:15 AM 01:30 AM 01:45 AM 02:00 A…" at bounding box center [385, 164] width 150 height 21
select select "06:00 AM"
click at [310, 154] on select "12:00 AM 12:15 AM 12:30 AM 12:45 AM 01:00 AM 01:15 AM 01:30 AM 01:45 AM 02:00 A…" at bounding box center [385, 164] width 150 height 21
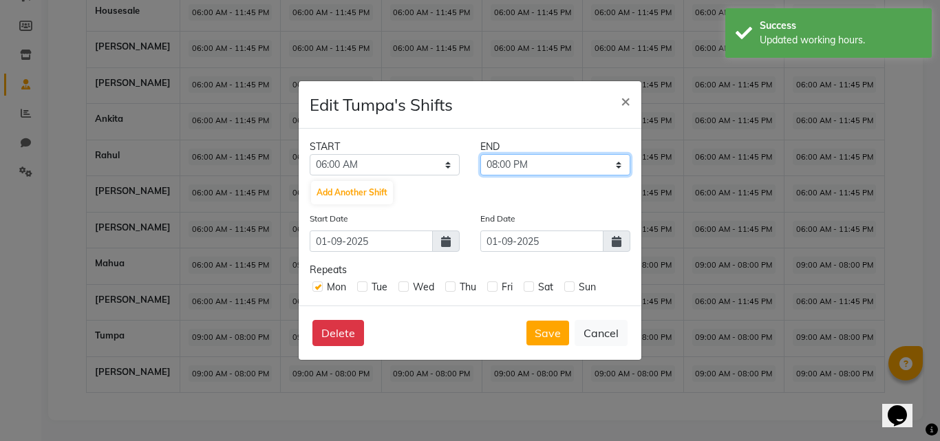
click at [540, 164] on select "06:15 AM 06:30 AM 06:45 AM 07:00 AM 07:15 AM 07:30 AM 07:45 AM 08:00 AM 08:15 A…" at bounding box center [555, 164] width 150 height 21
select select "11:45 PM"
click at [480, 154] on select "06:15 AM 06:30 AM 06:45 AM 07:00 AM 07:15 AM 07:30 AM 07:45 AM 08:00 AM 08:15 A…" at bounding box center [555, 164] width 150 height 21
click at [363, 284] on label at bounding box center [362, 286] width 10 height 10
click at [363, 284] on input "checkbox" at bounding box center [361, 285] width 9 height 9
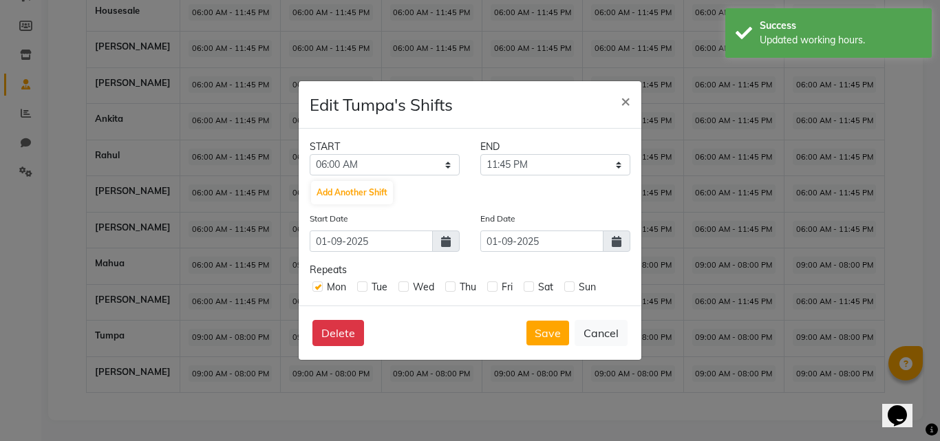
checkbox input "true"
click at [406, 288] on label at bounding box center [403, 286] width 10 height 10
click at [406, 288] on input "checkbox" at bounding box center [402, 285] width 9 height 9
checkbox input "true"
click at [451, 291] on label at bounding box center [450, 286] width 10 height 10
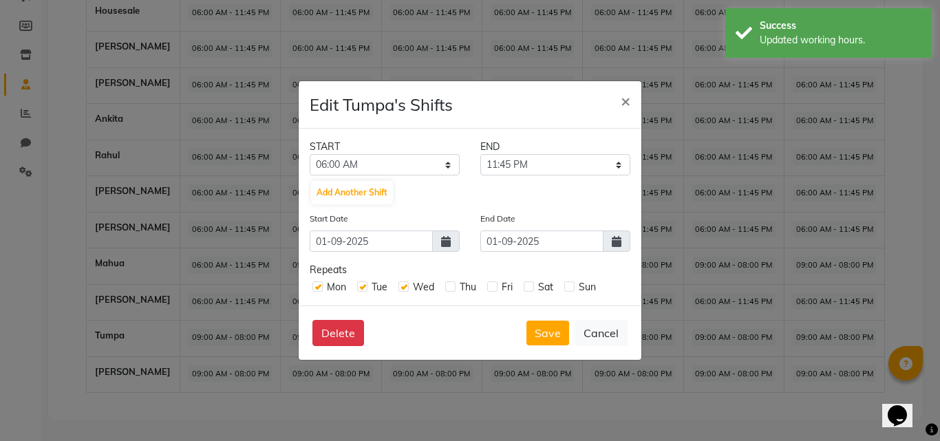
click at [451, 290] on input "checkbox" at bounding box center [449, 285] width 9 height 9
checkbox input "true"
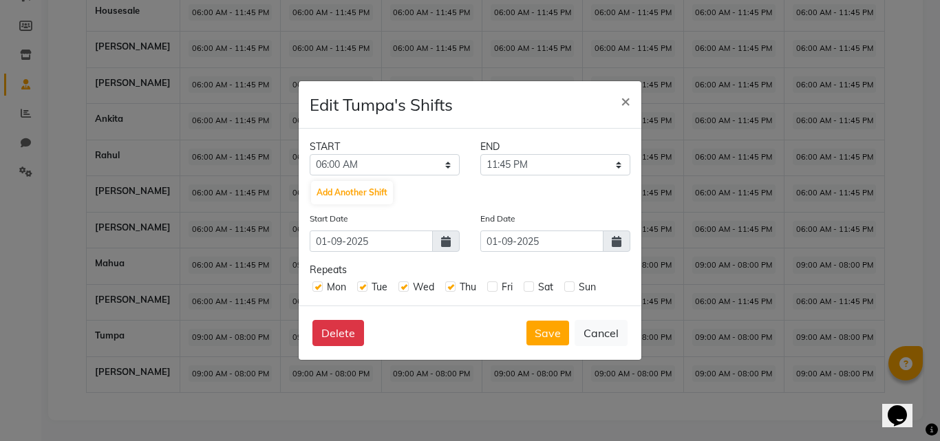
click at [493, 287] on label at bounding box center [492, 286] width 10 height 10
click at [493, 287] on input "checkbox" at bounding box center [491, 285] width 9 height 9
checkbox input "true"
click at [534, 287] on label at bounding box center [529, 286] width 10 height 10
click at [533, 287] on input "checkbox" at bounding box center [528, 285] width 9 height 9
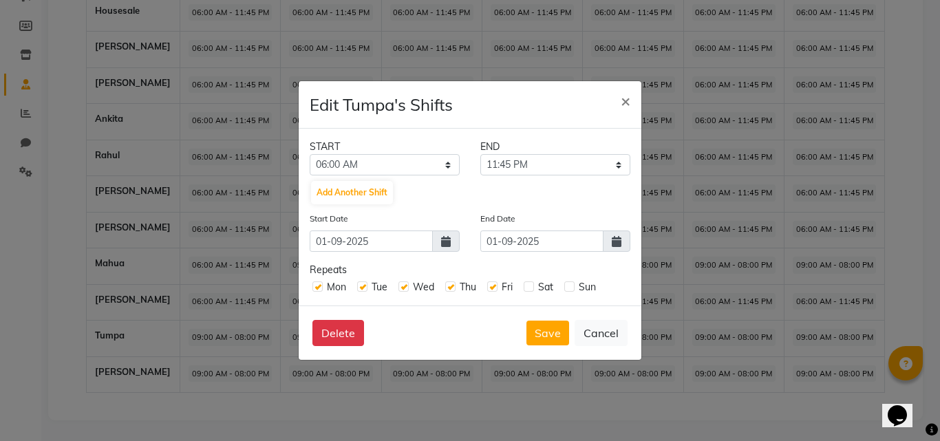
checkbox input "true"
click at [570, 288] on label at bounding box center [569, 286] width 10 height 10
click at [570, 288] on input "checkbox" at bounding box center [568, 285] width 9 height 9
checkbox input "true"
click at [558, 329] on button "Save" at bounding box center [547, 333] width 43 height 25
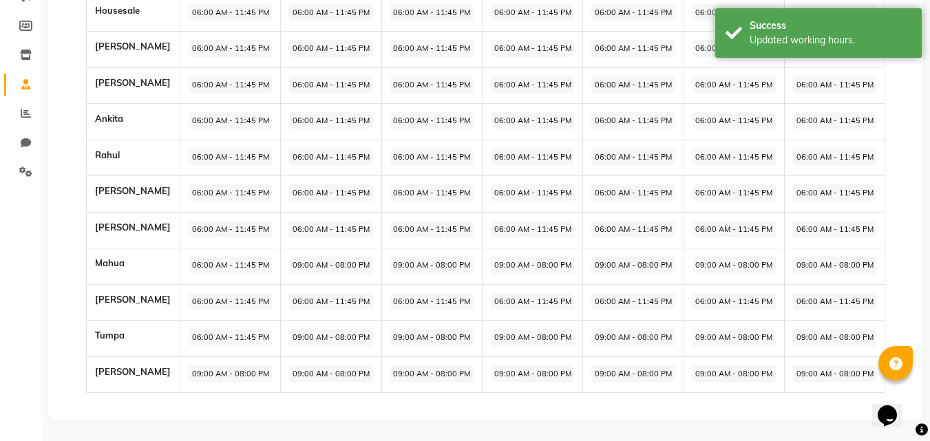
click at [203, 372] on span "09:00 AM - 08:00 PM" at bounding box center [230, 373] width 83 height 17
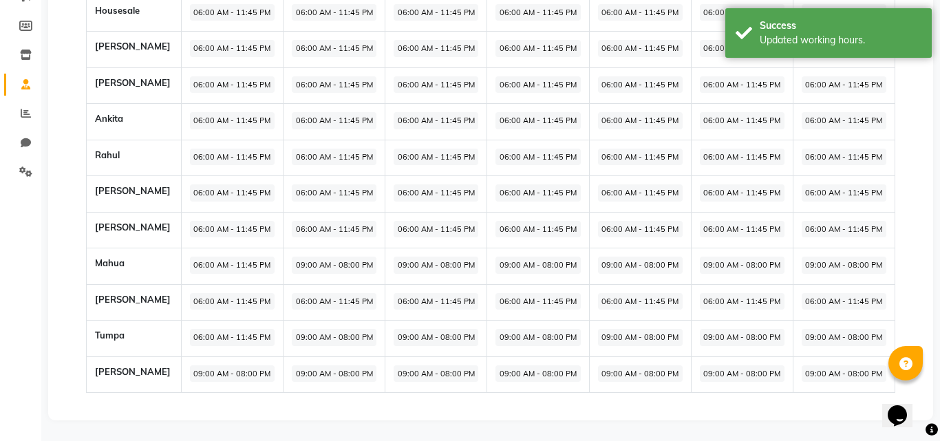
select select "09:00 AM"
select select "08:00 PM"
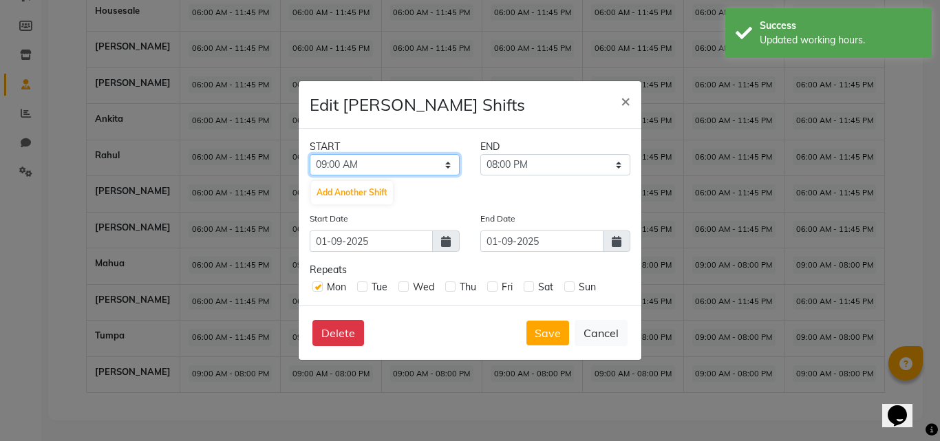
click at [372, 161] on select "12:00 AM 12:15 AM 12:30 AM 12:45 AM 01:00 AM 01:15 AM 01:30 AM 01:45 AM 02:00 A…" at bounding box center [385, 164] width 150 height 21
select select "06:00 AM"
click at [310, 154] on select "12:00 AM 12:15 AM 12:30 AM 12:45 AM 01:00 AM 01:15 AM 01:30 AM 01:45 AM 02:00 A…" at bounding box center [385, 164] width 150 height 21
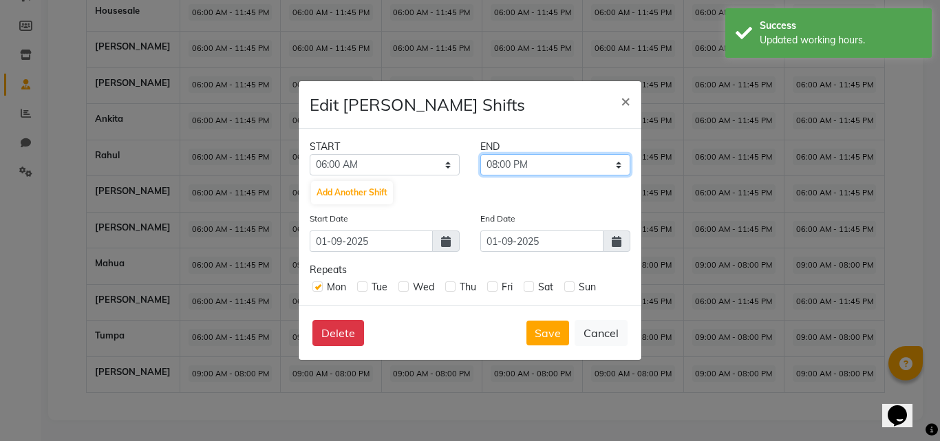
click at [511, 162] on select "06:15 AM 06:30 AM 06:45 AM 07:00 AM 07:15 AM 07:30 AM 07:45 AM 08:00 AM 08:15 A…" at bounding box center [555, 164] width 150 height 21
select select "11:45 PM"
click at [480, 154] on select "06:15 AM 06:30 AM 06:45 AM 07:00 AM 07:15 AM 07:30 AM 07:45 AM 08:00 AM 08:15 A…" at bounding box center [555, 164] width 150 height 21
click at [362, 286] on label at bounding box center [362, 286] width 10 height 10
click at [362, 286] on input "checkbox" at bounding box center [361, 285] width 9 height 9
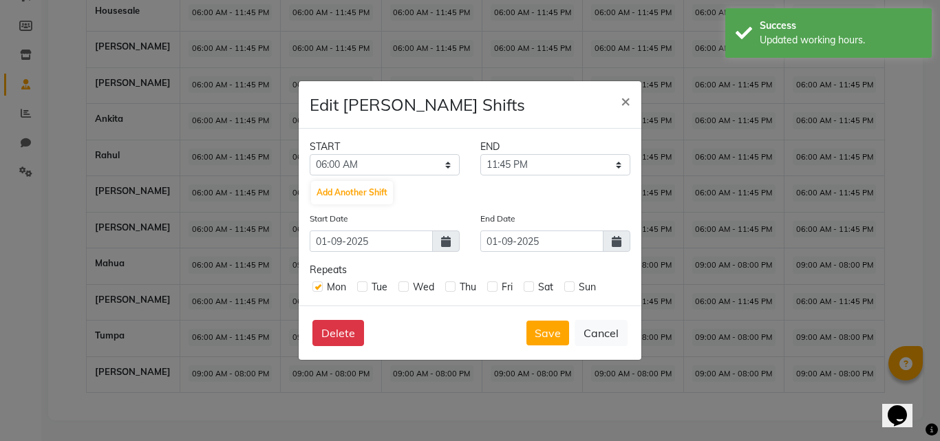
checkbox input "true"
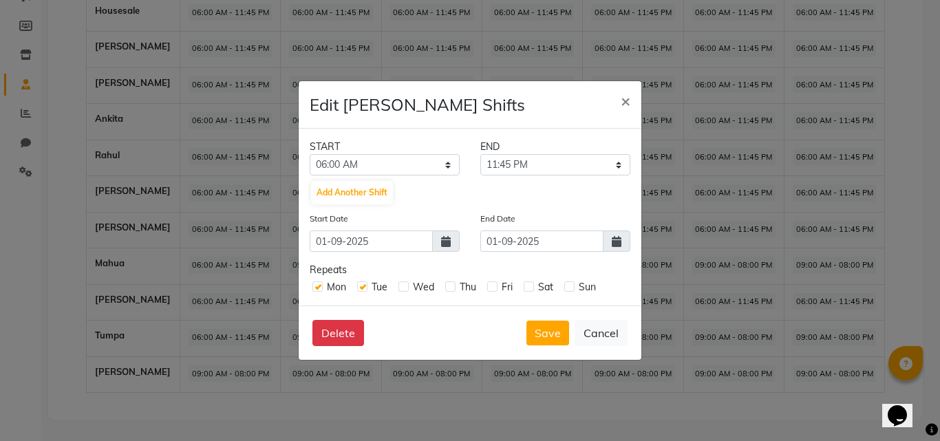
click at [403, 289] on label at bounding box center [403, 286] width 10 height 10
click at [403, 289] on input "checkbox" at bounding box center [402, 285] width 9 height 9
checkbox input "true"
drag, startPoint x: 448, startPoint y: 288, endPoint x: 475, endPoint y: 290, distance: 26.9
click at [449, 288] on label at bounding box center [450, 286] width 10 height 10
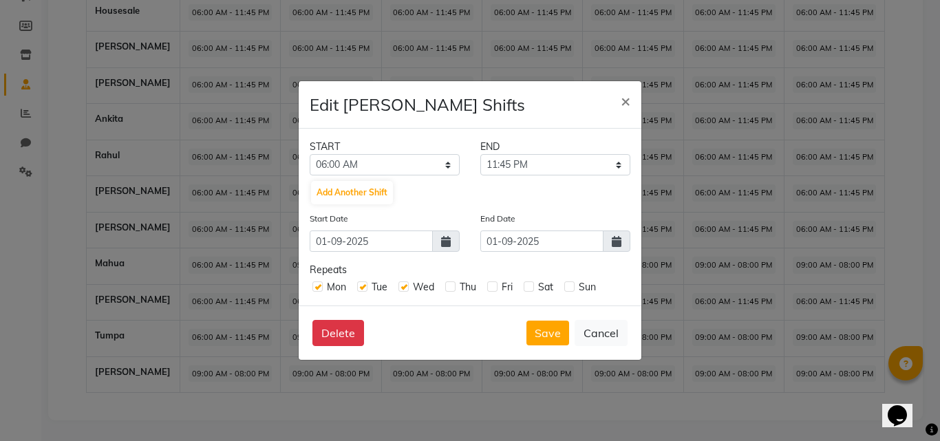
click at [449, 288] on input "checkbox" at bounding box center [449, 285] width 9 height 9
checkbox input "true"
drag, startPoint x: 496, startPoint y: 287, endPoint x: 519, endPoint y: 289, distance: 22.8
click at [497, 288] on label at bounding box center [492, 286] width 10 height 10
click at [496, 288] on input "checkbox" at bounding box center [491, 285] width 9 height 9
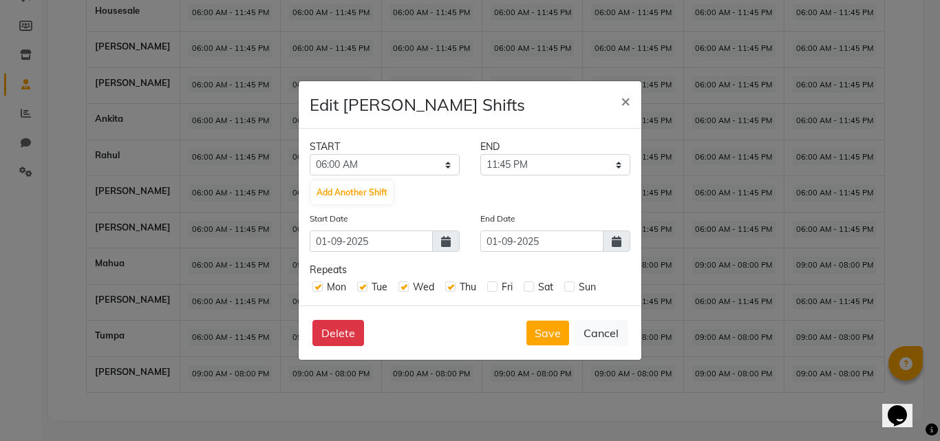
checkbox input "true"
drag, startPoint x: 531, startPoint y: 288, endPoint x: 555, endPoint y: 288, distance: 24.1
click at [534, 288] on label at bounding box center [529, 286] width 10 height 10
click at [533, 288] on input "checkbox" at bounding box center [528, 285] width 9 height 9
checkbox input "true"
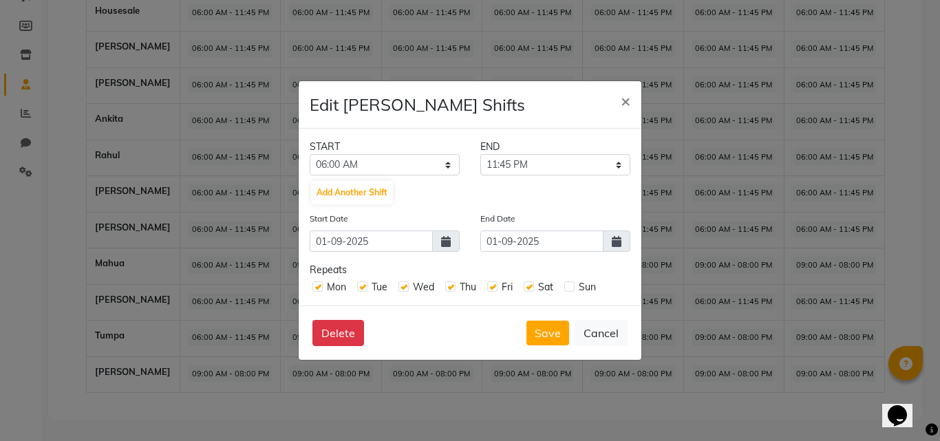
click at [566, 287] on label at bounding box center [569, 286] width 10 height 10
click at [566, 287] on input "checkbox" at bounding box center [568, 285] width 9 height 9
checkbox input "true"
click at [613, 242] on icon at bounding box center [617, 241] width 10 height 11
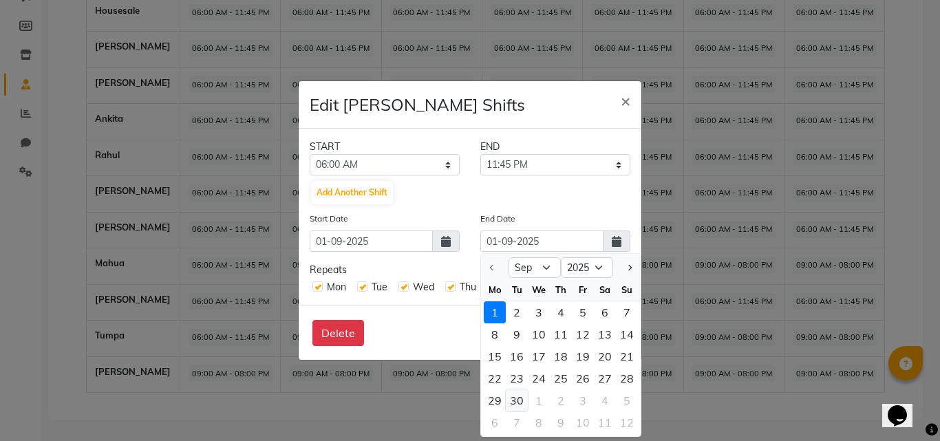
click at [522, 393] on div "30" at bounding box center [517, 400] width 22 height 22
type input "[DATE]"
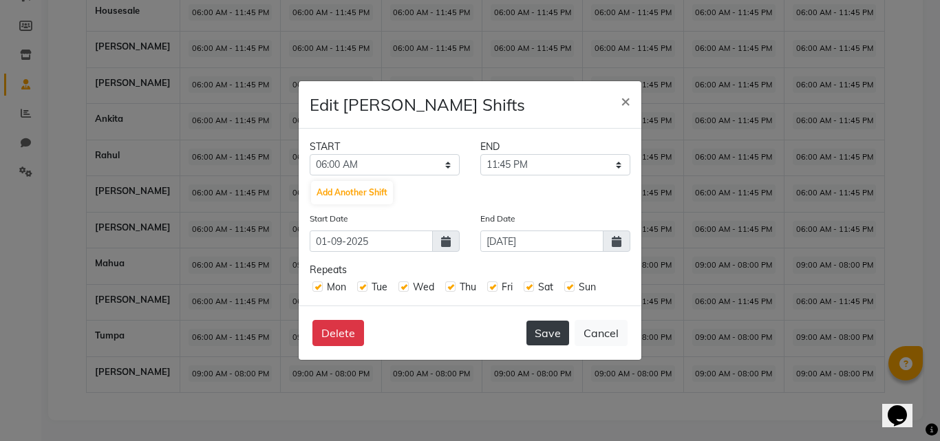
click at [559, 330] on button "Save" at bounding box center [547, 333] width 43 height 25
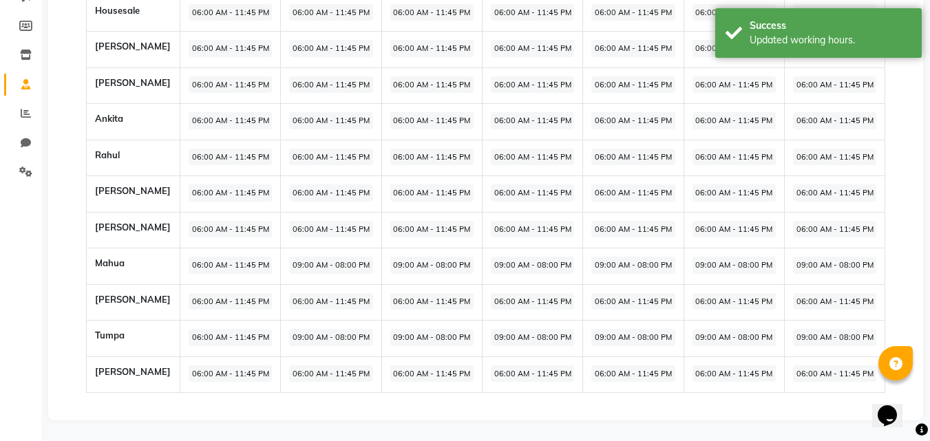
scroll to position [0, 0]
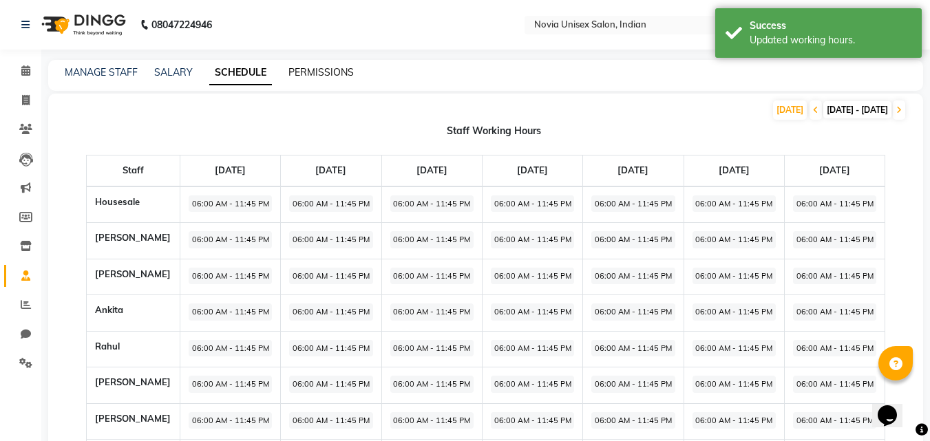
click at [341, 76] on link "PERMISSIONS" at bounding box center [320, 72] width 65 height 12
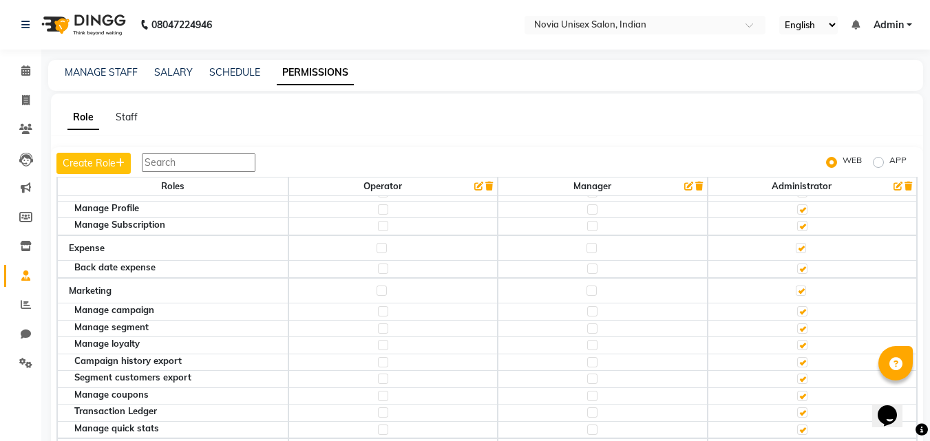
scroll to position [2133, 0]
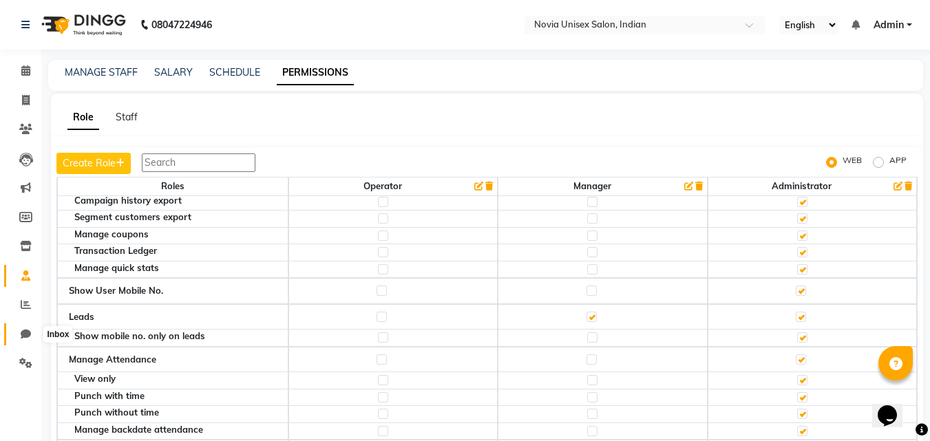
click at [19, 334] on span at bounding box center [26, 335] width 24 height 16
select select "100"
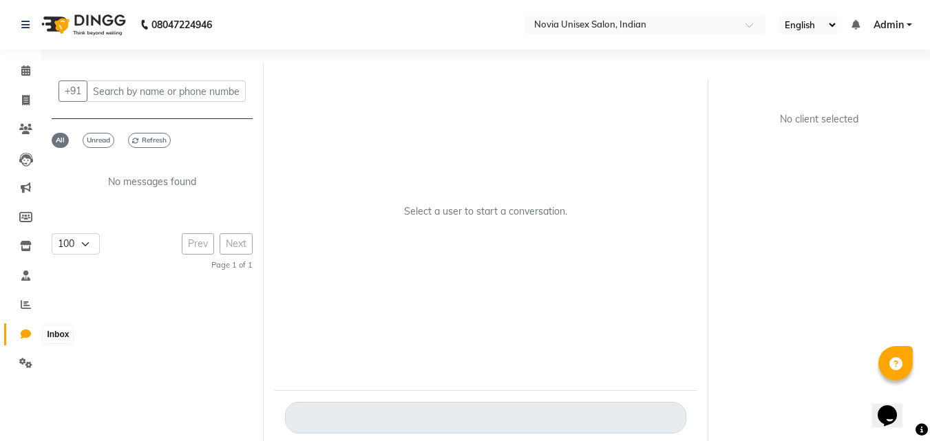
click at [19, 331] on span at bounding box center [26, 335] width 24 height 16
click at [19, 305] on span at bounding box center [26, 305] width 24 height 16
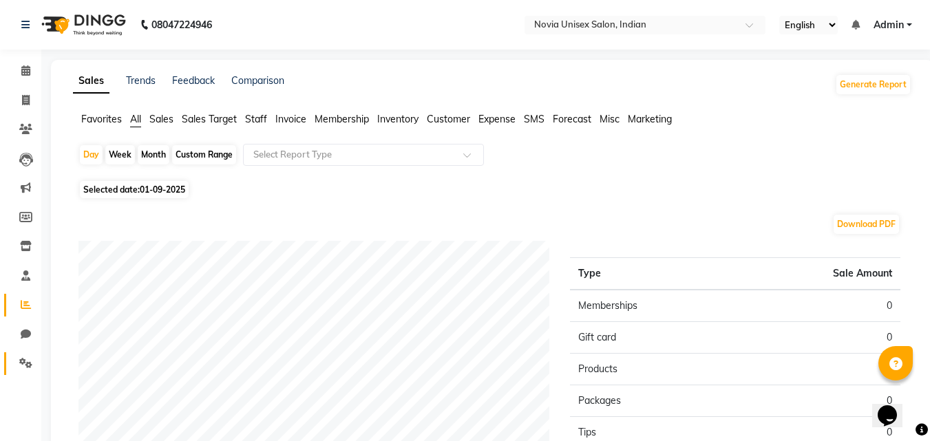
click at [25, 355] on link "Settings" at bounding box center [20, 363] width 33 height 23
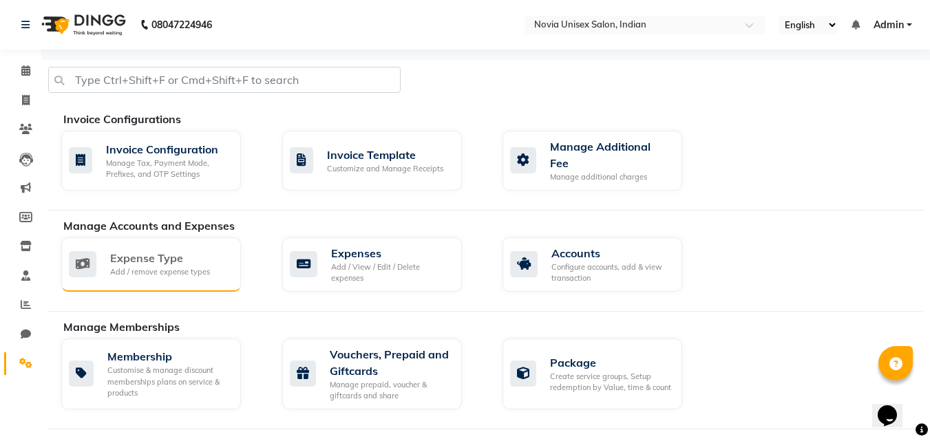
click at [153, 260] on div "Expense Type" at bounding box center [160, 258] width 100 height 17
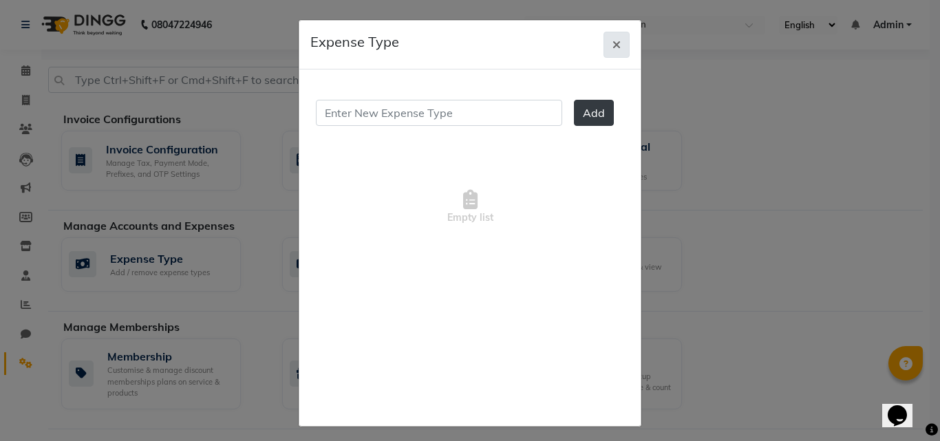
click at [612, 45] on icon "button" at bounding box center [616, 44] width 8 height 11
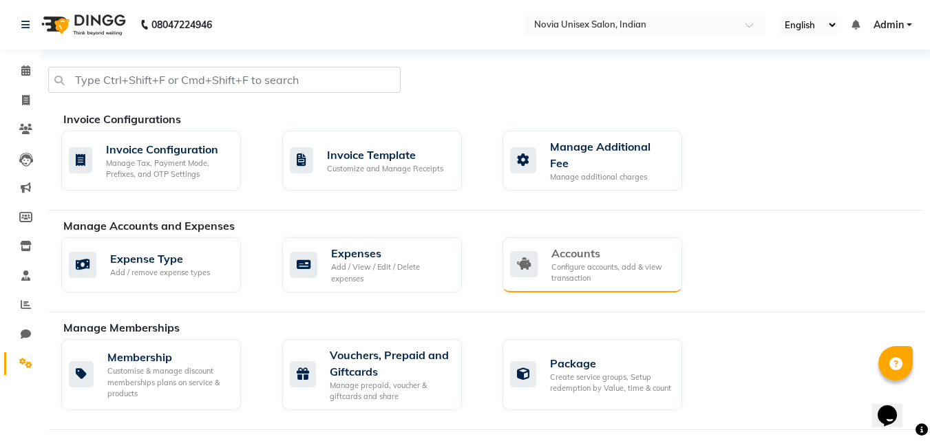
click at [606, 268] on div "Configure accounts, add & view transaction" at bounding box center [611, 272] width 120 height 23
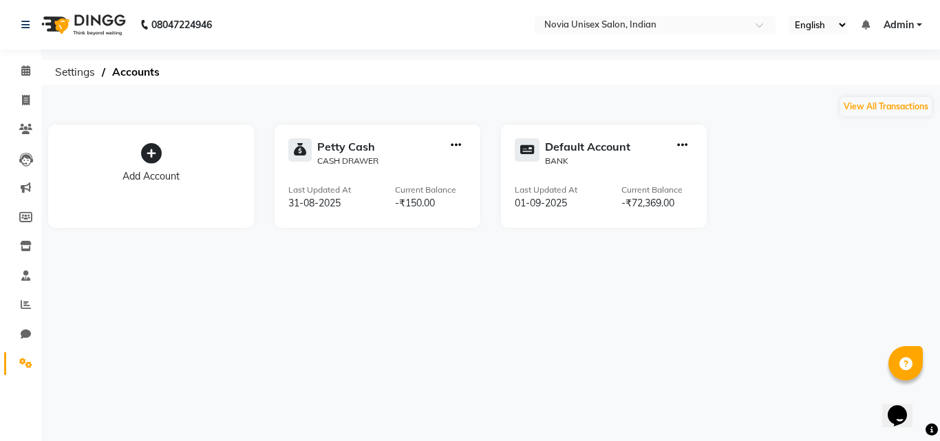
click at [38, 363] on li "Settings" at bounding box center [20, 364] width 41 height 30
click at [30, 362] on icon at bounding box center [25, 363] width 13 height 10
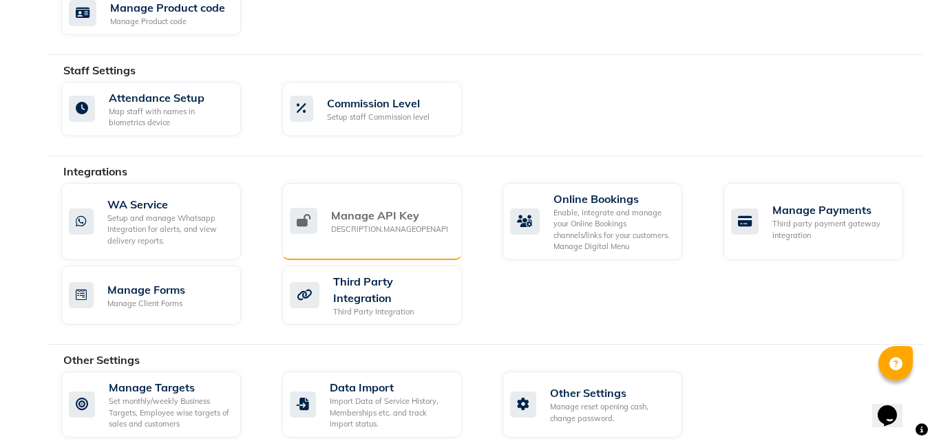
scroll to position [718, 0]
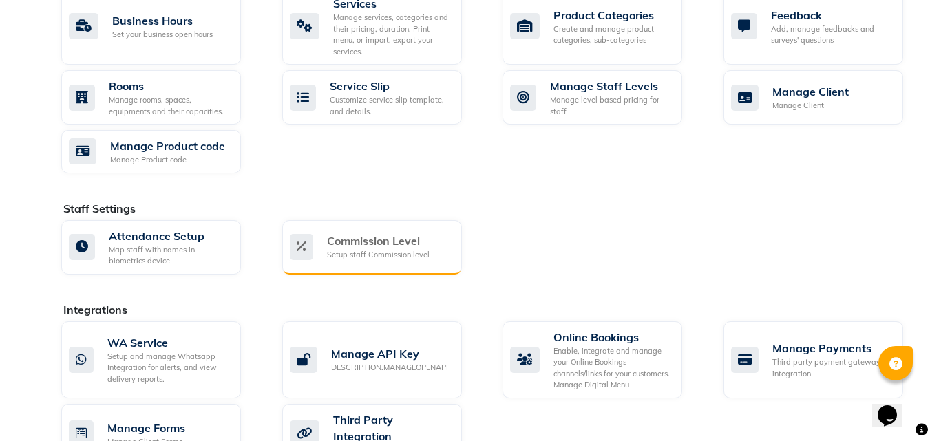
click at [407, 233] on div "Commission Level" at bounding box center [378, 241] width 103 height 17
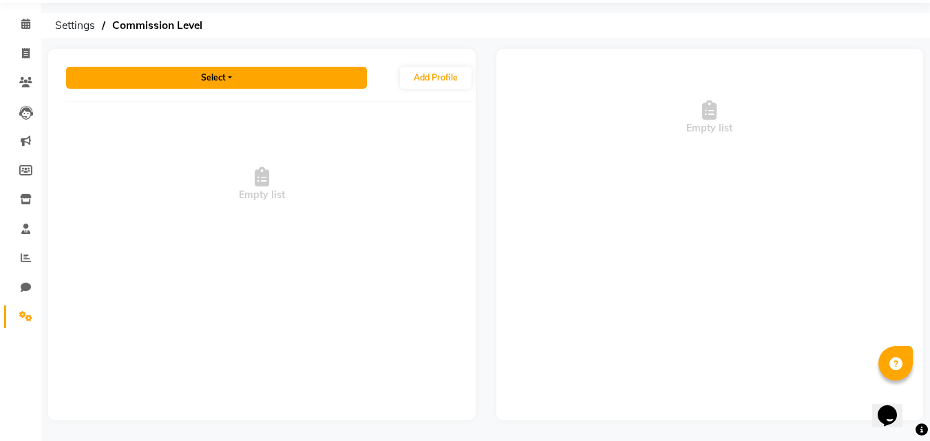
click at [290, 76] on button "Select" at bounding box center [216, 78] width 301 height 22
click at [207, 78] on button "Select" at bounding box center [216, 78] width 301 height 22
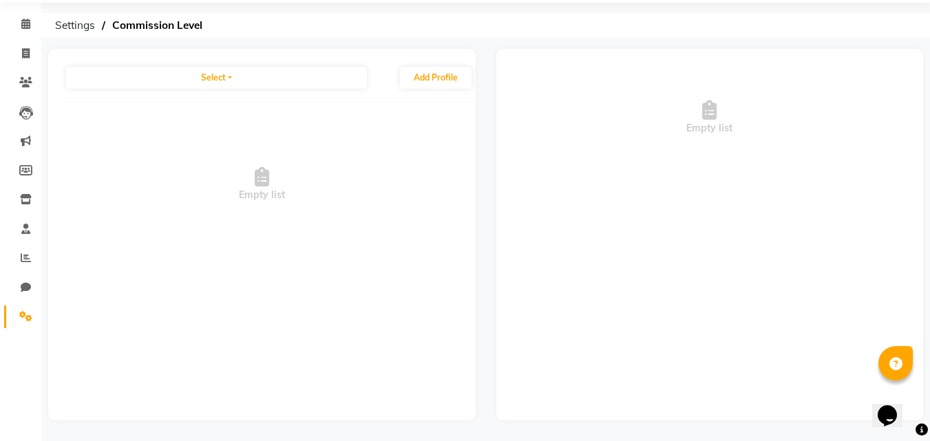
click at [503, 235] on div "Empty list" at bounding box center [709, 235] width 427 height 372
click at [430, 76] on button "Add Profile" at bounding box center [436, 78] width 72 height 22
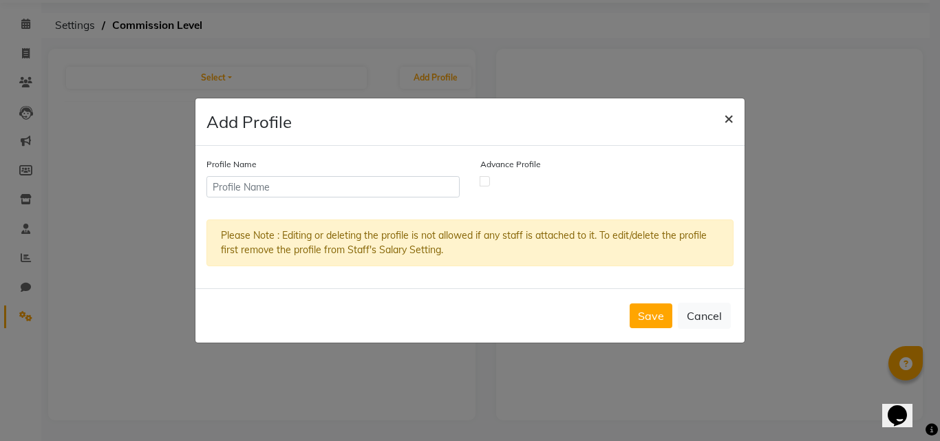
click at [727, 118] on span "×" at bounding box center [729, 117] width 10 height 21
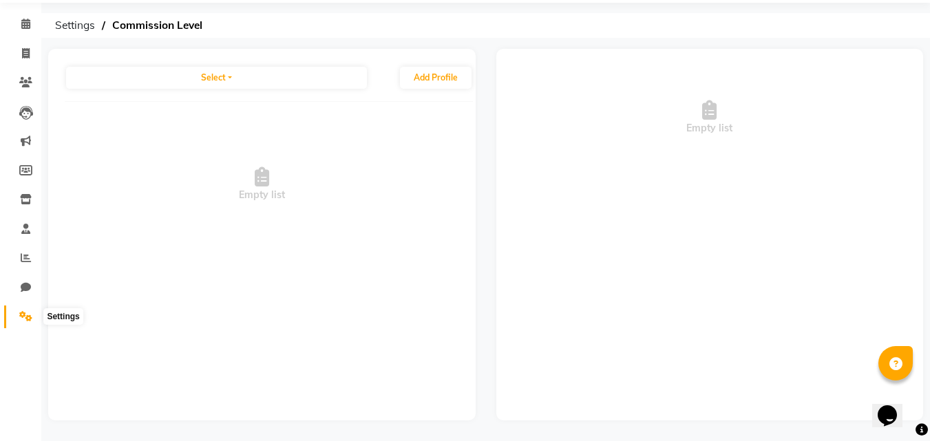
click at [21, 314] on icon at bounding box center [25, 316] width 13 height 10
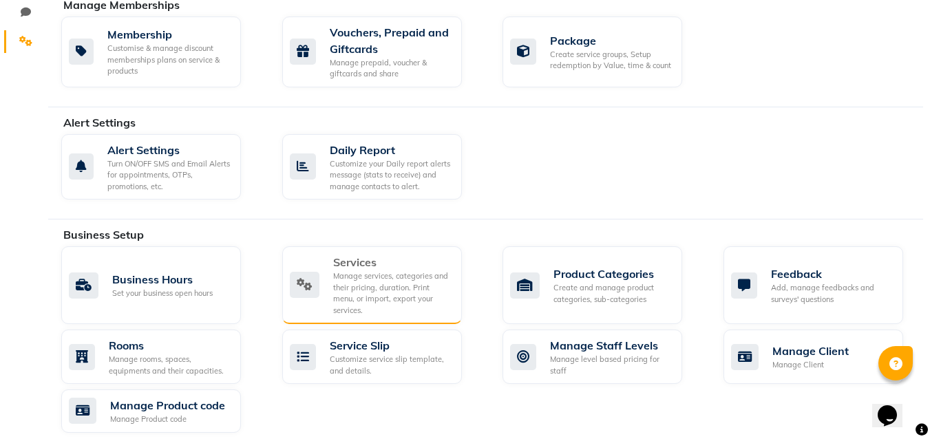
scroll to position [391, 0]
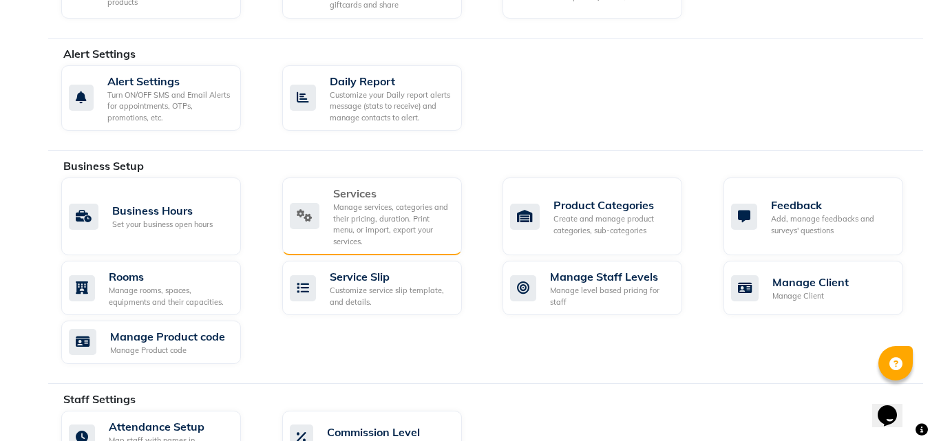
click at [397, 211] on div "Manage services, categories and their pricing, duration. Print menu, or import,…" at bounding box center [392, 224] width 118 height 45
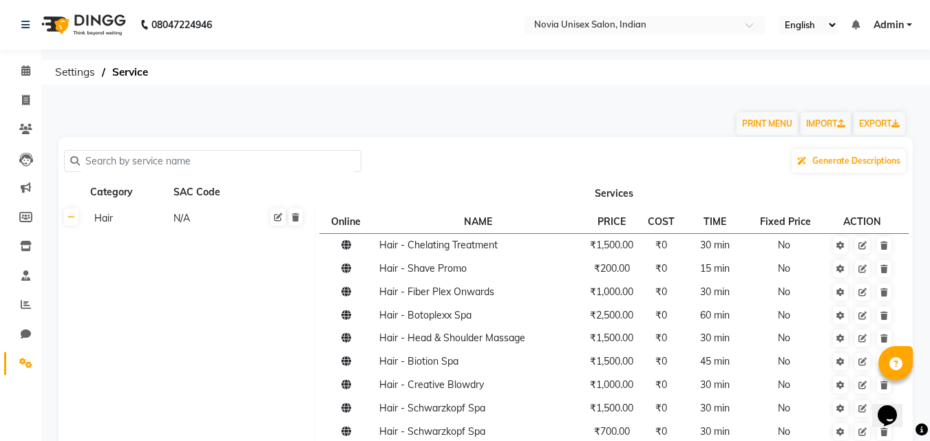
click at [263, 167] on input "text" at bounding box center [217, 161] width 275 height 21
click at [832, 162] on span "Generate Descriptions" at bounding box center [856, 161] width 88 height 10
click at [580, 163] on div "Generate Descriptions" at bounding box center [485, 161] width 843 height 26
click at [26, 359] on icon at bounding box center [25, 363] width 13 height 10
